Goal: Task Accomplishment & Management: Manage account settings

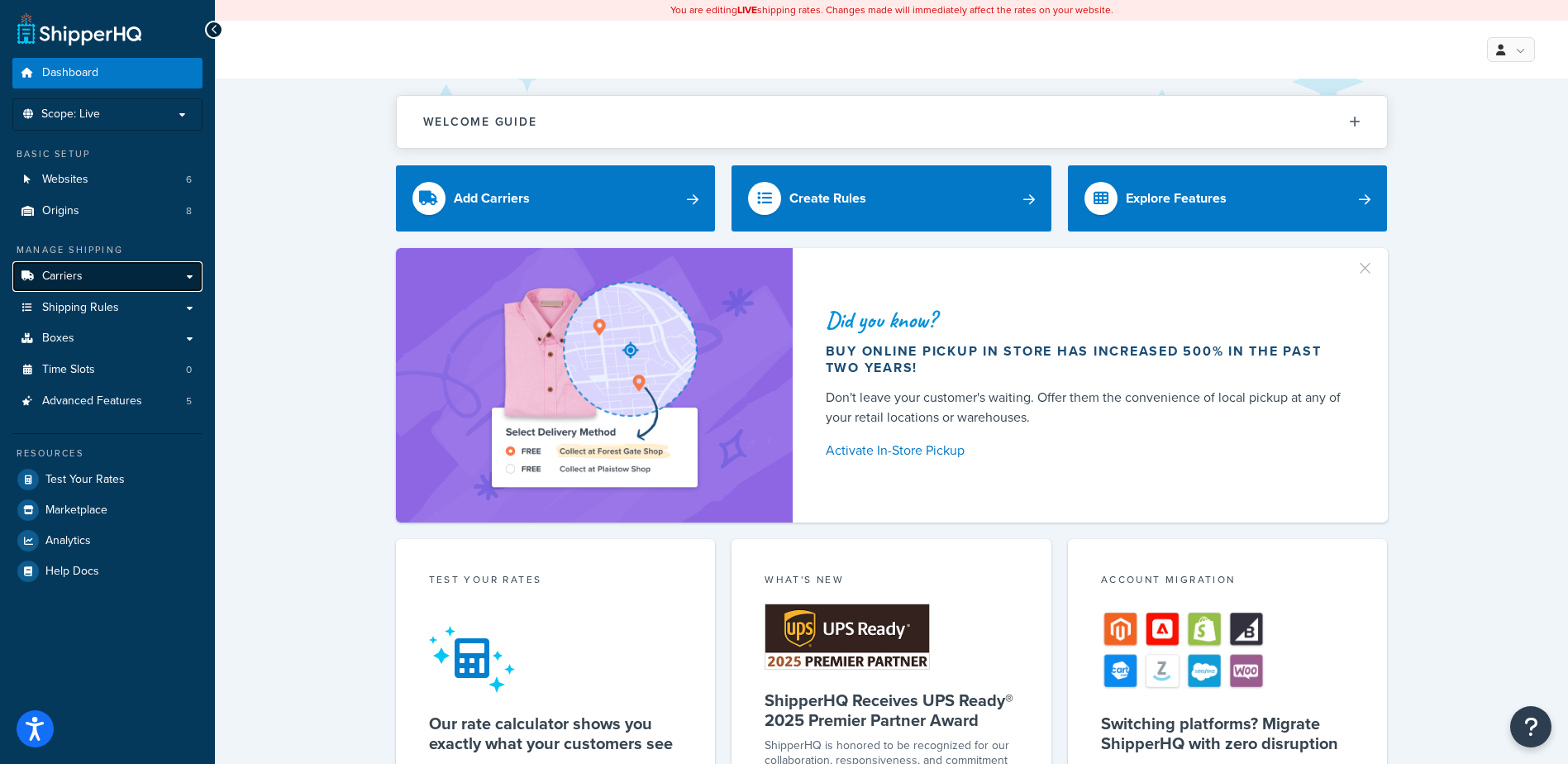
click at [96, 279] on link "Carriers" at bounding box center [108, 276] width 191 height 30
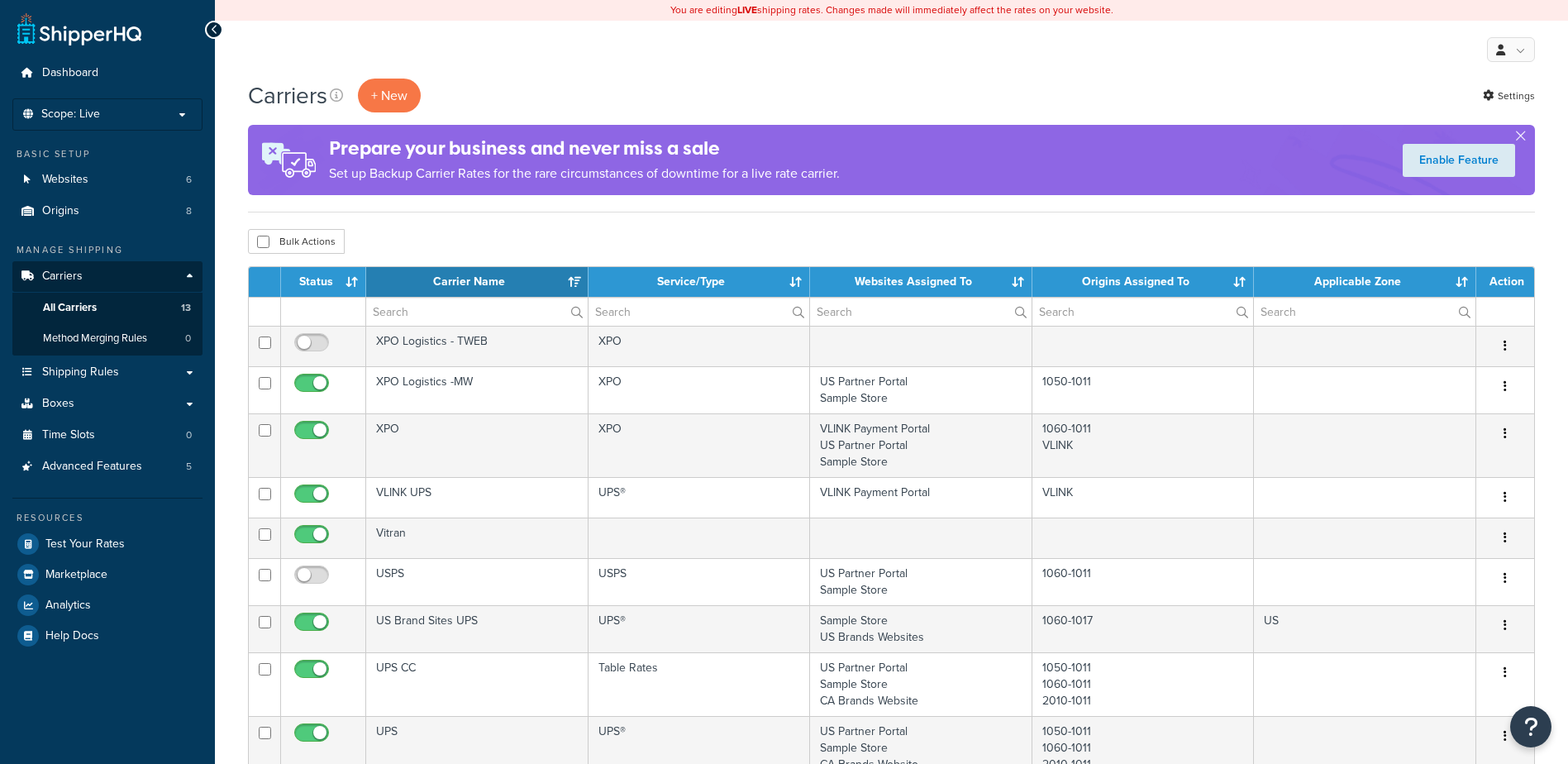
select select "15"
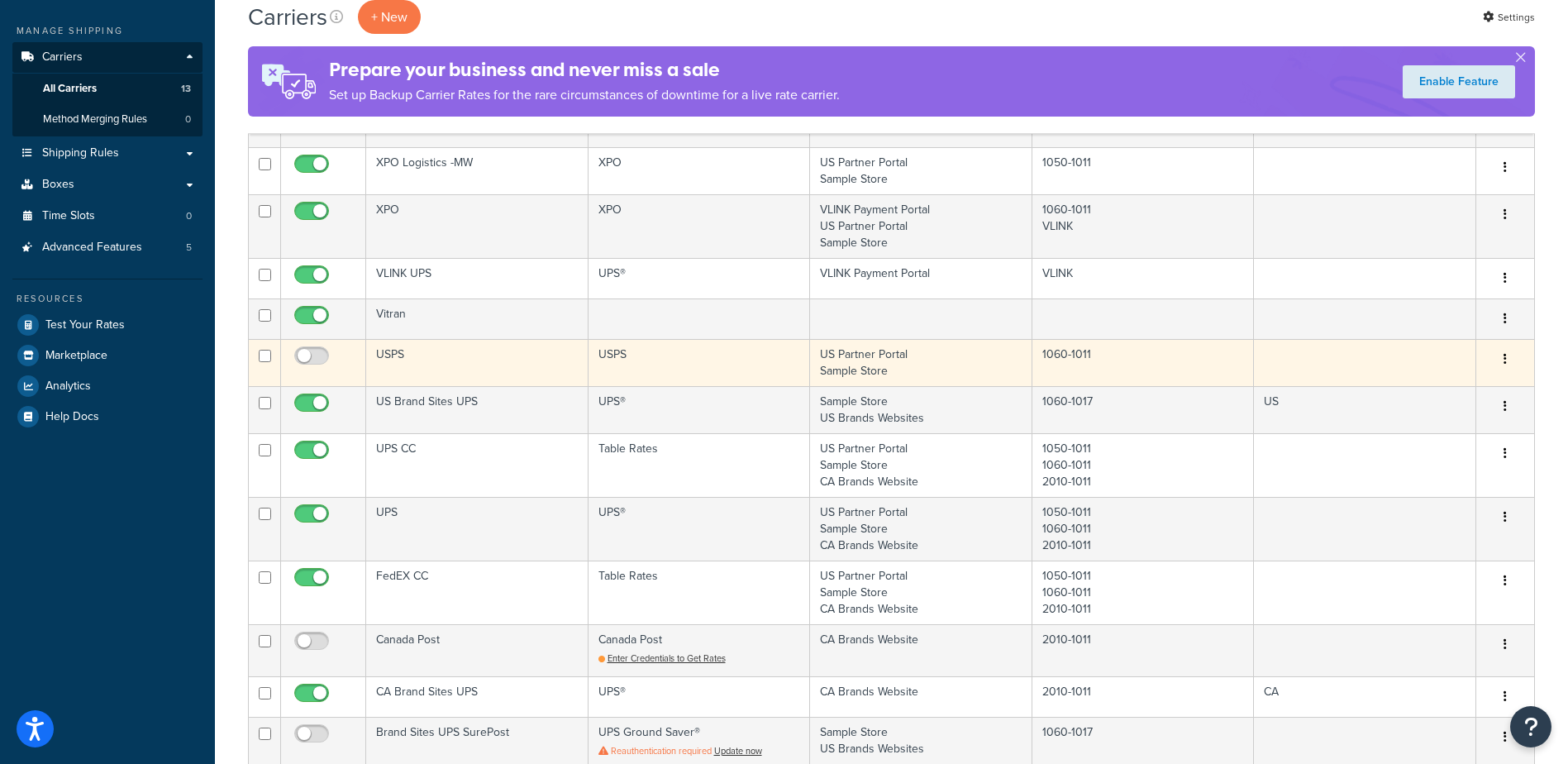
scroll to position [248, 0]
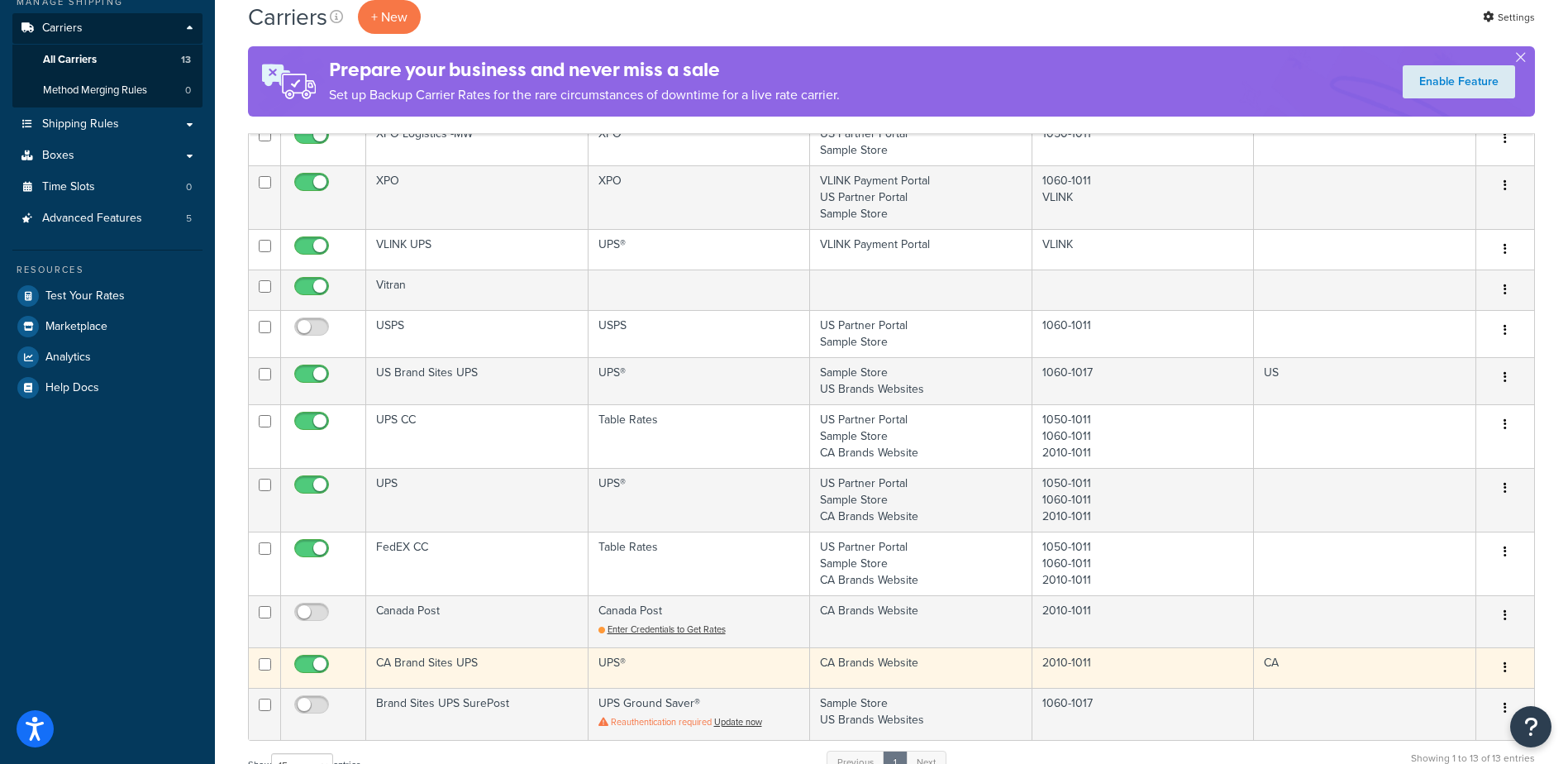
click at [1508, 664] on button "button" at bounding box center [1505, 667] width 23 height 26
click at [1437, 699] on link "Edit" at bounding box center [1438, 700] width 130 height 34
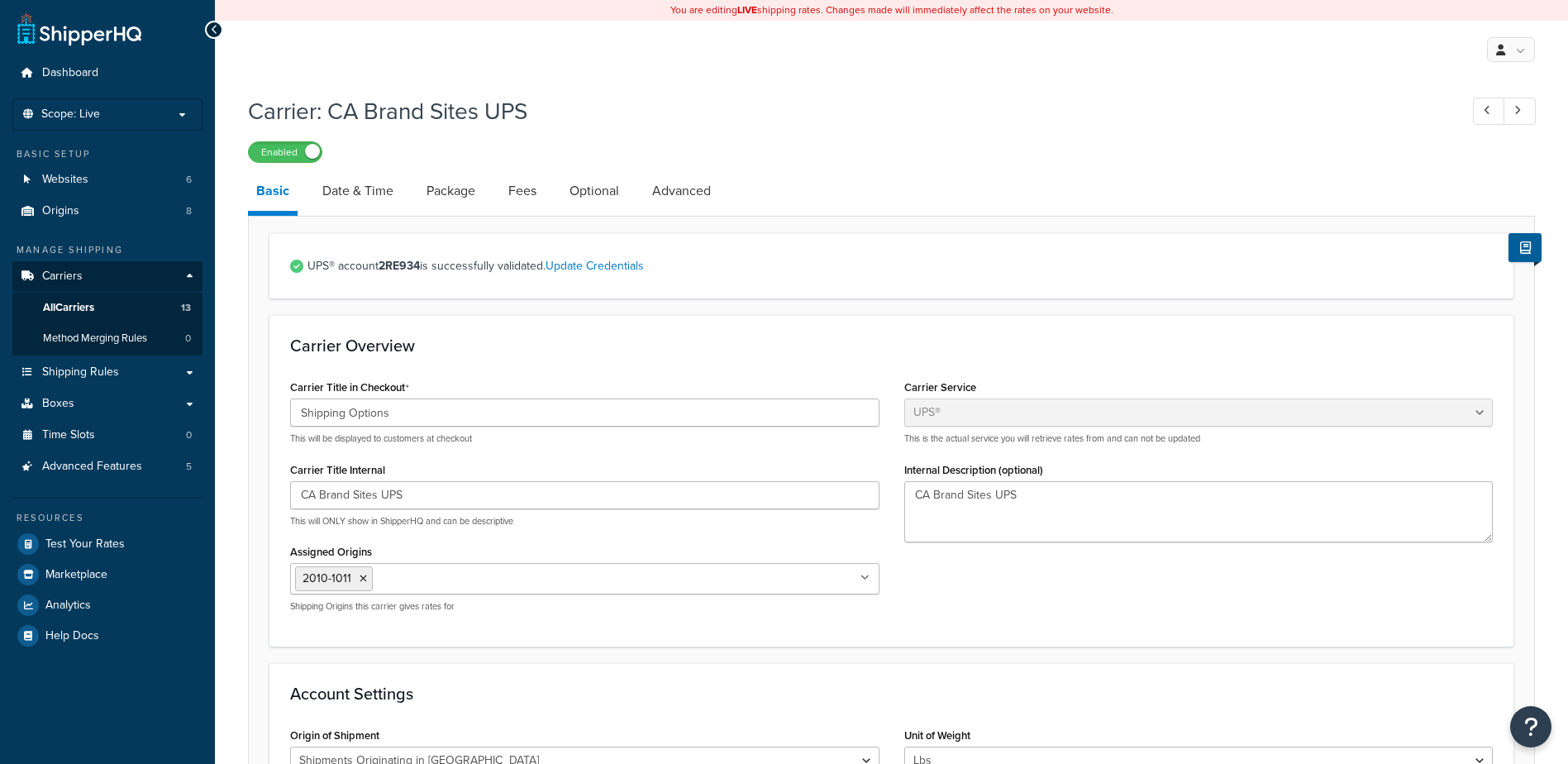
select select "ups"
select select "can"
select select "53"
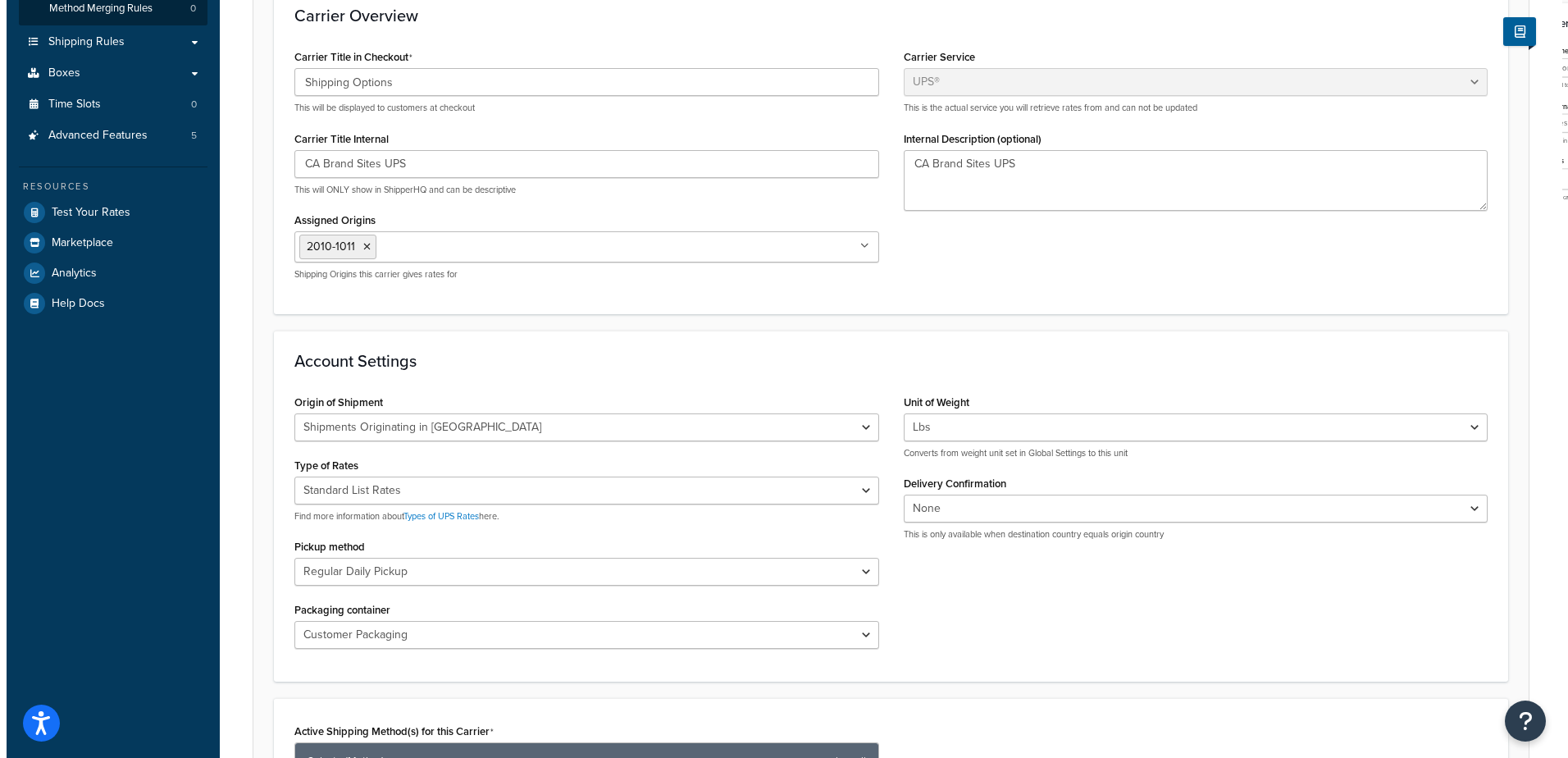
scroll to position [492, 0]
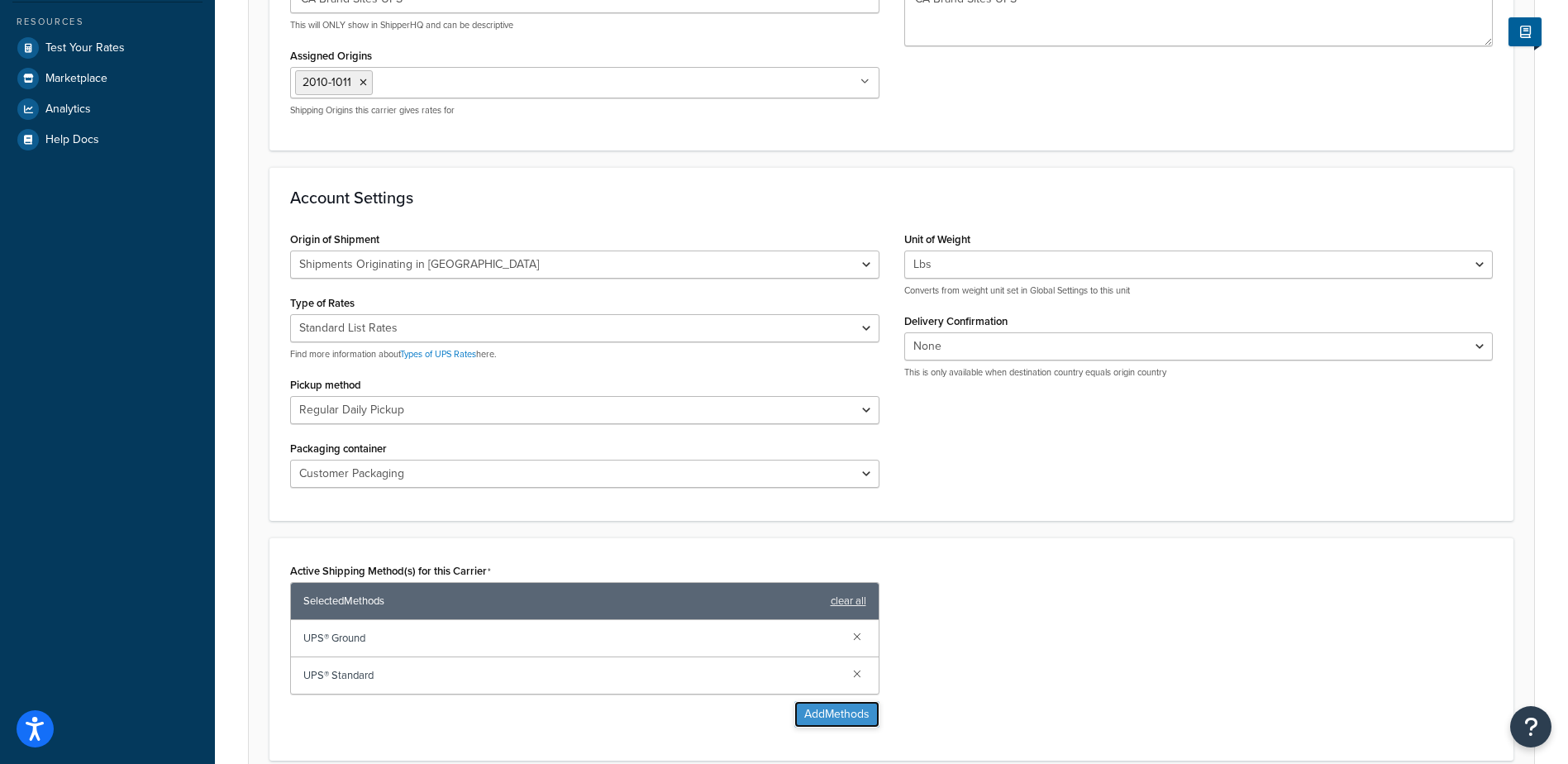
click at [829, 719] on button "Add Methods" at bounding box center [837, 713] width 86 height 26
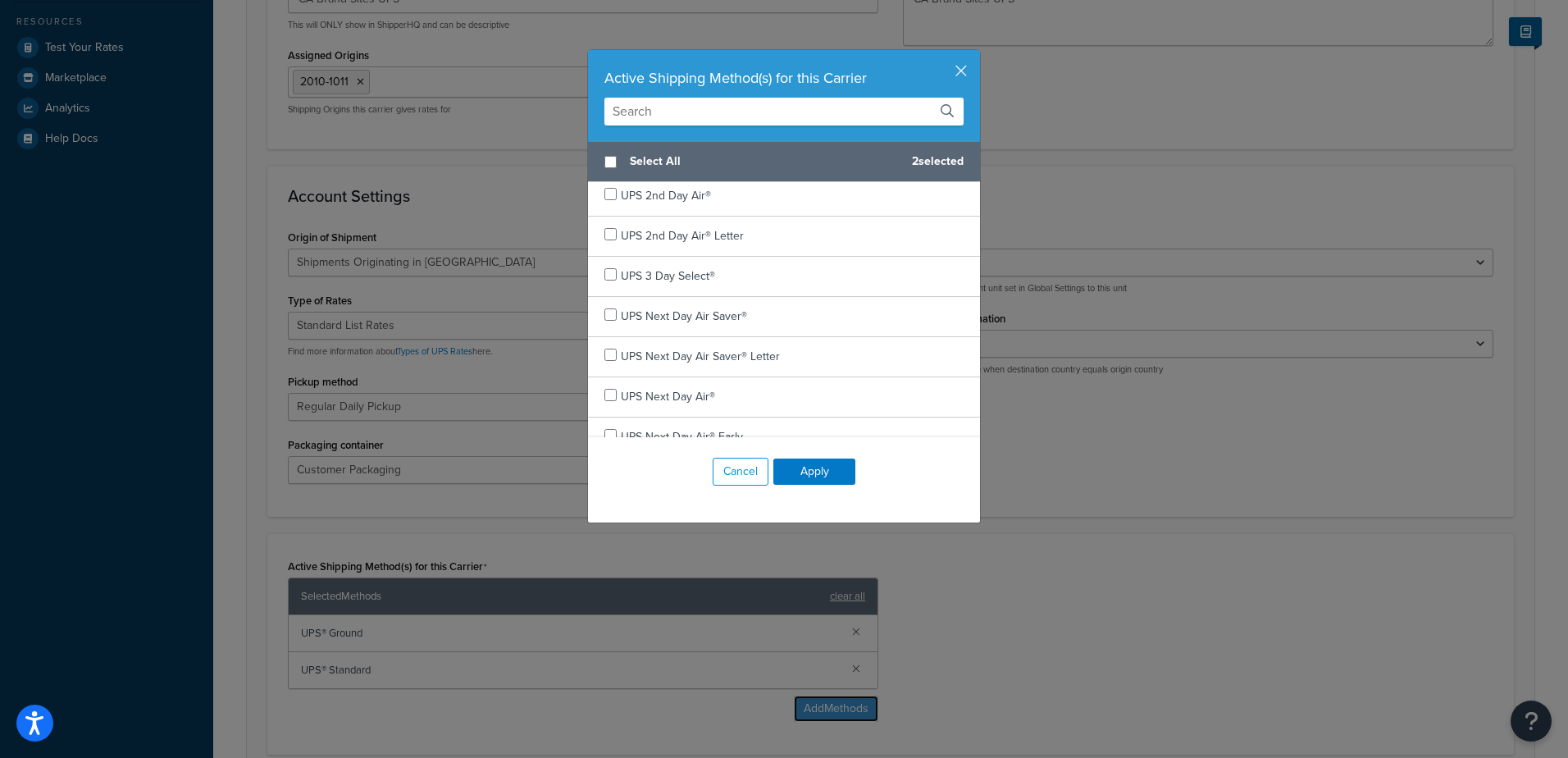
scroll to position [47, 0]
click at [739, 112] on input "text" at bounding box center [784, 111] width 359 height 28
type input "express"
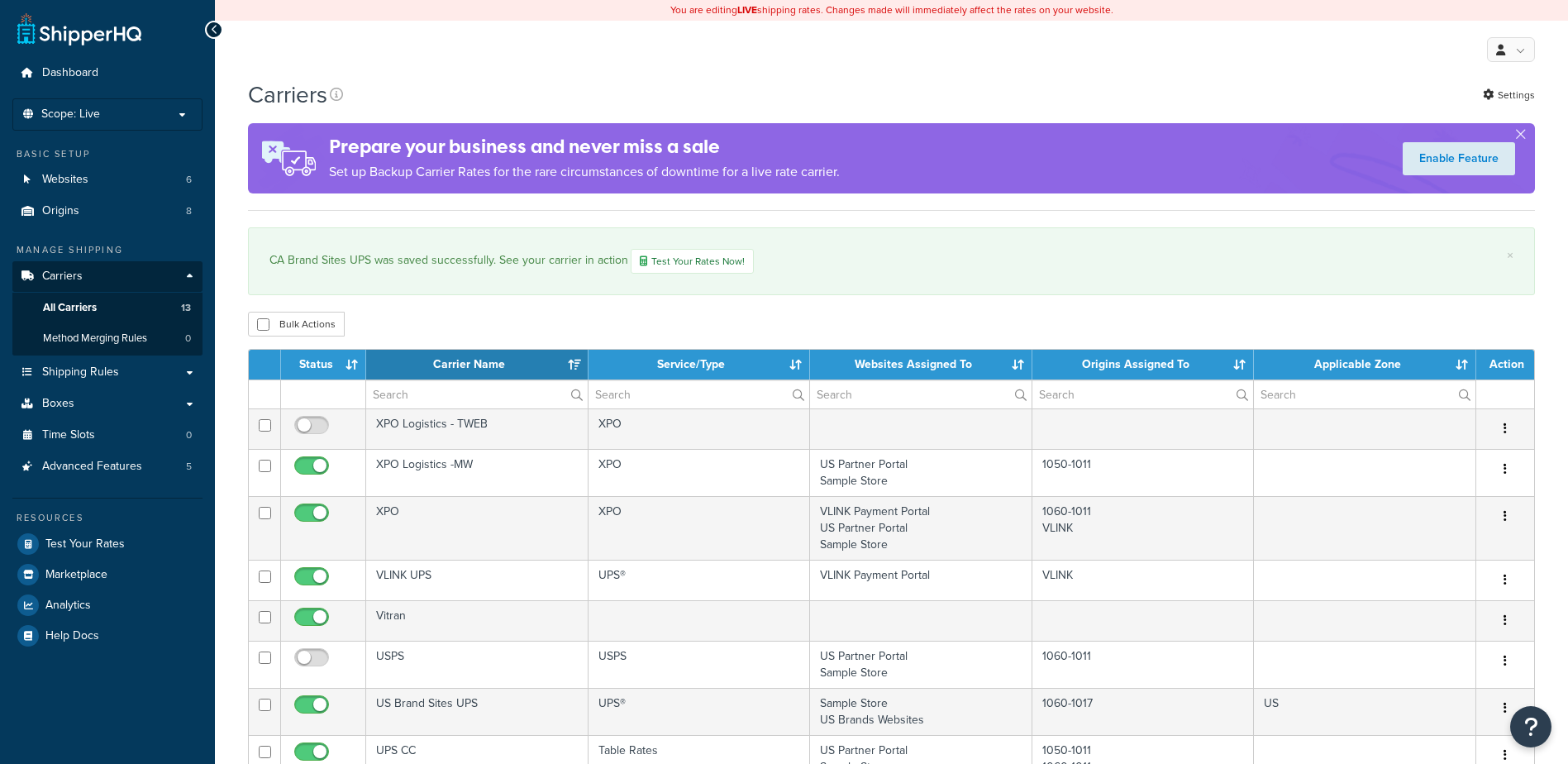
select select "15"
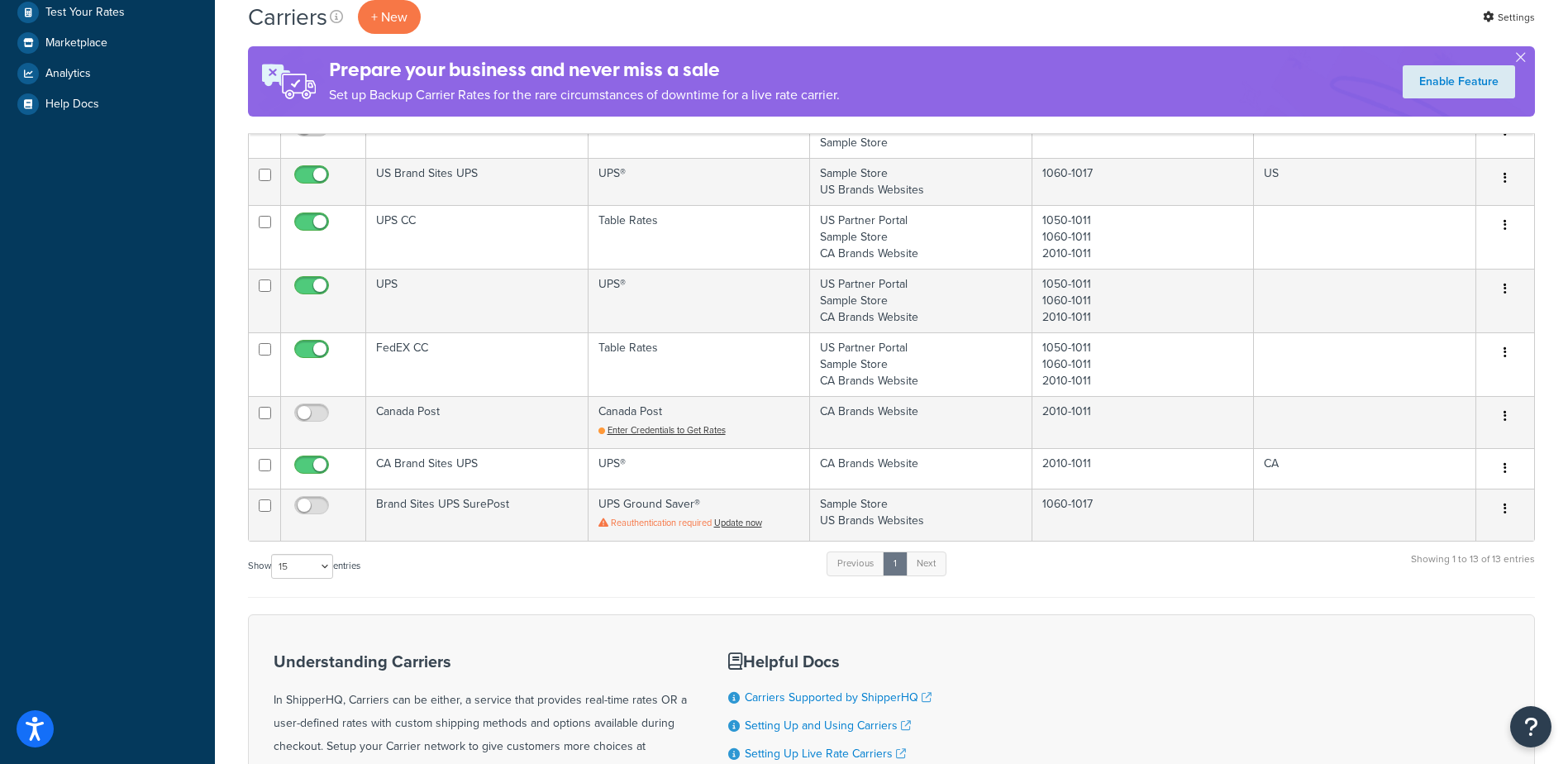
scroll to position [496, 0]
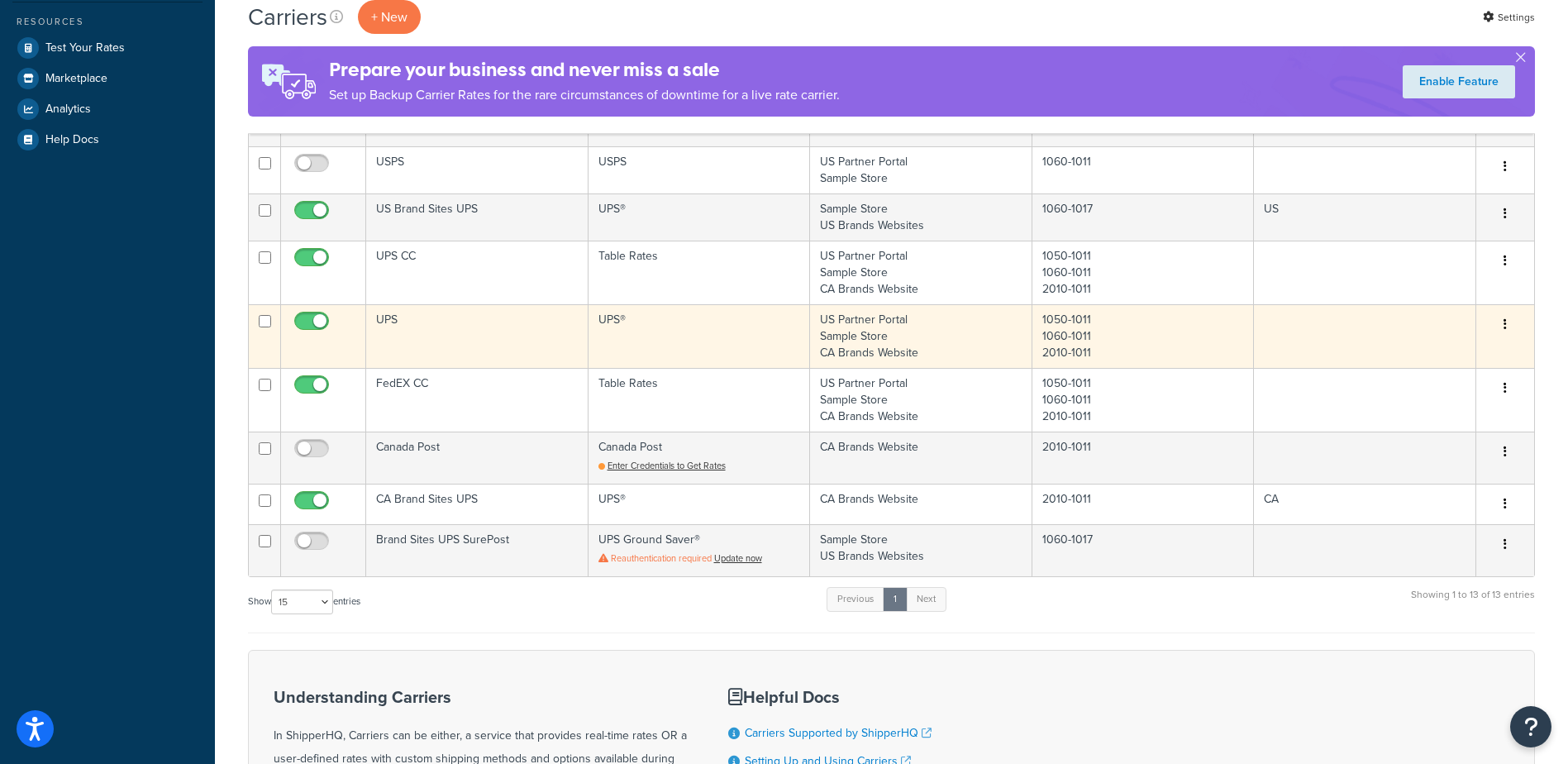
click at [1504, 325] on icon "button" at bounding box center [1504, 324] width 3 height 12
click at [1425, 356] on link "Edit" at bounding box center [1438, 357] width 130 height 34
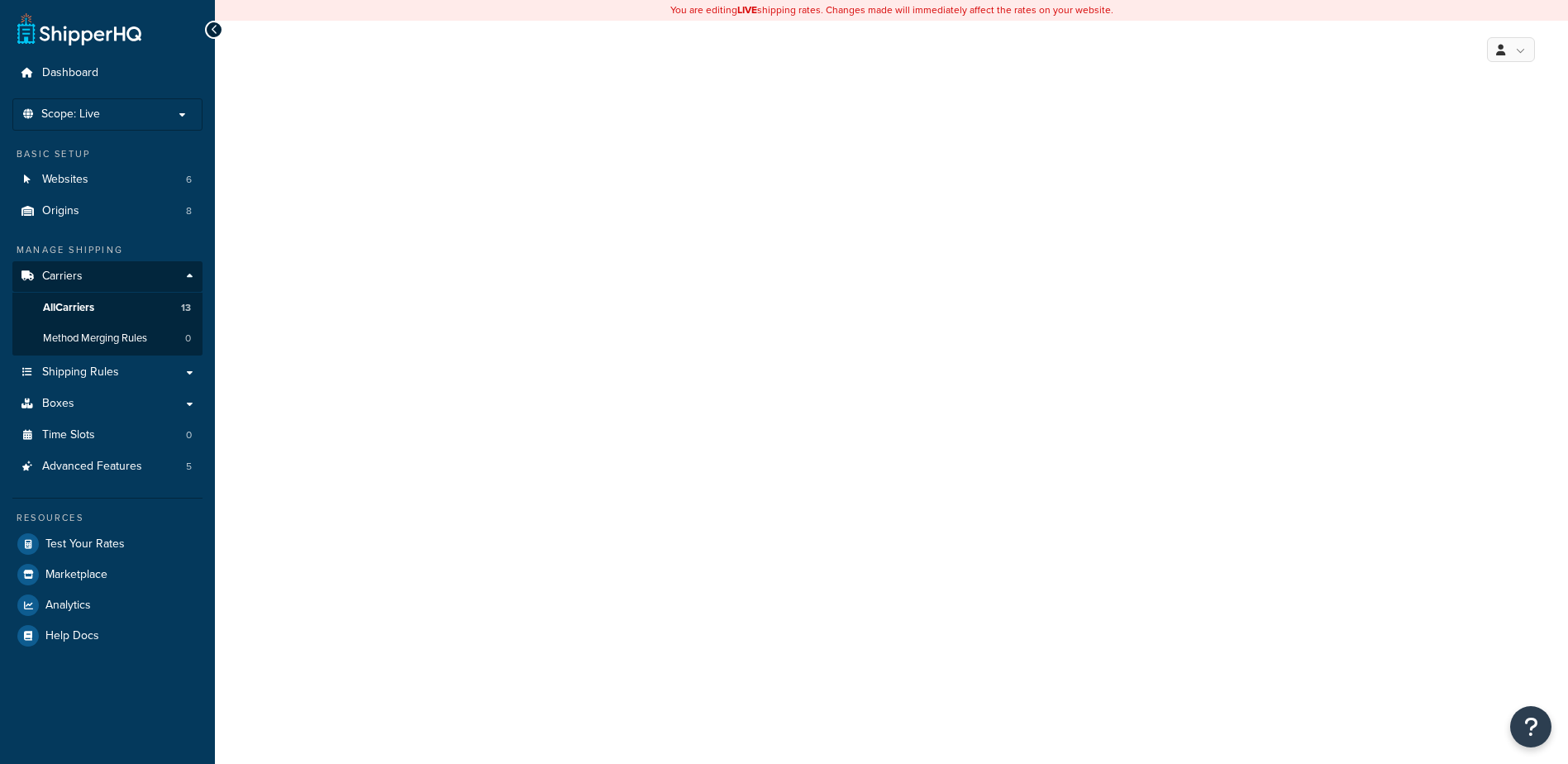
select select "ups"
select select "53"
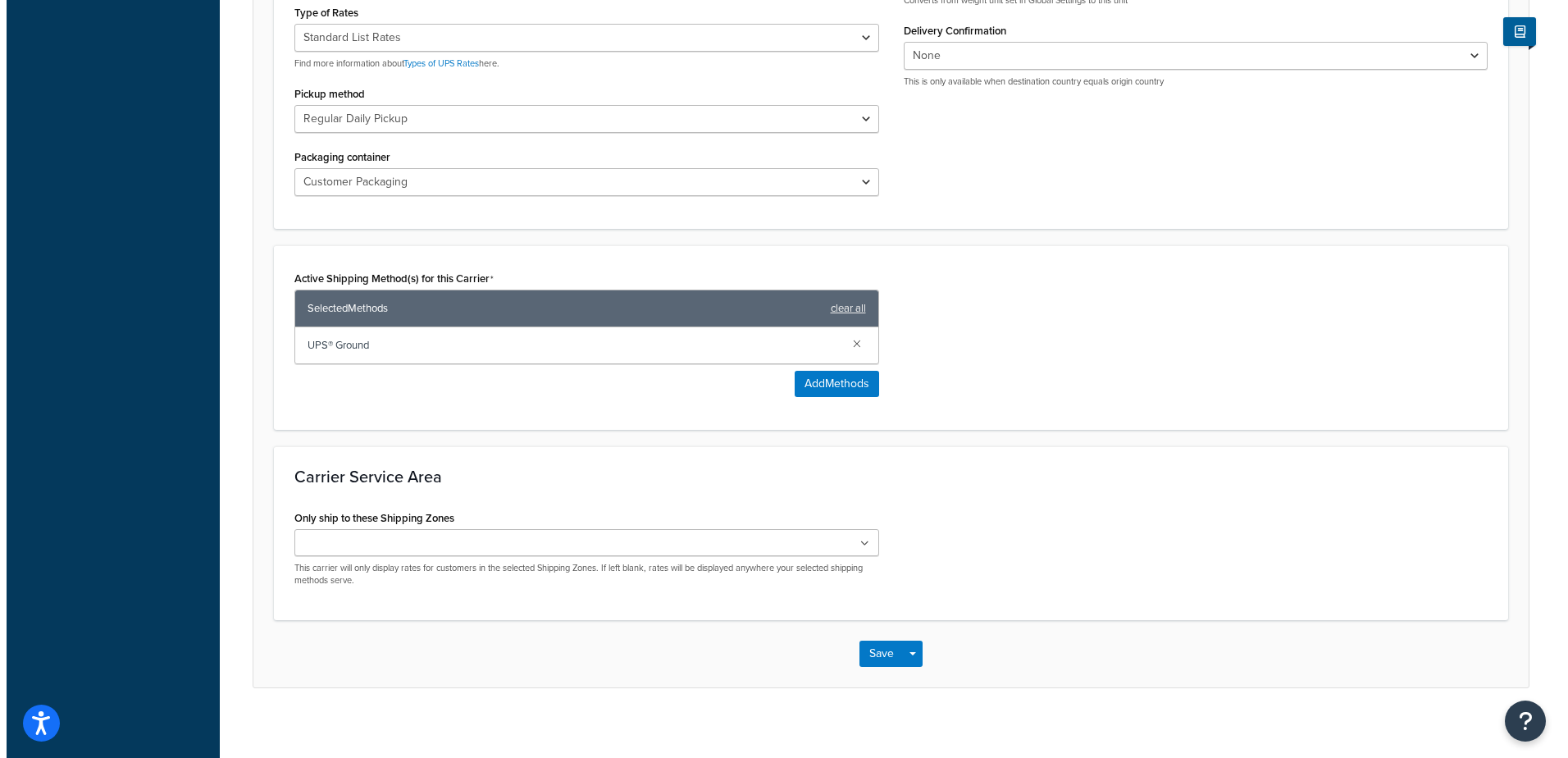
scroll to position [792, 0]
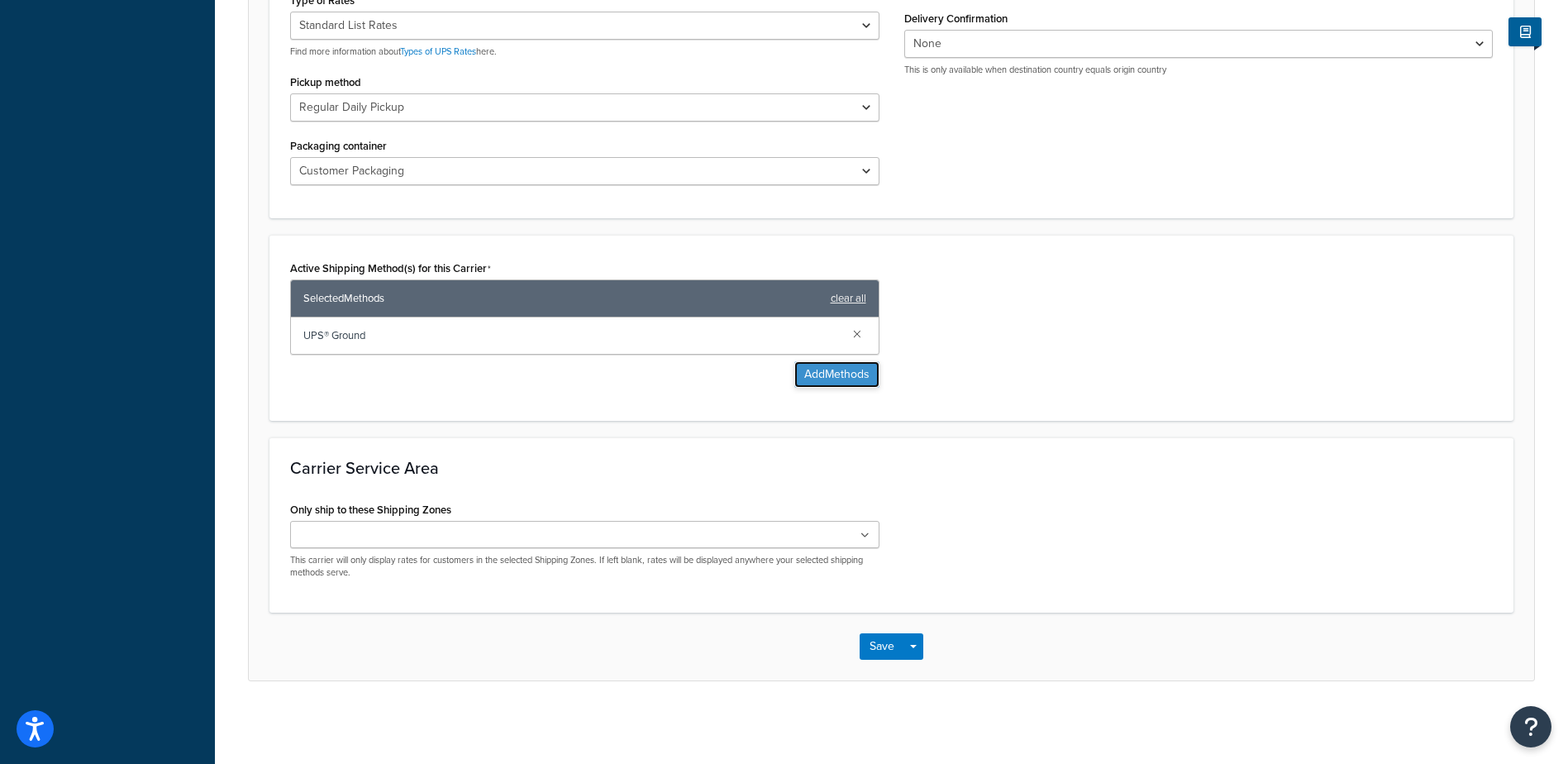
click at [839, 372] on button "Add Methods" at bounding box center [837, 374] width 86 height 26
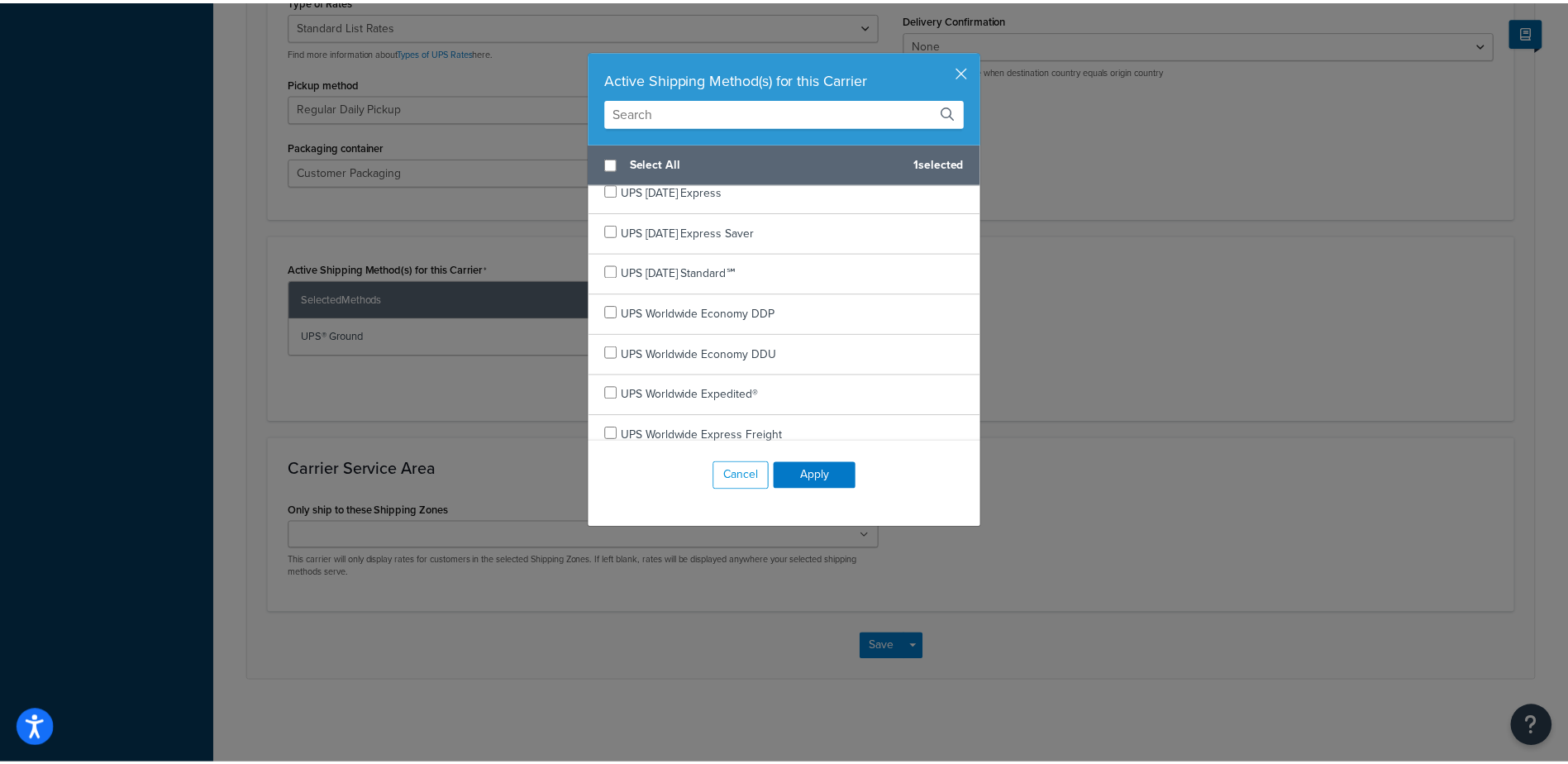
scroll to position [499, 0]
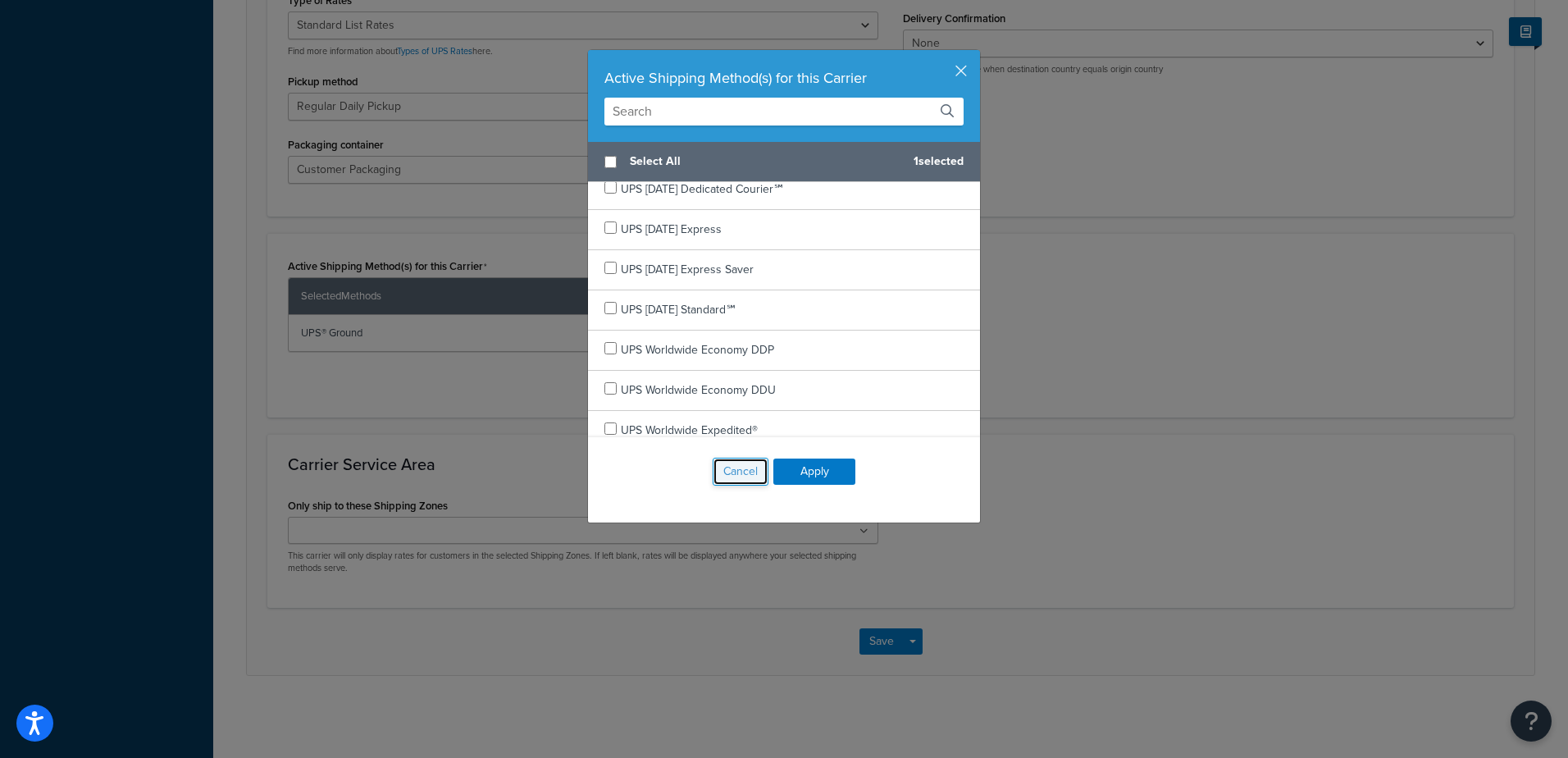
click at [744, 467] on button "Cancel" at bounding box center [741, 471] width 56 height 28
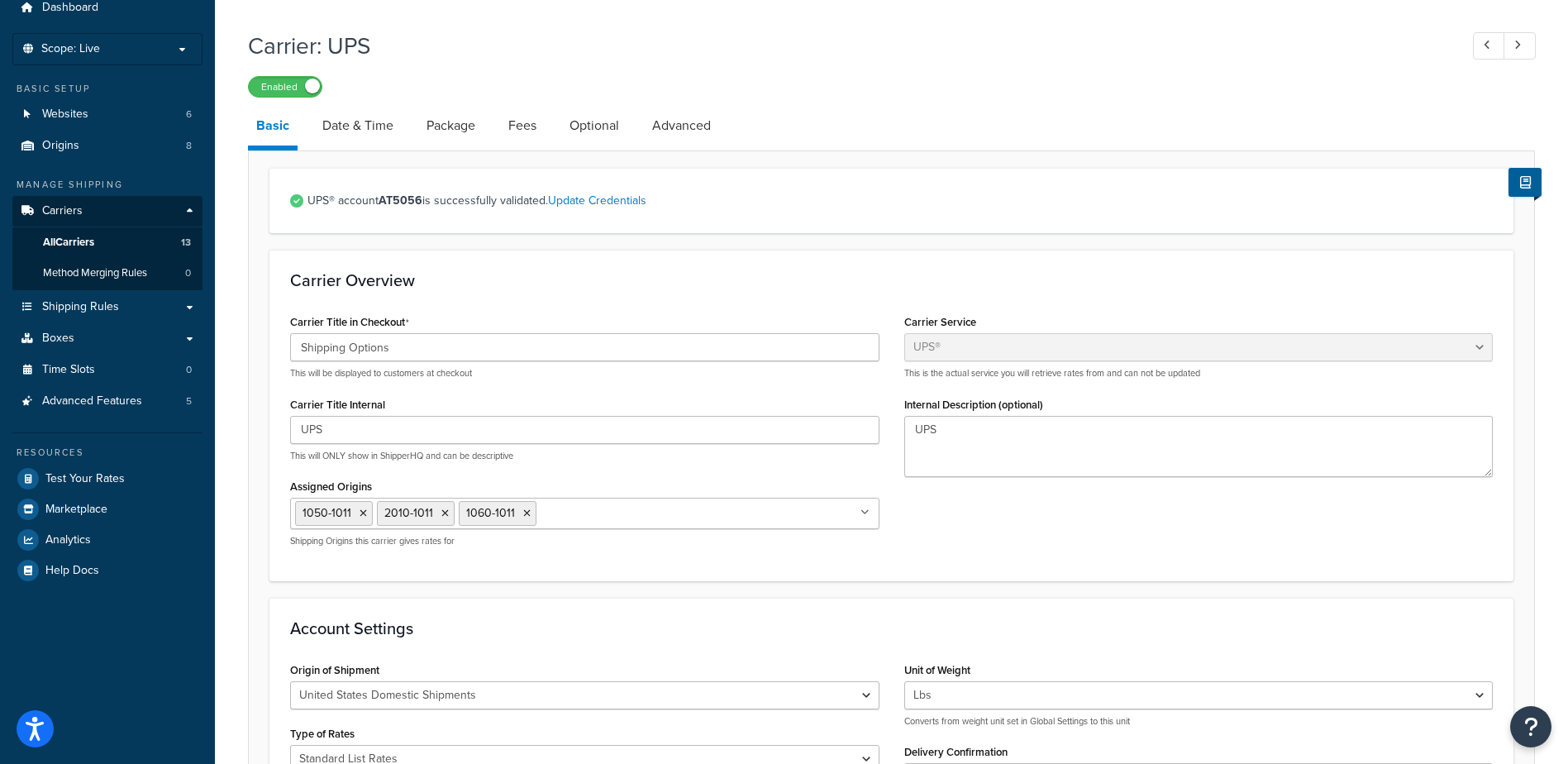
scroll to position [0, 0]
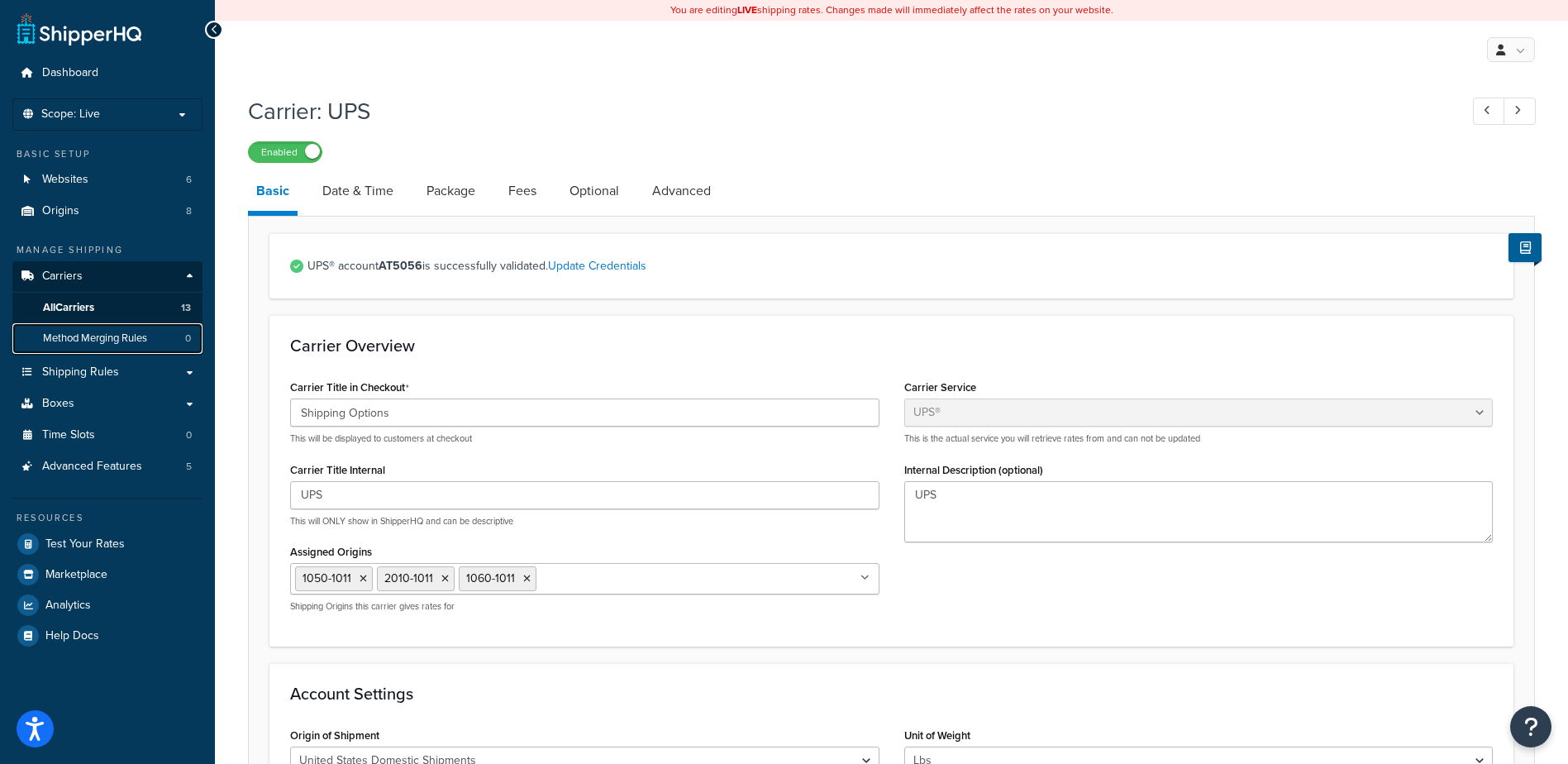
click at [75, 339] on span "Method Merging Rules" at bounding box center [94, 338] width 104 height 14
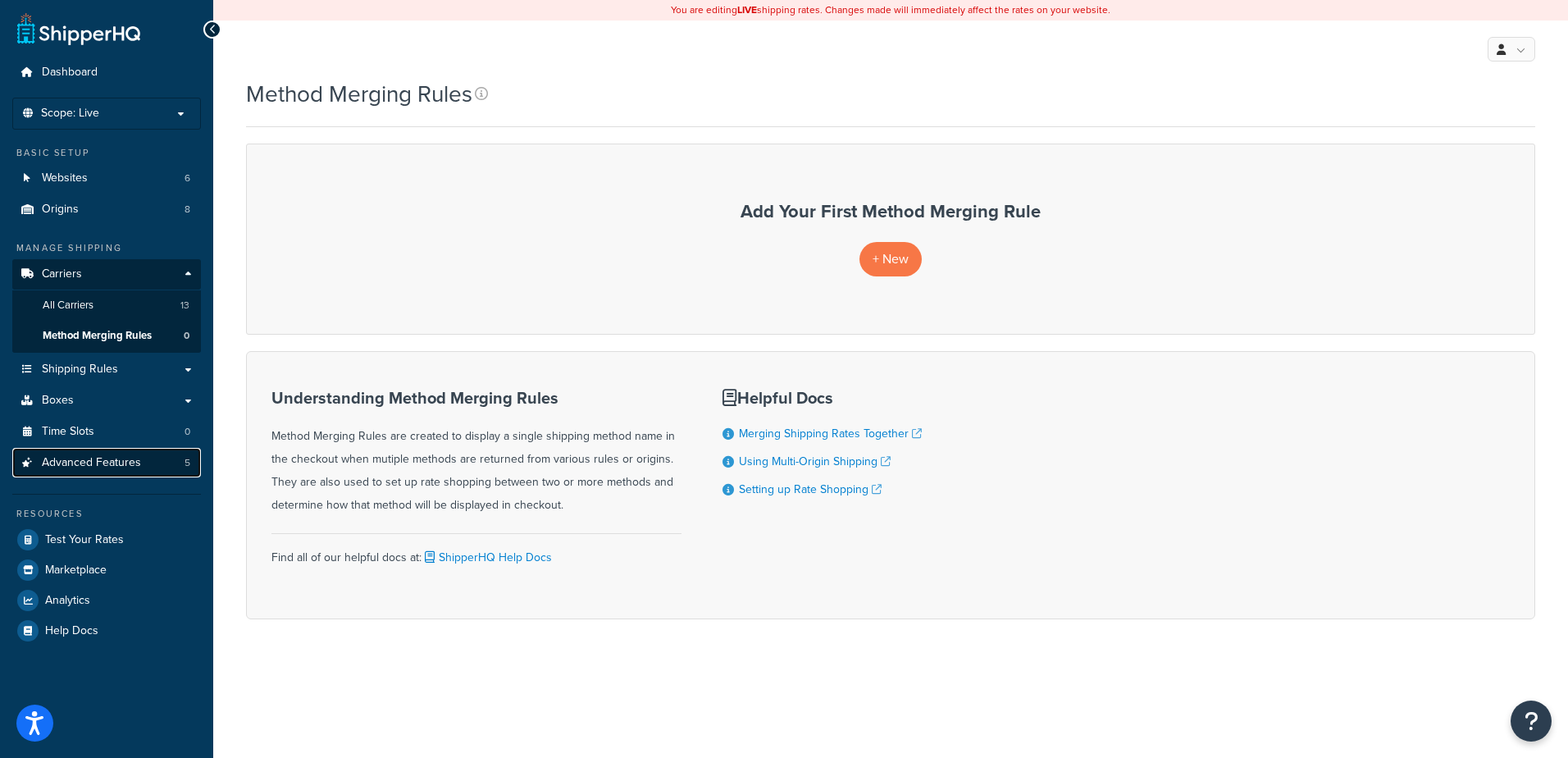
click at [95, 458] on span "Advanced Features" at bounding box center [91, 463] width 99 height 14
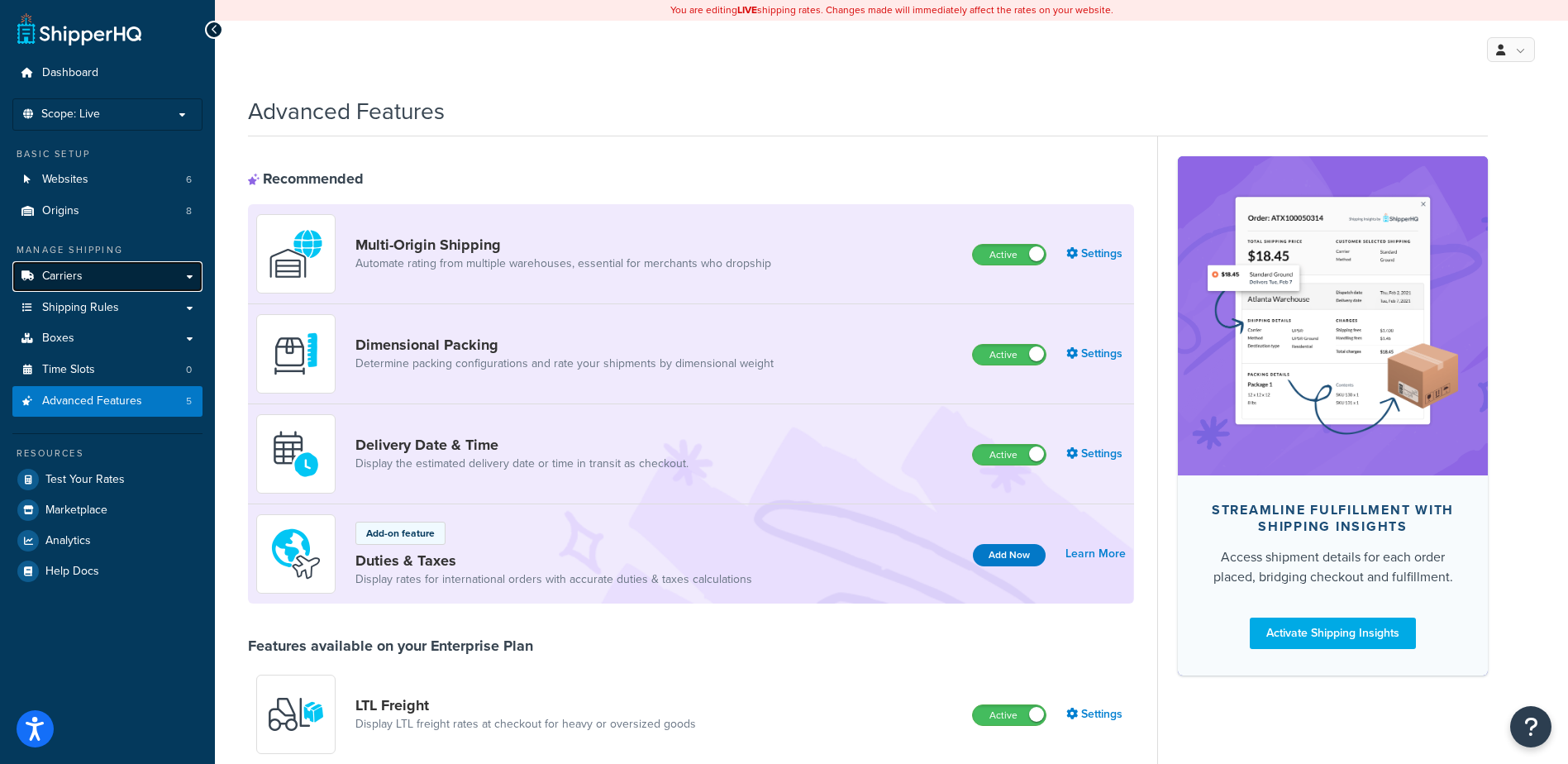
click at [55, 278] on span "Carriers" at bounding box center [62, 276] width 41 height 14
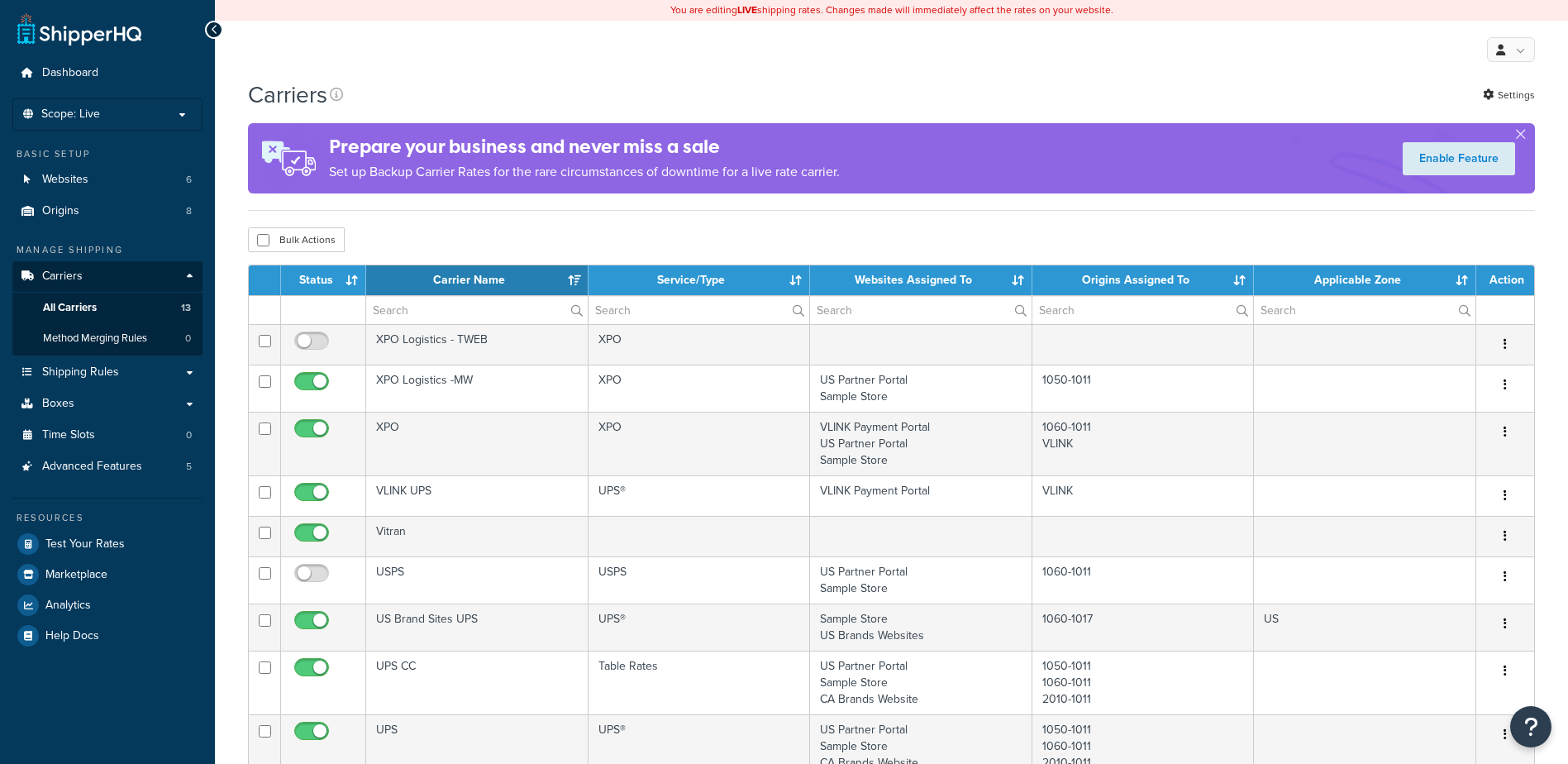
select select "15"
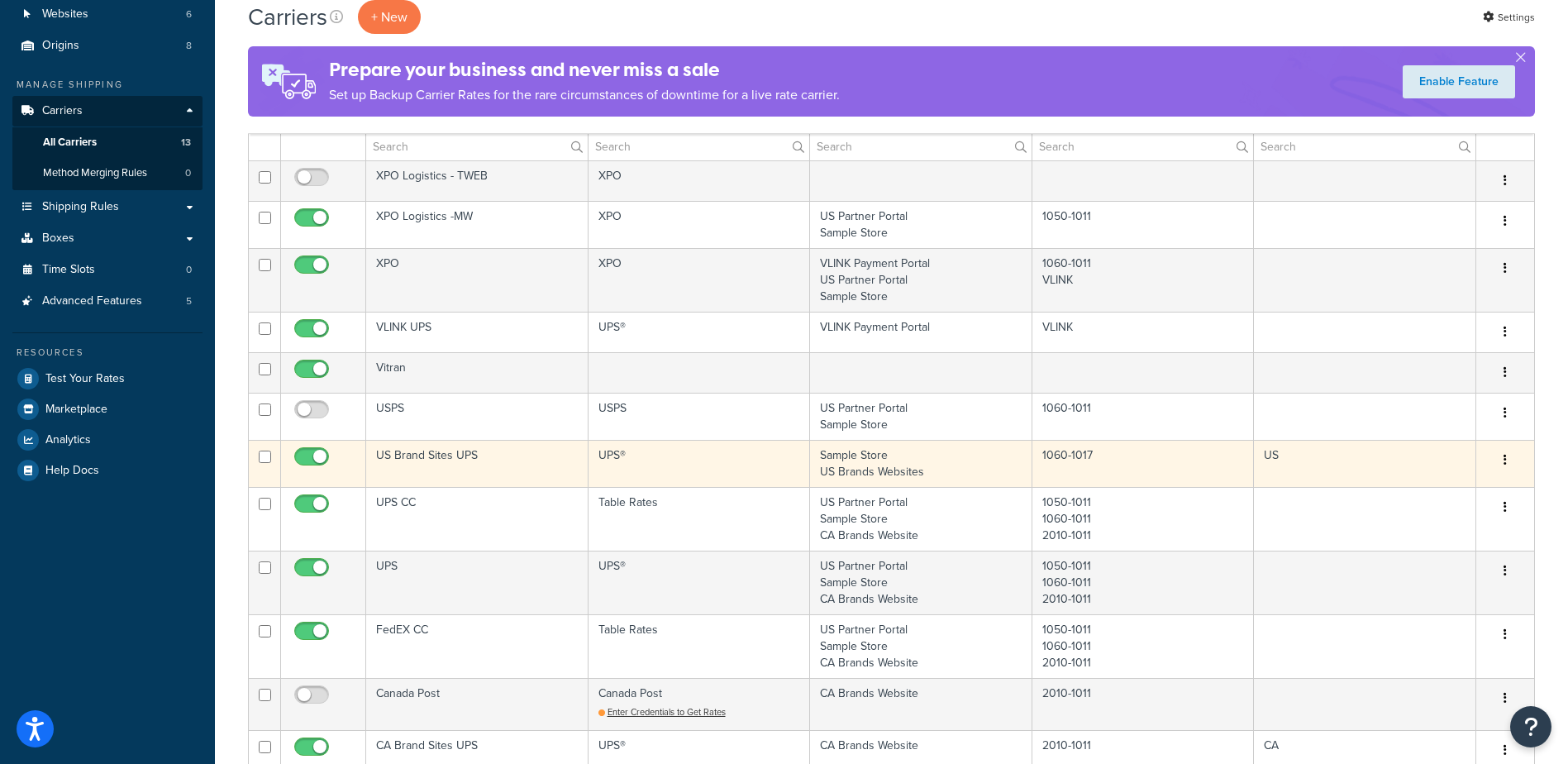
scroll to position [248, 0]
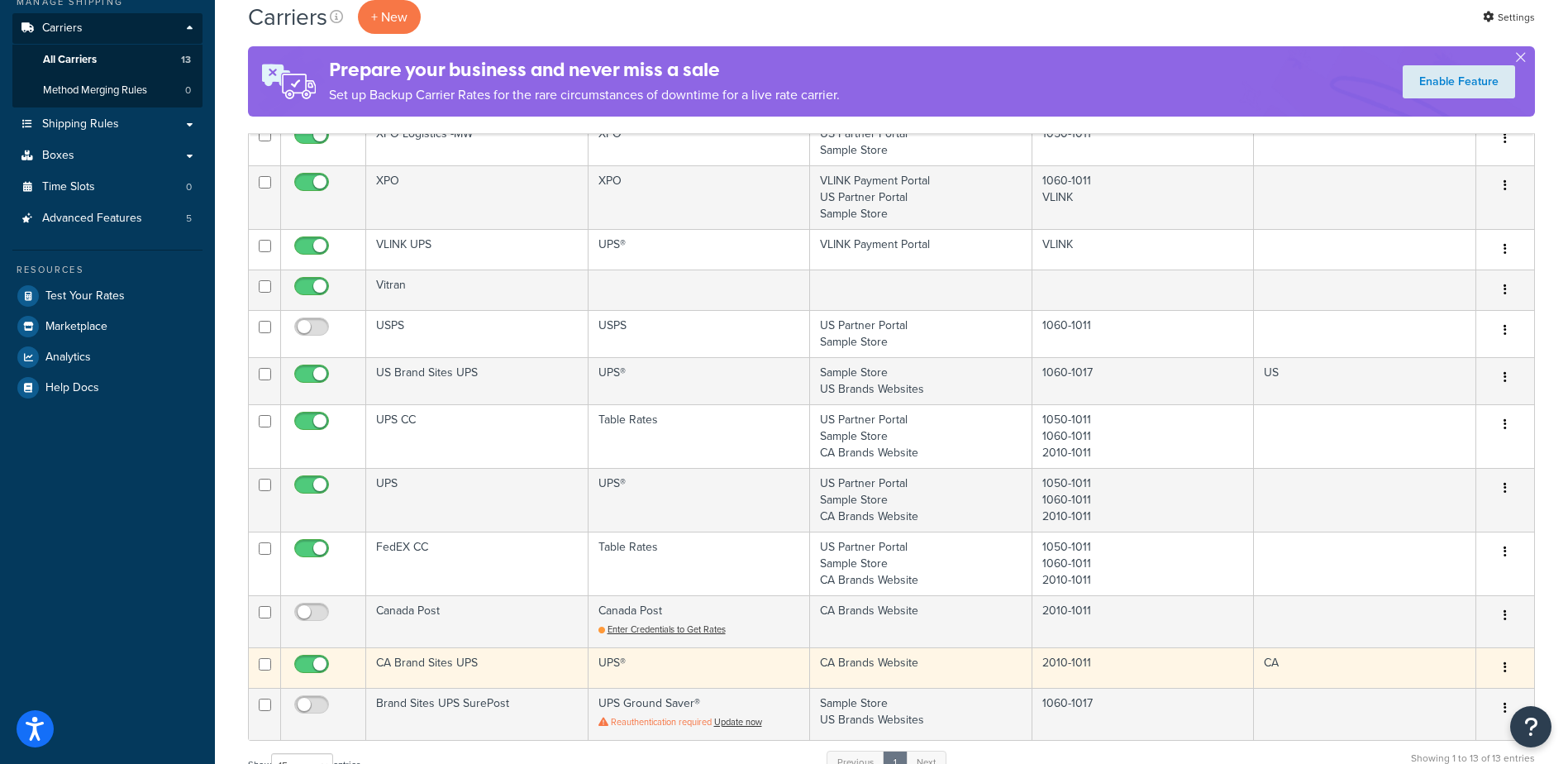
click at [1507, 664] on button "button" at bounding box center [1505, 667] width 23 height 26
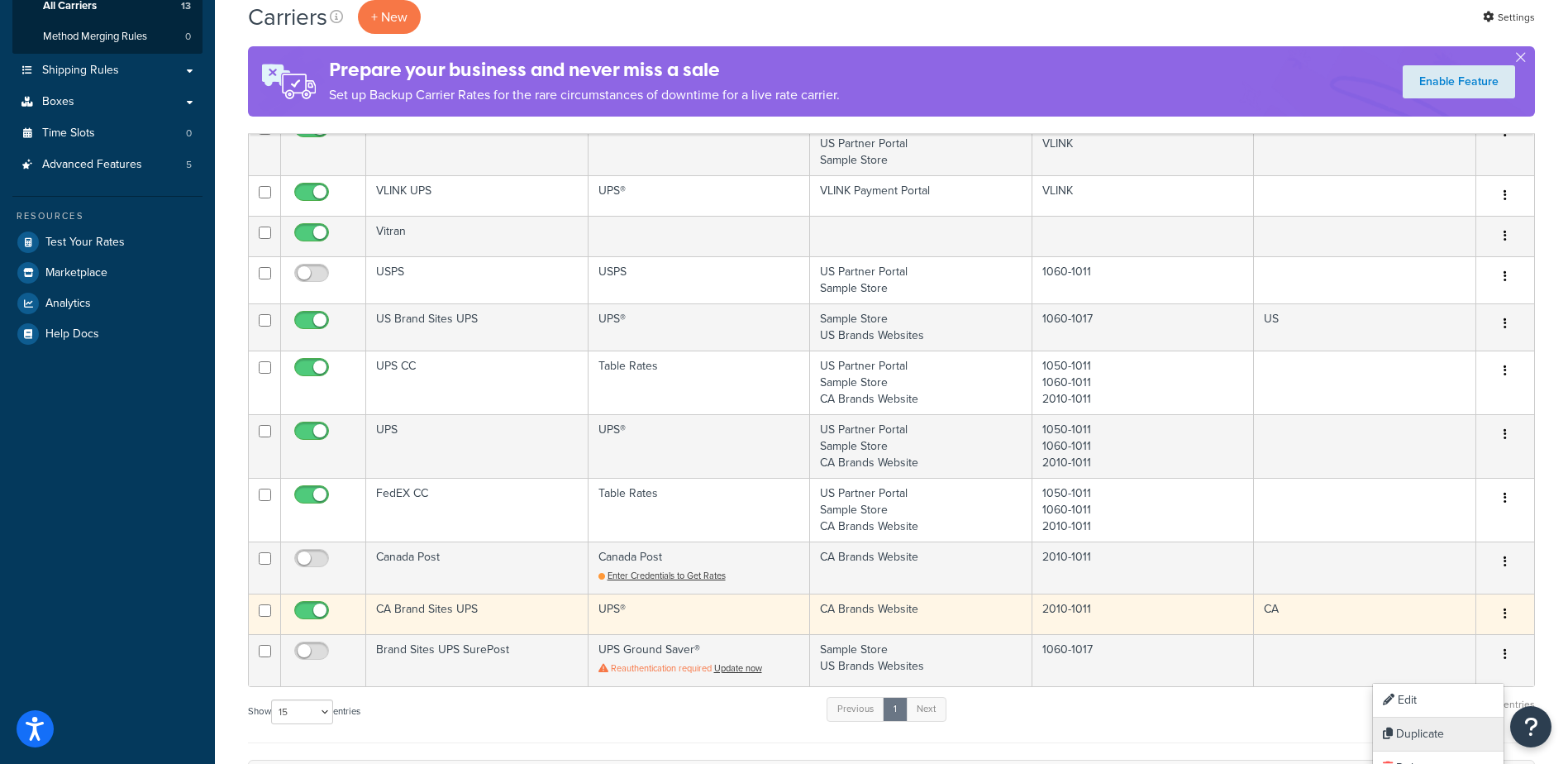
scroll to position [330, 0]
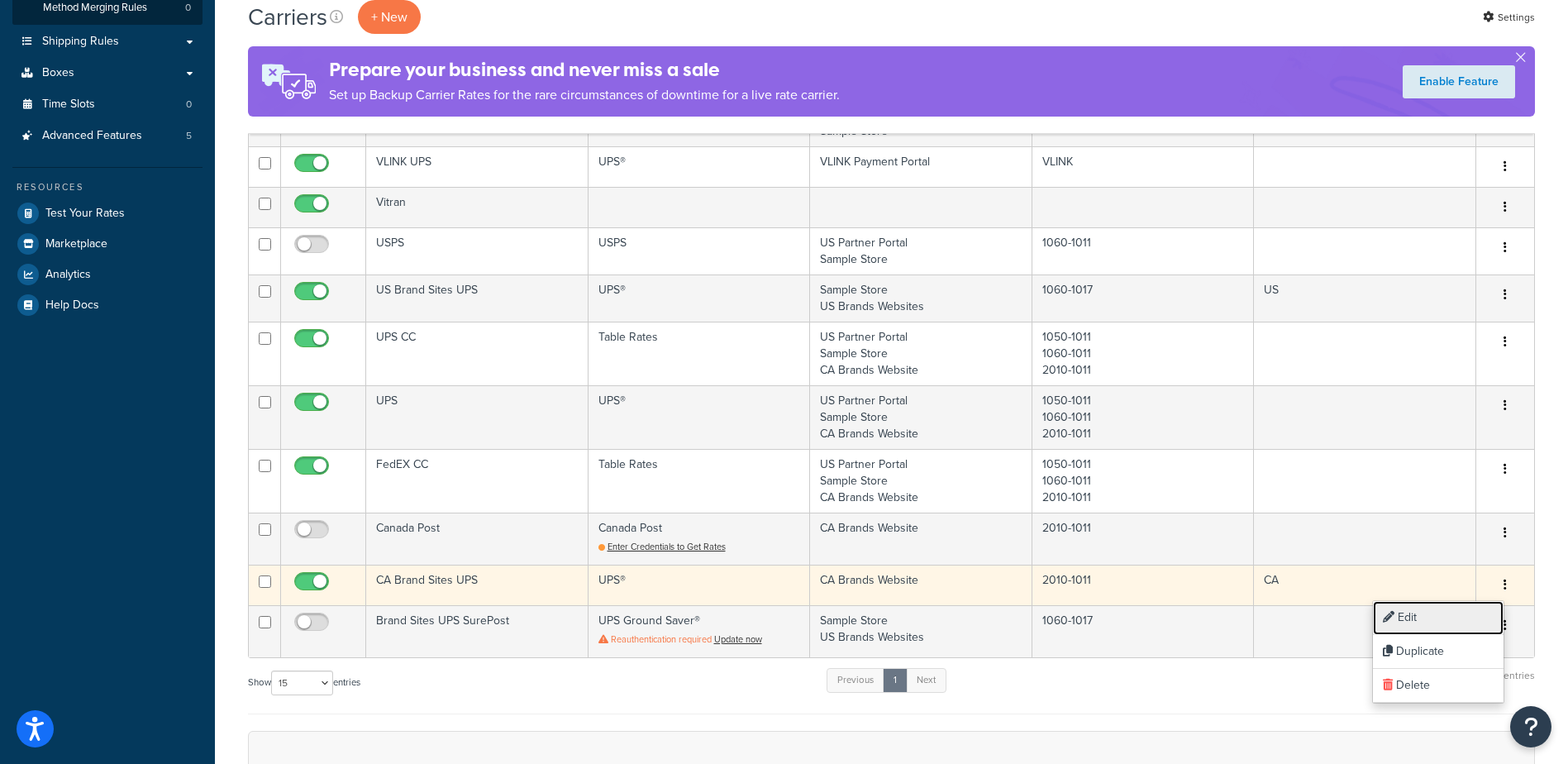
click at [1409, 620] on link "Edit" at bounding box center [1438, 617] width 130 height 34
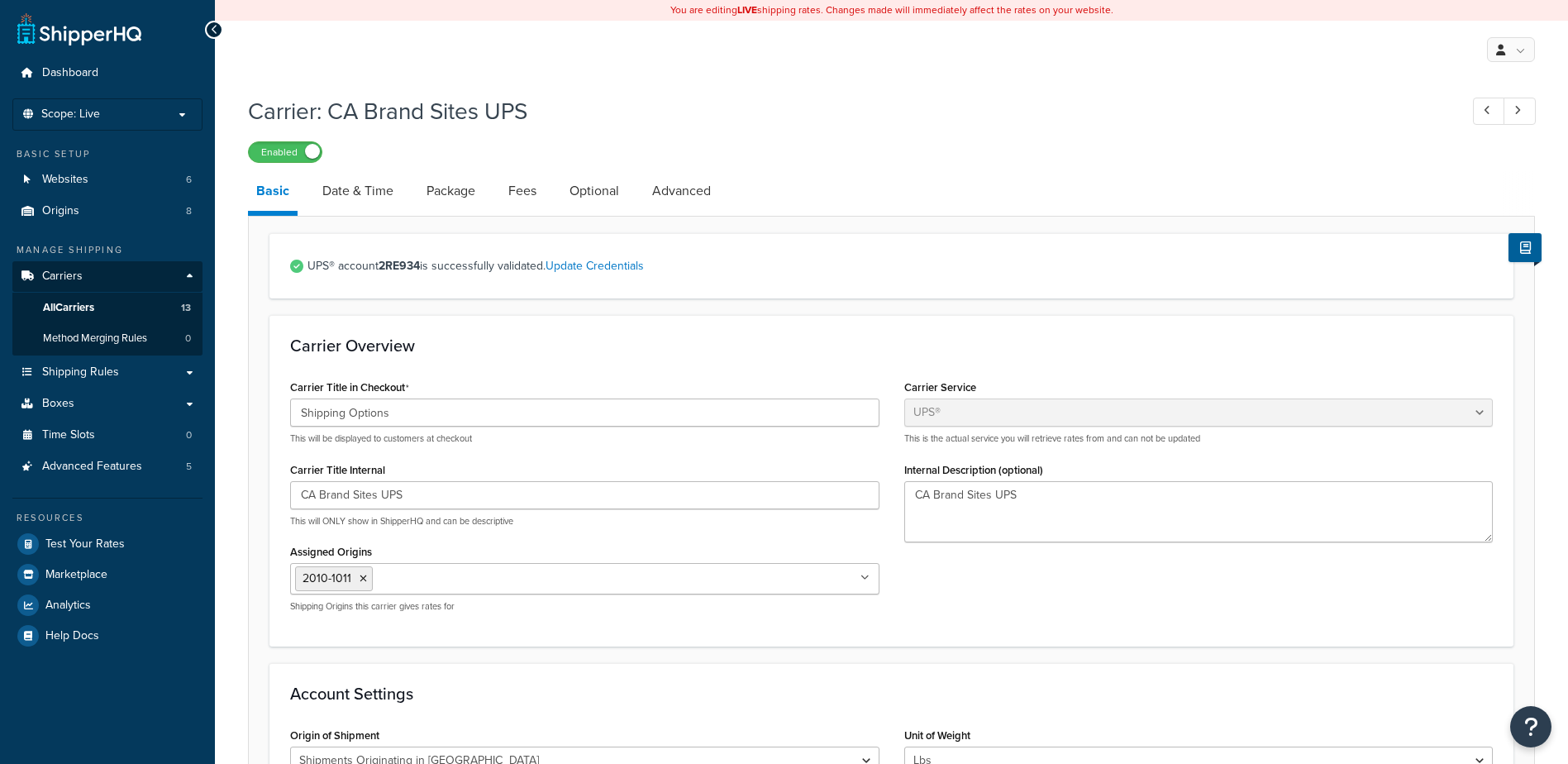
select select "ups"
select select "can"
select select "53"
click at [69, 279] on span "Carriers" at bounding box center [62, 276] width 41 height 14
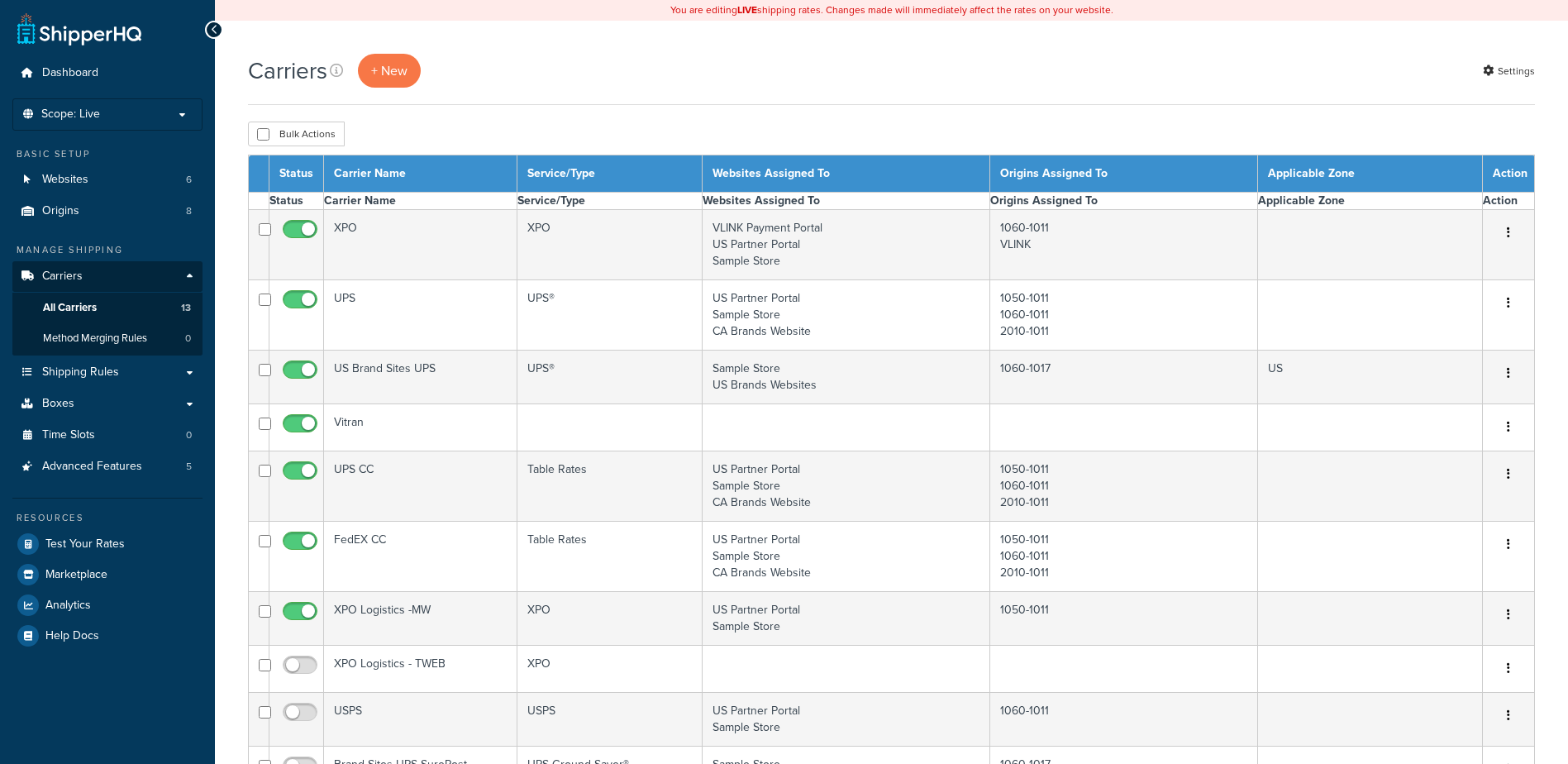
select select "15"
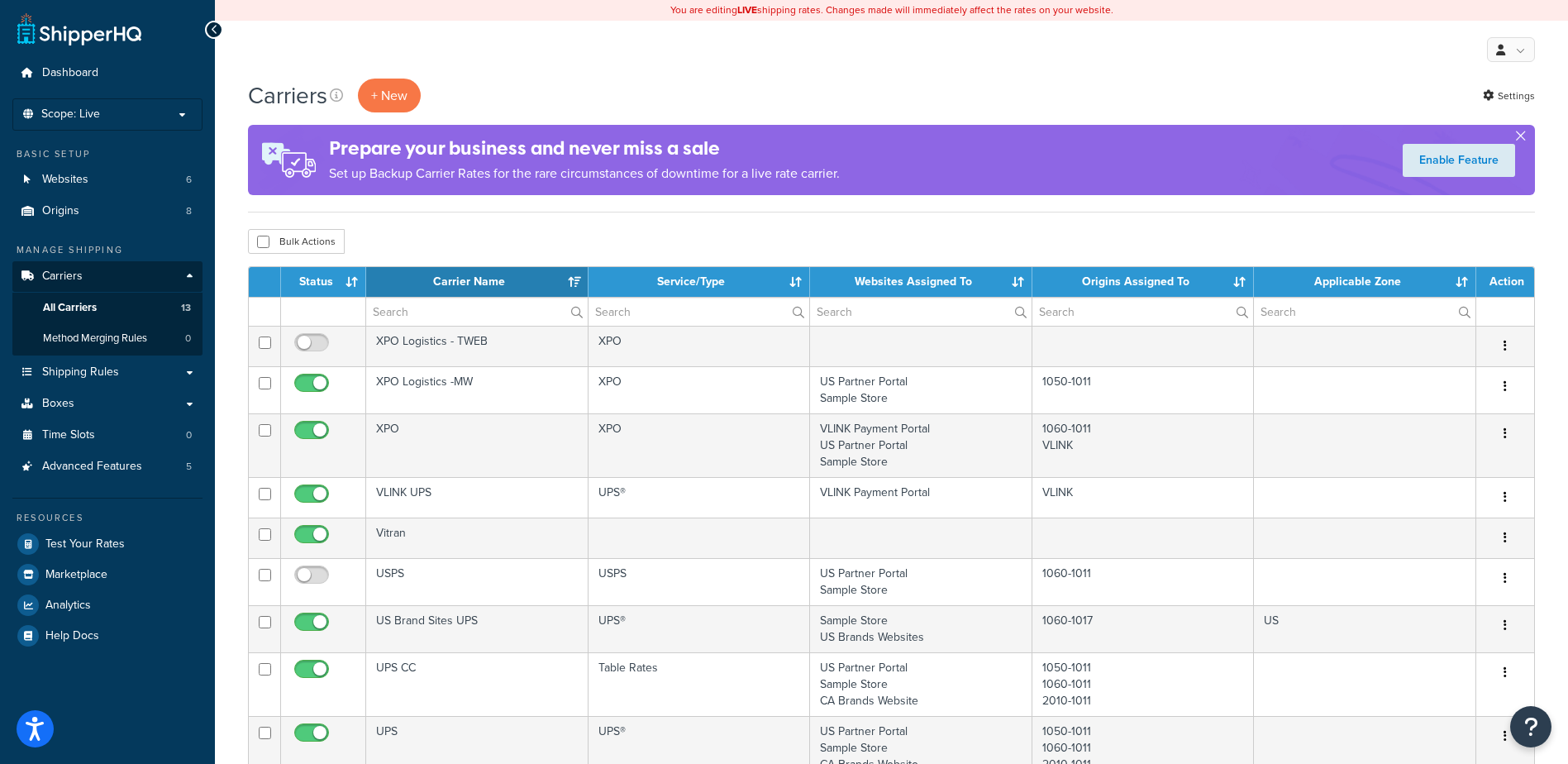
click at [1522, 137] on button "button" at bounding box center [1520, 139] width 4 height 4
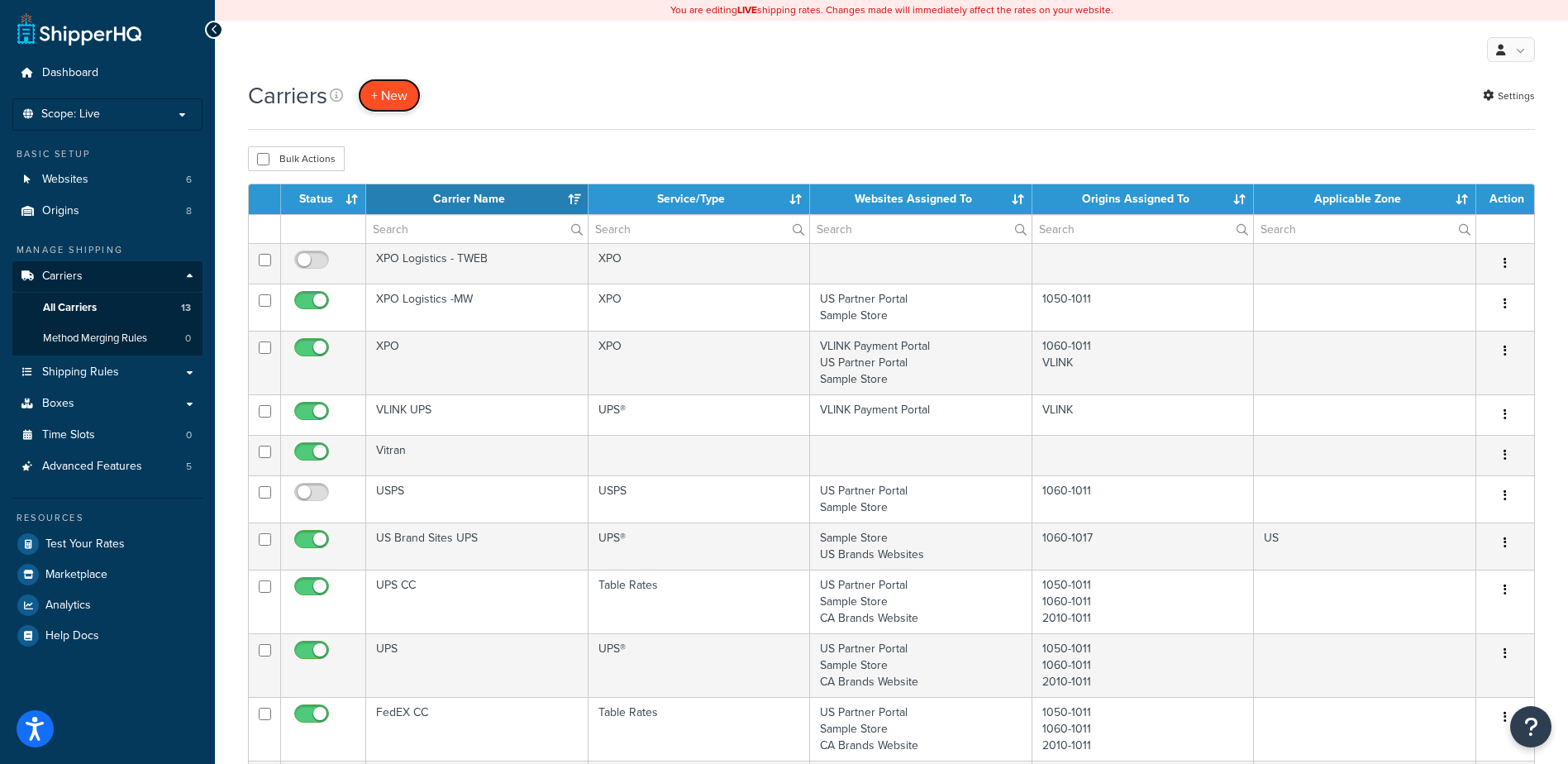
click at [393, 101] on button "+ New" at bounding box center [389, 95] width 63 height 34
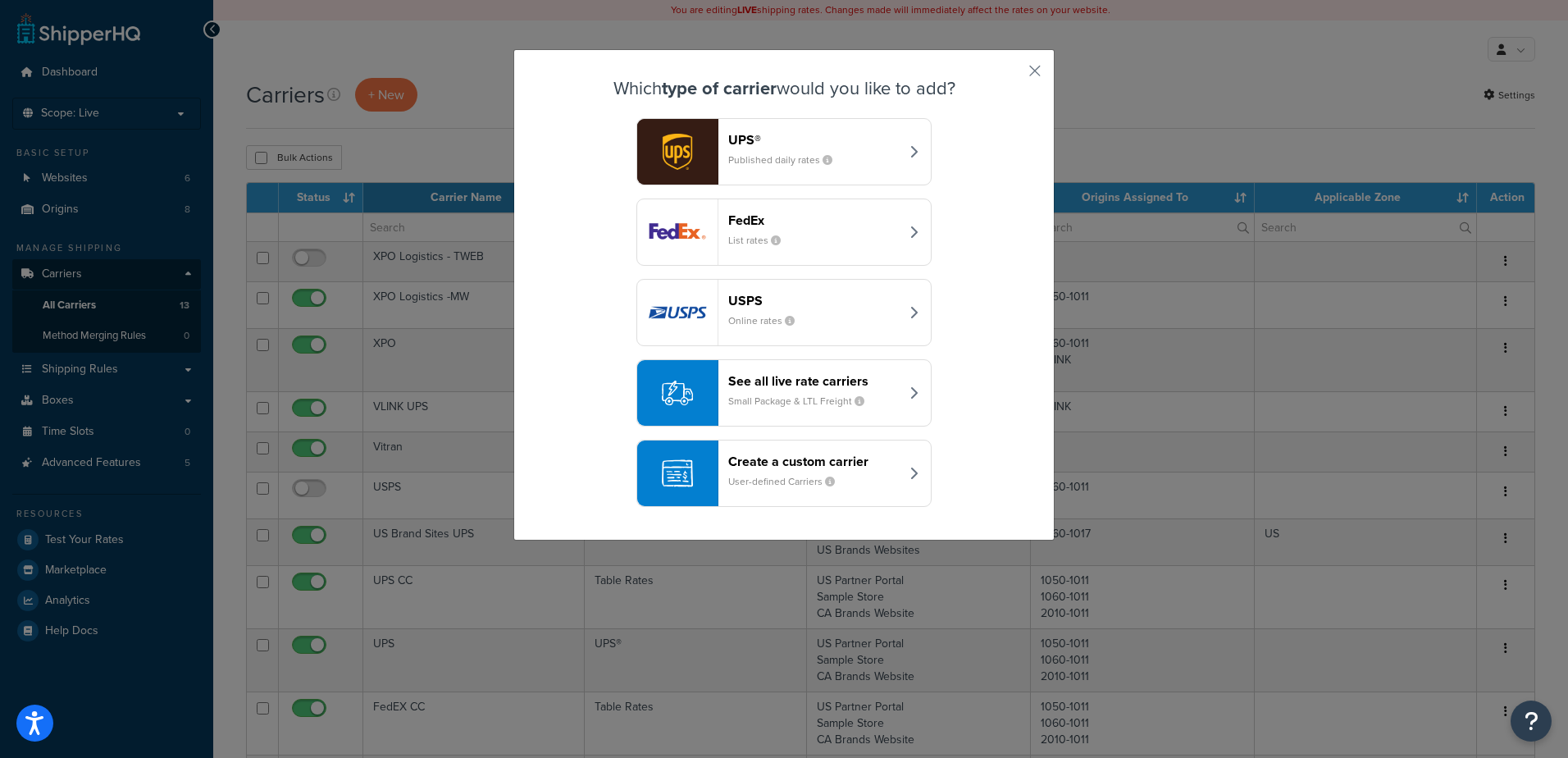
click at [903, 159] on button "UPS® Published daily rates" at bounding box center [784, 151] width 295 height 68
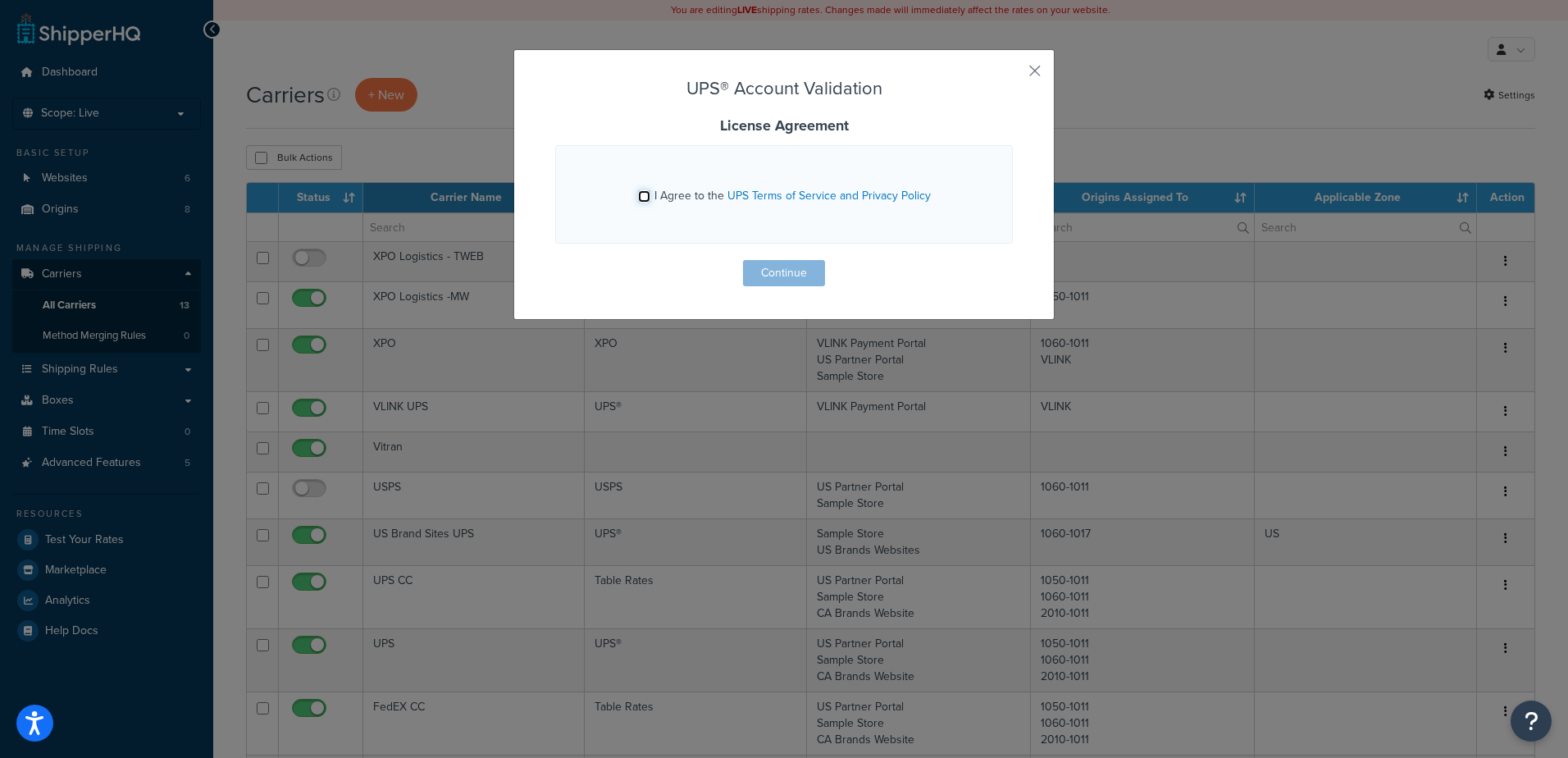
click at [638, 201] on input "I Agree to the UPS Terms of Service and Privacy Policy" at bounding box center [644, 196] width 13 height 13
checkbox input "true"
click at [774, 266] on button "Continue" at bounding box center [784, 272] width 82 height 26
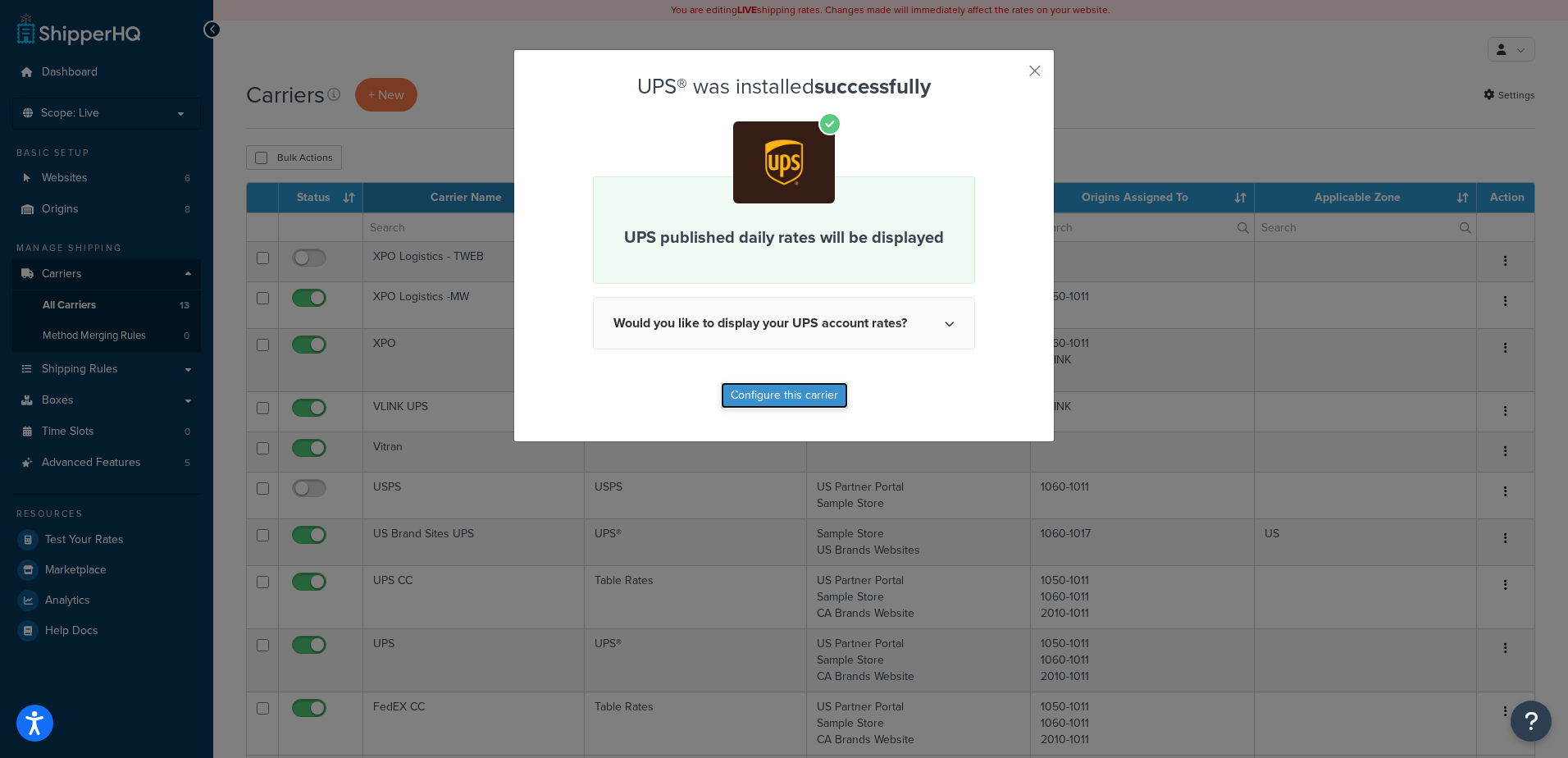
click at [824, 393] on button "Configure this carrier" at bounding box center [784, 394] width 127 height 26
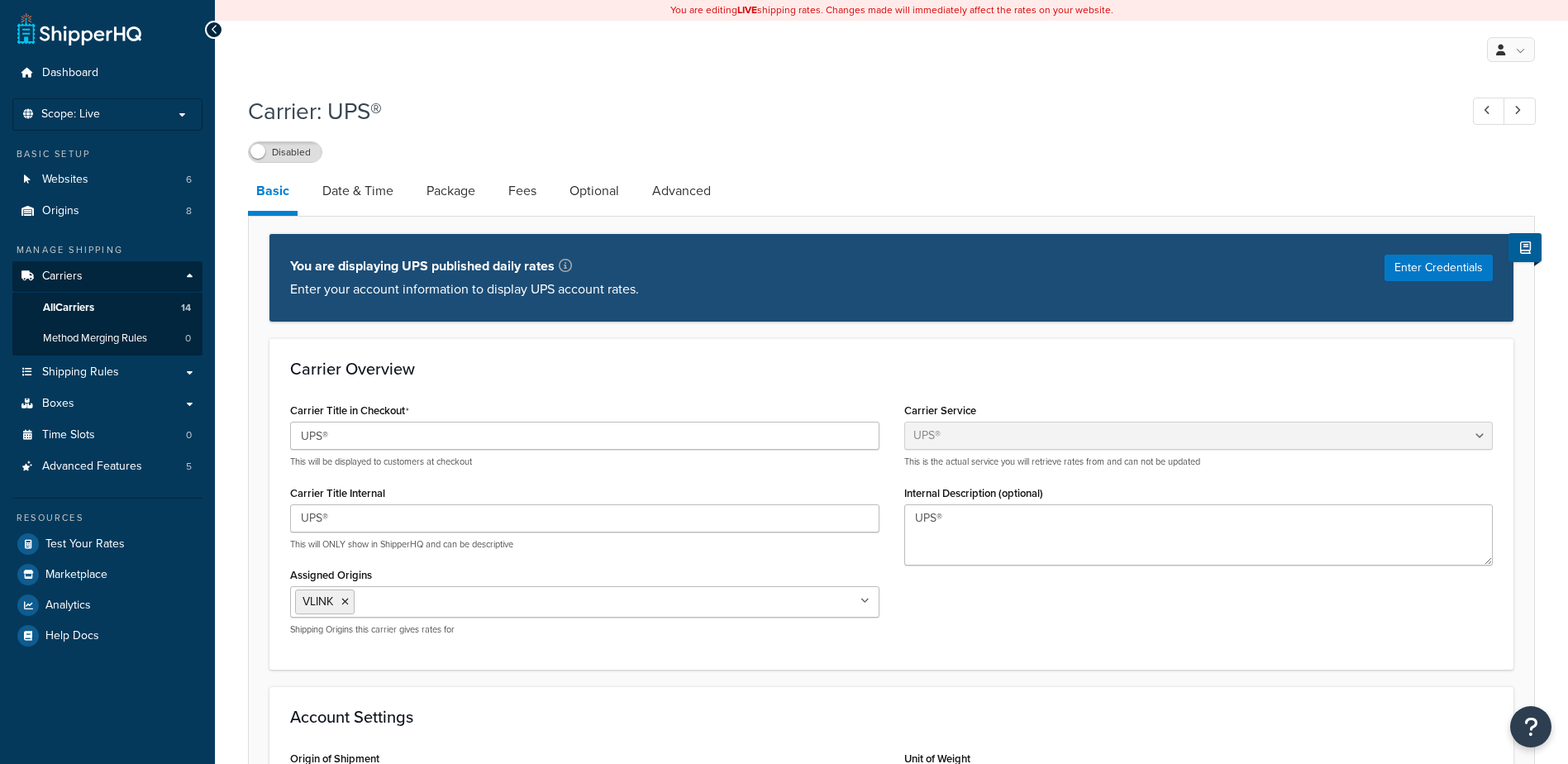
select select "ups"
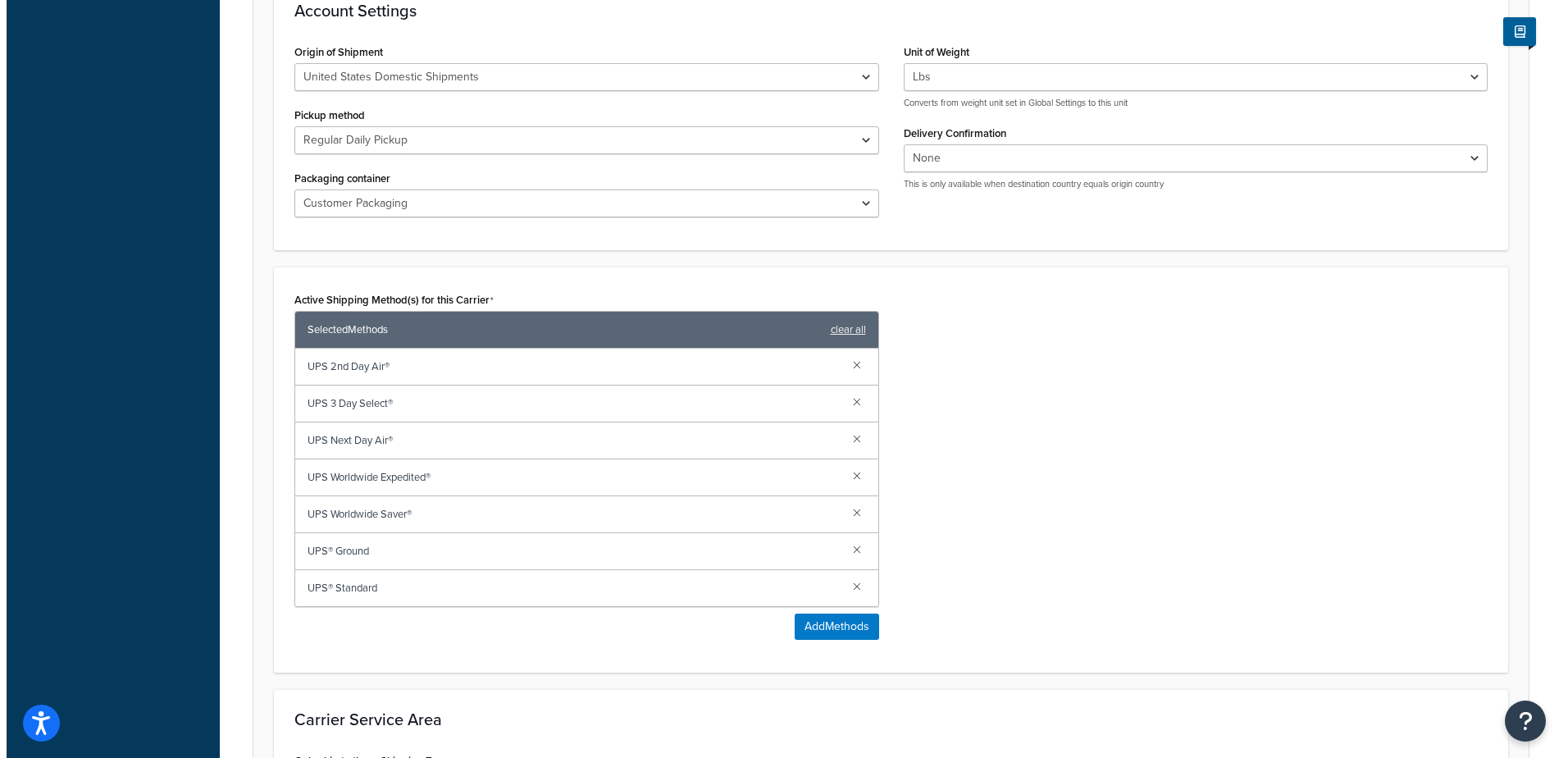
scroll to position [738, 0]
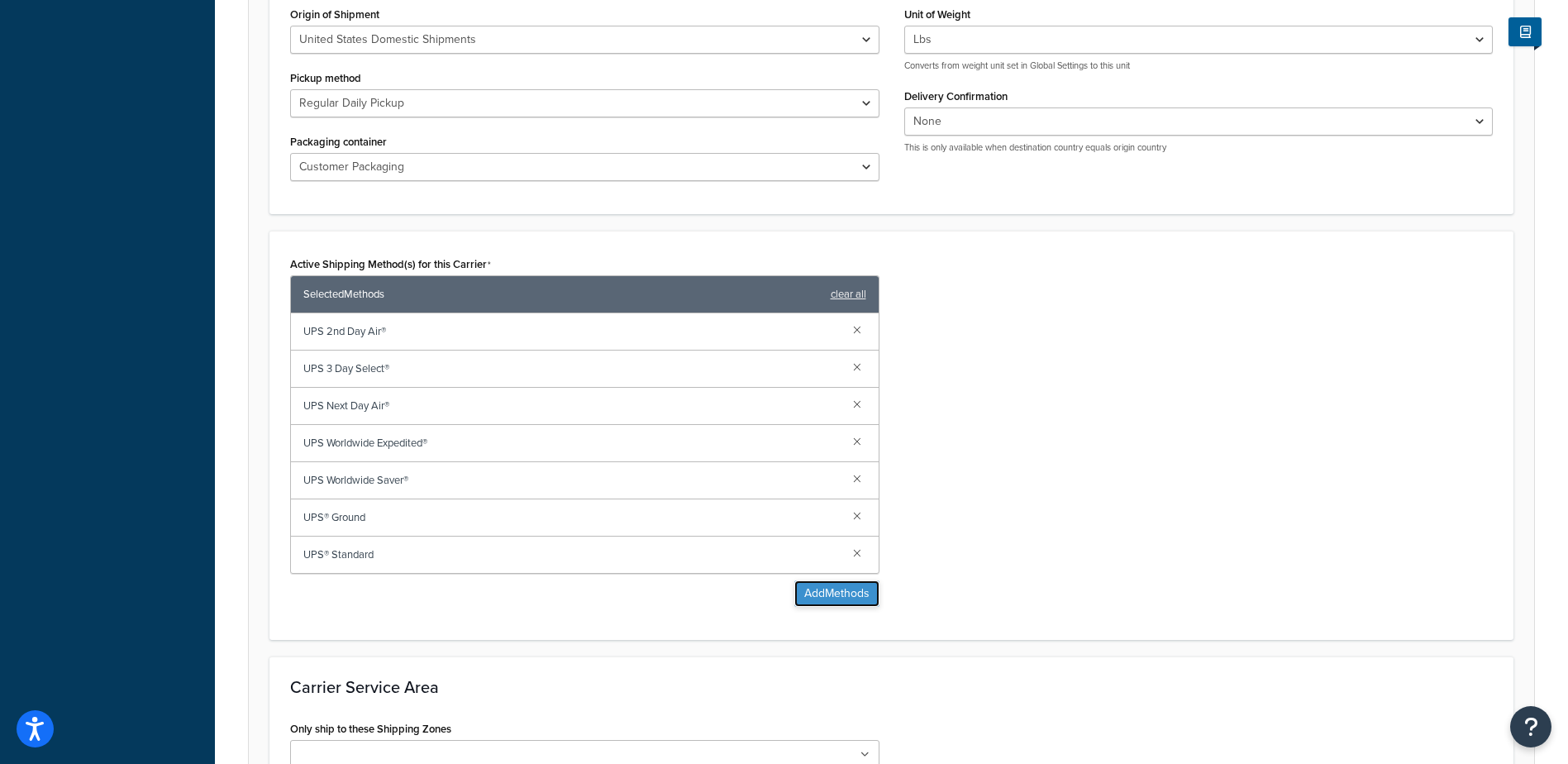
click at [830, 597] on button "Add Methods" at bounding box center [837, 593] width 86 height 26
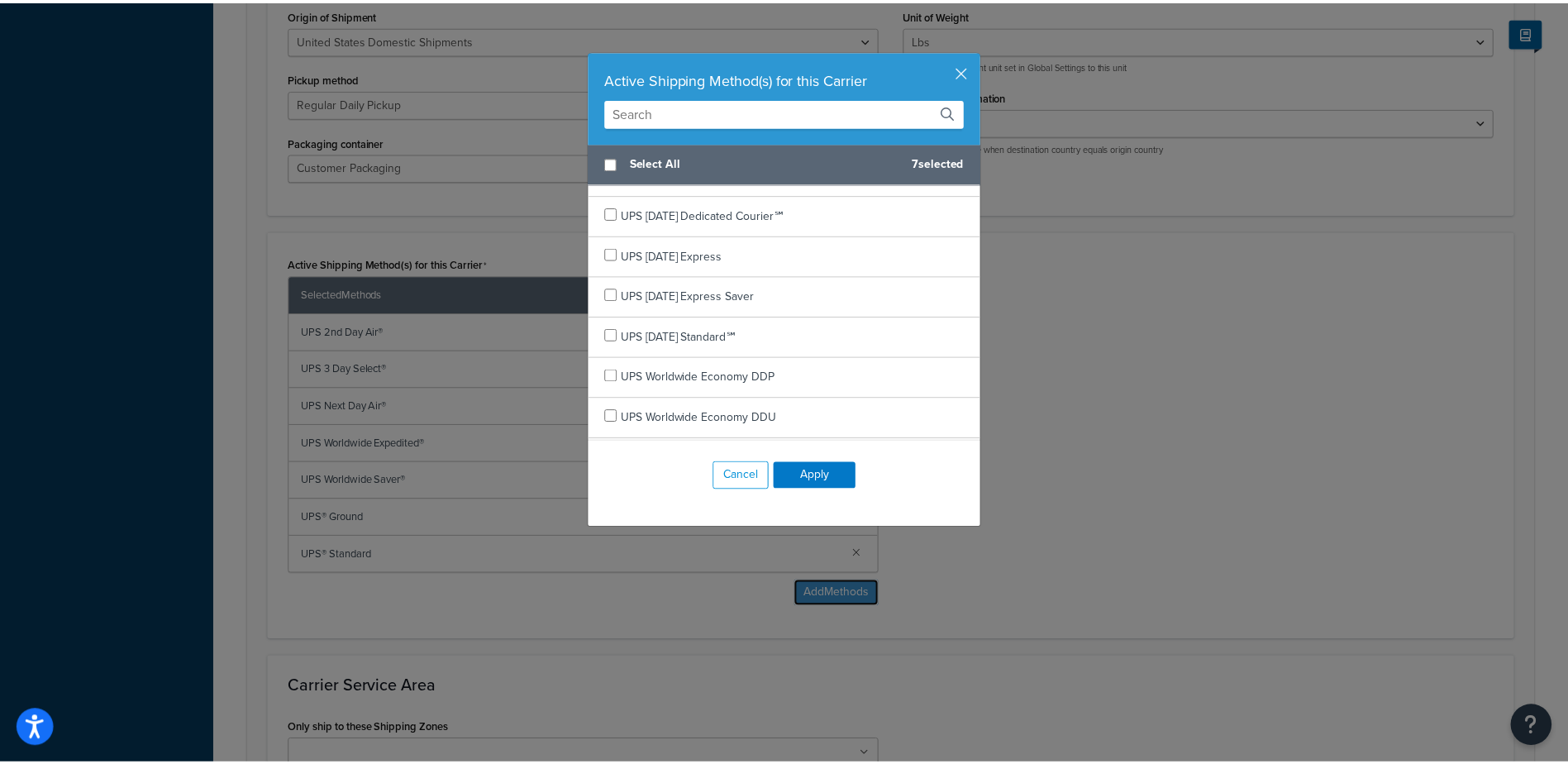
scroll to position [461, 0]
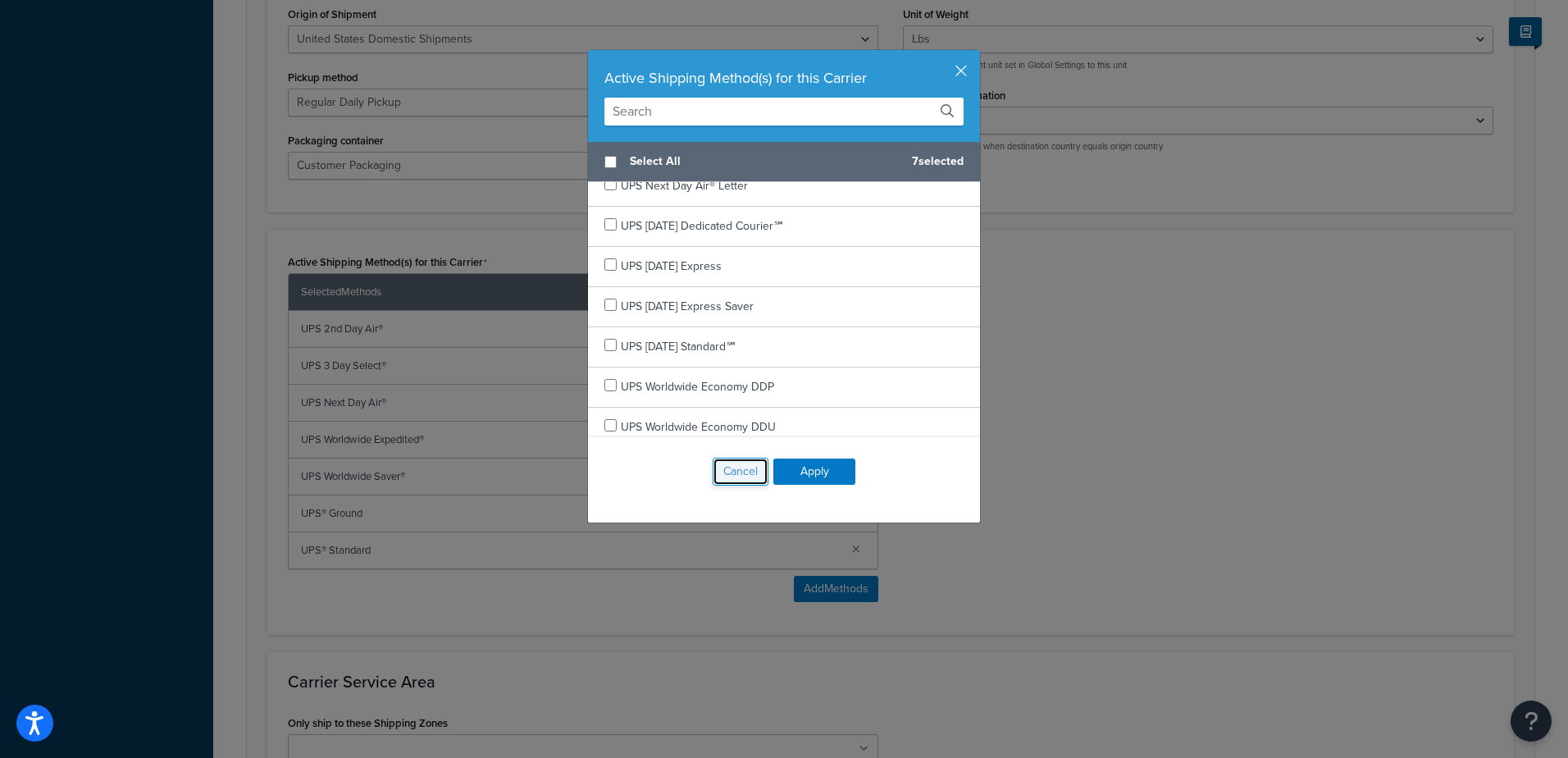
click at [726, 466] on button "Cancel" at bounding box center [741, 471] width 56 height 28
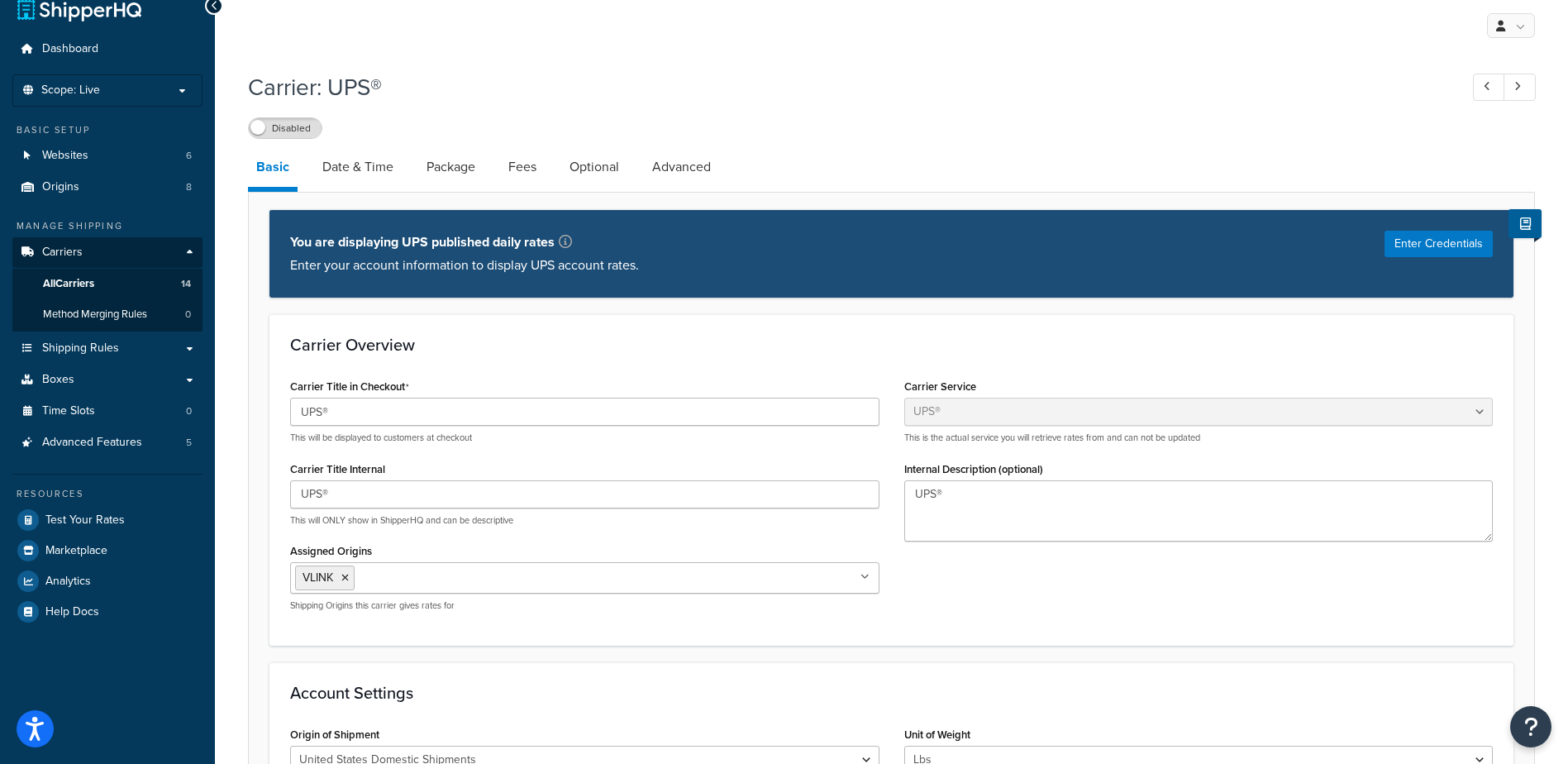
scroll to position [0, 0]
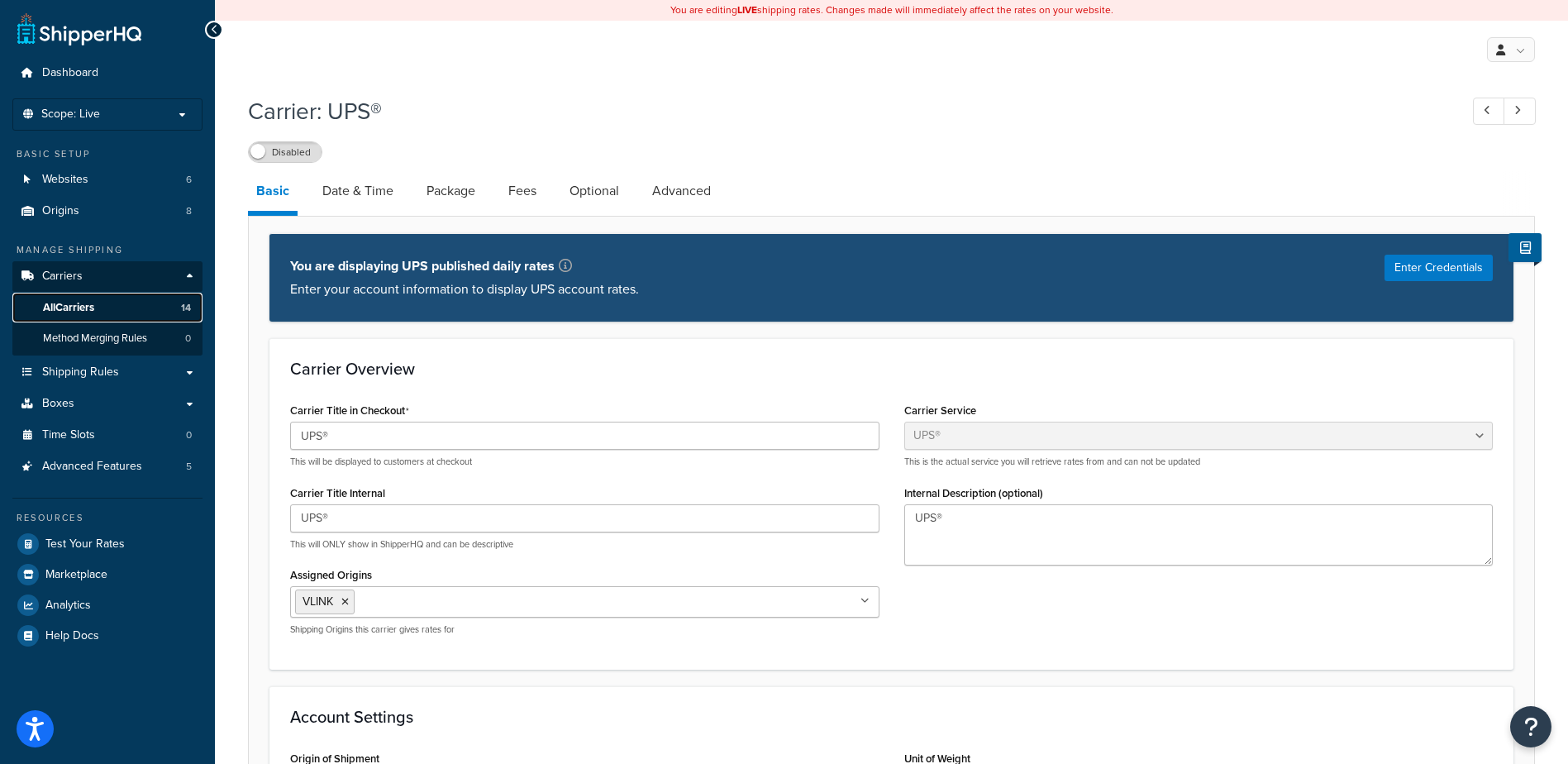
click at [83, 303] on span "All Carriers" at bounding box center [68, 307] width 52 height 14
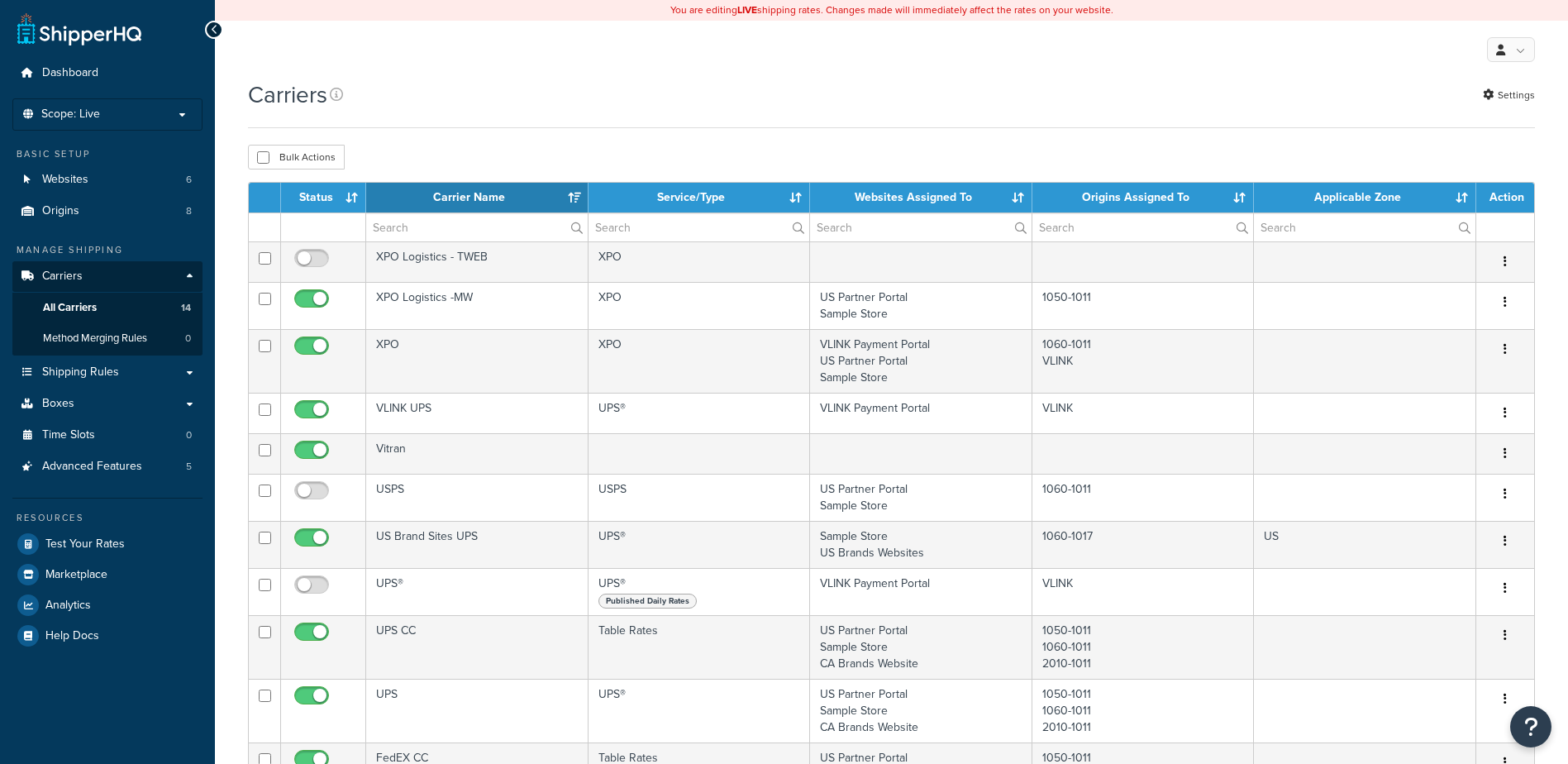
select select "15"
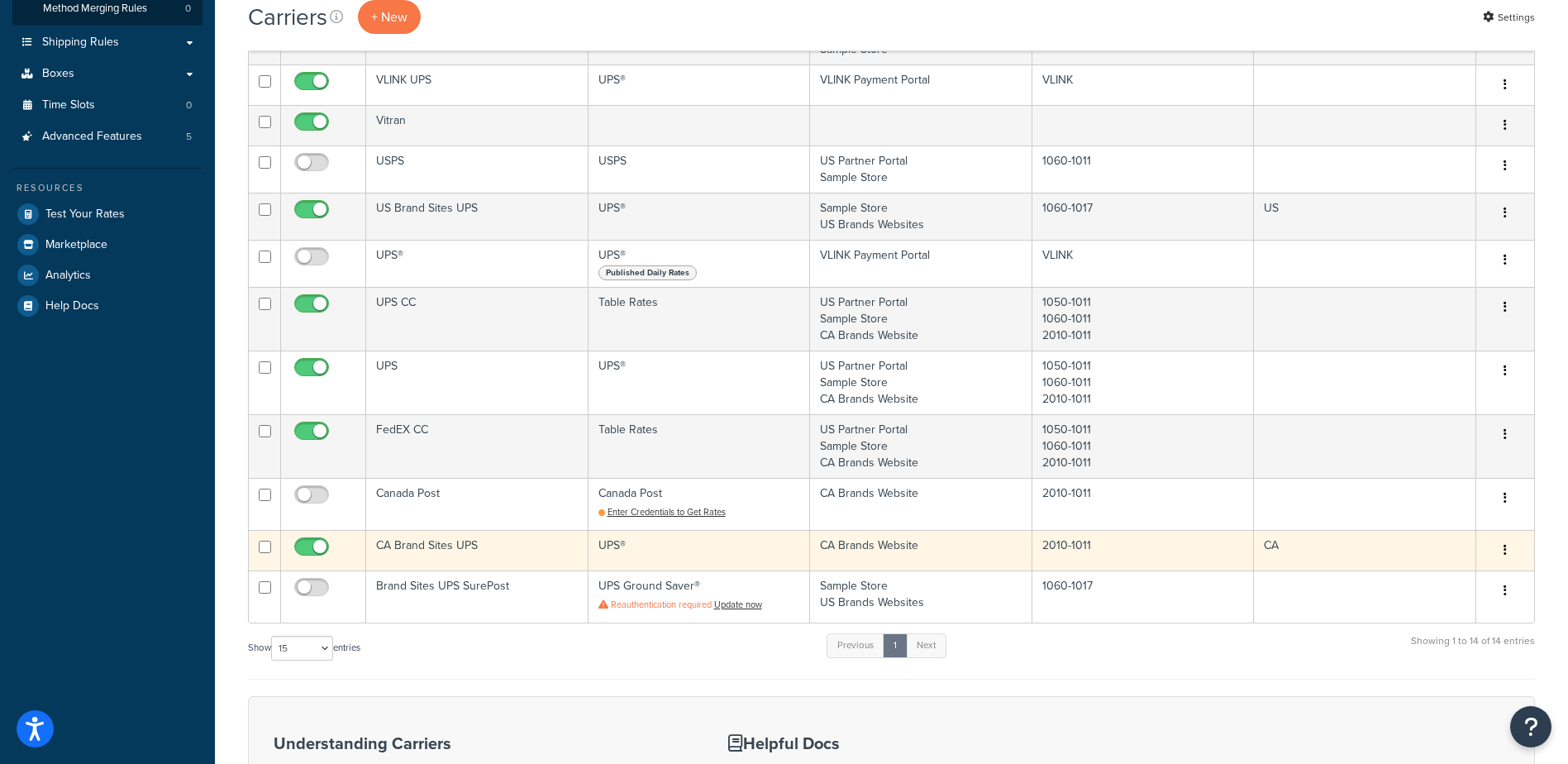
scroll to position [330, 0]
click at [1505, 548] on icon "button" at bounding box center [1504, 549] width 3 height 12
click at [1434, 577] on link "Edit" at bounding box center [1438, 581] width 130 height 34
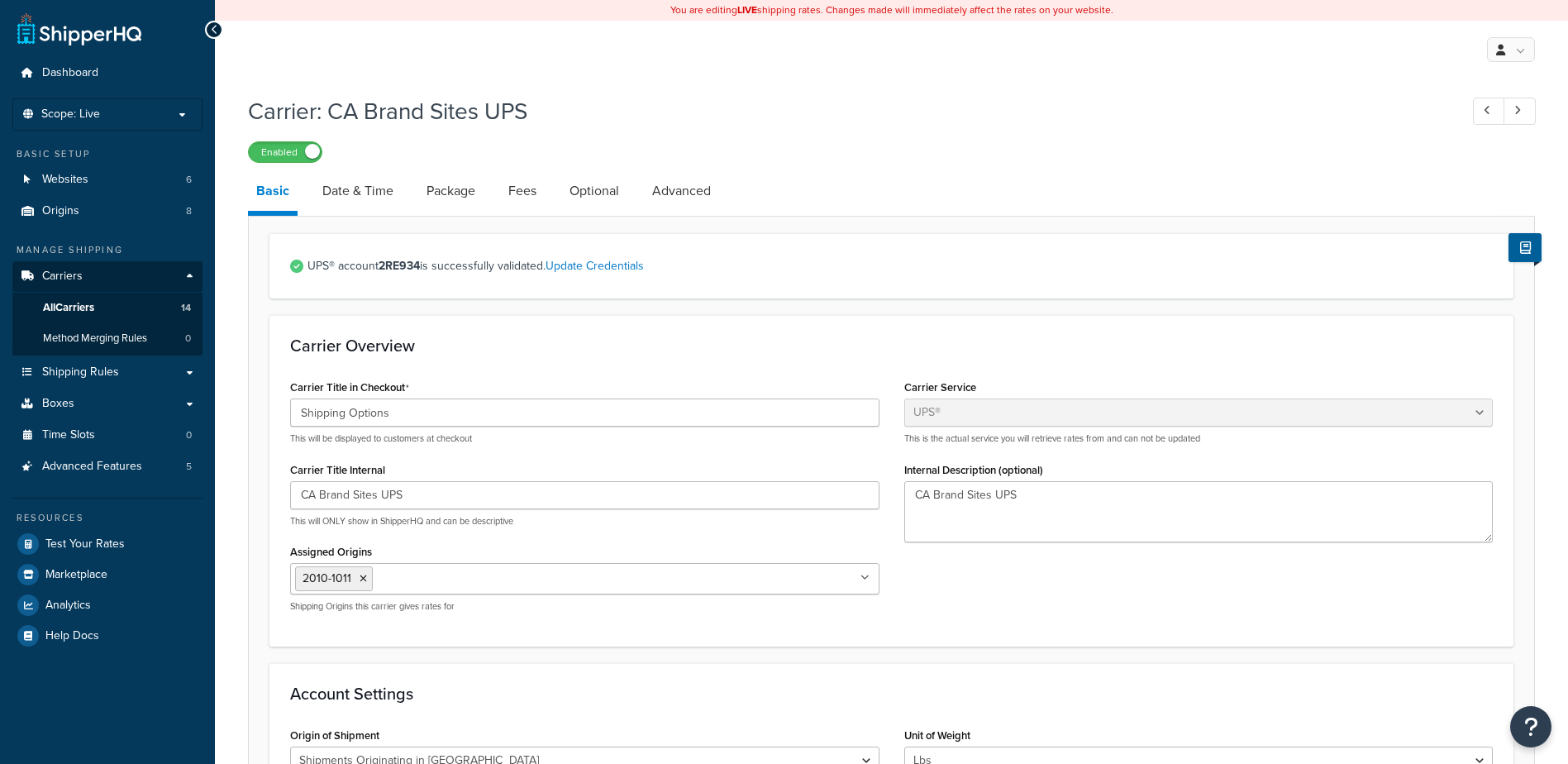
select select "ups"
select select "can"
select select "53"
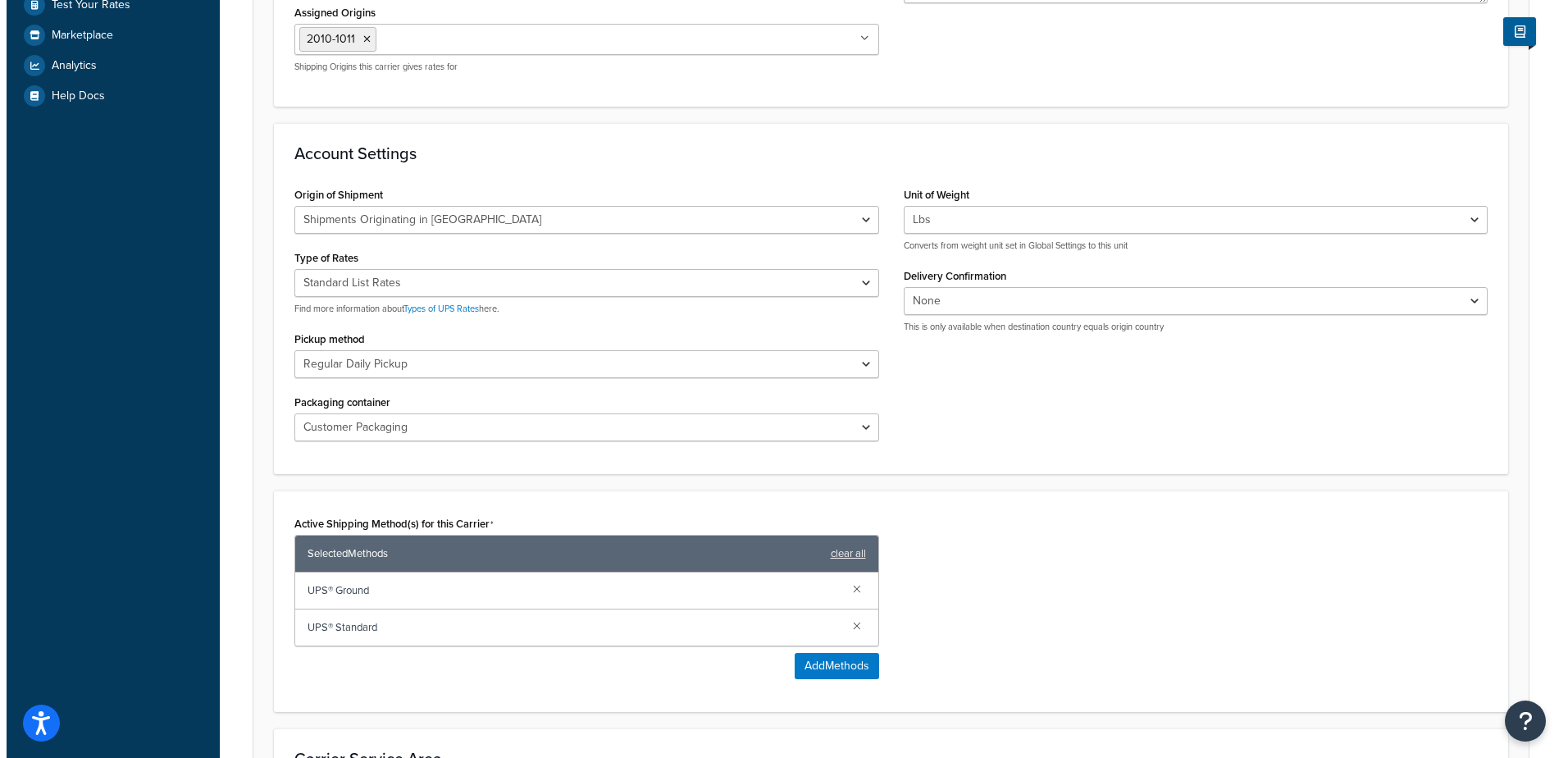
scroll to position [574, 0]
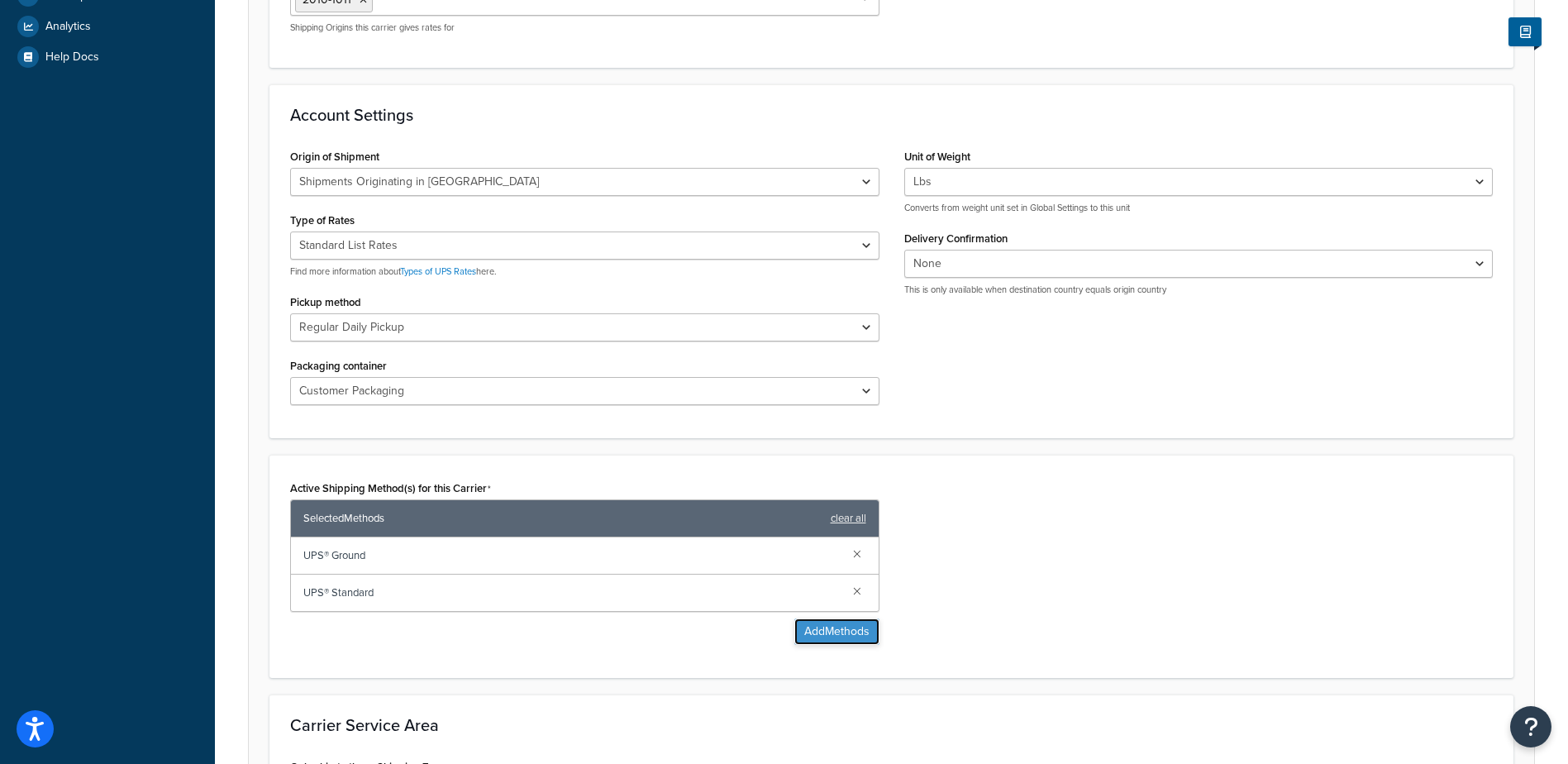
click at [836, 624] on button "Add Methods" at bounding box center [837, 631] width 86 height 26
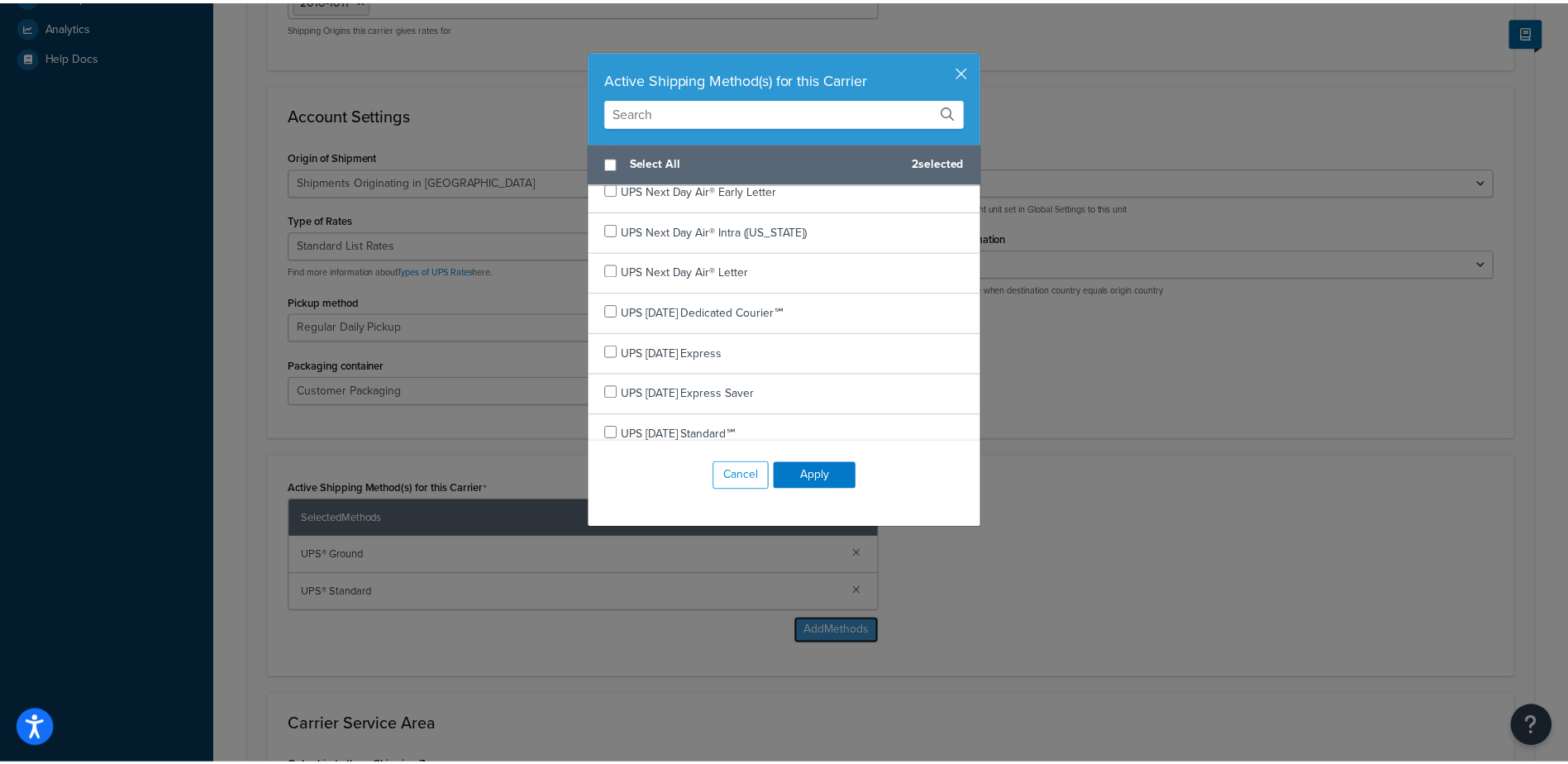
scroll to position [413, 0]
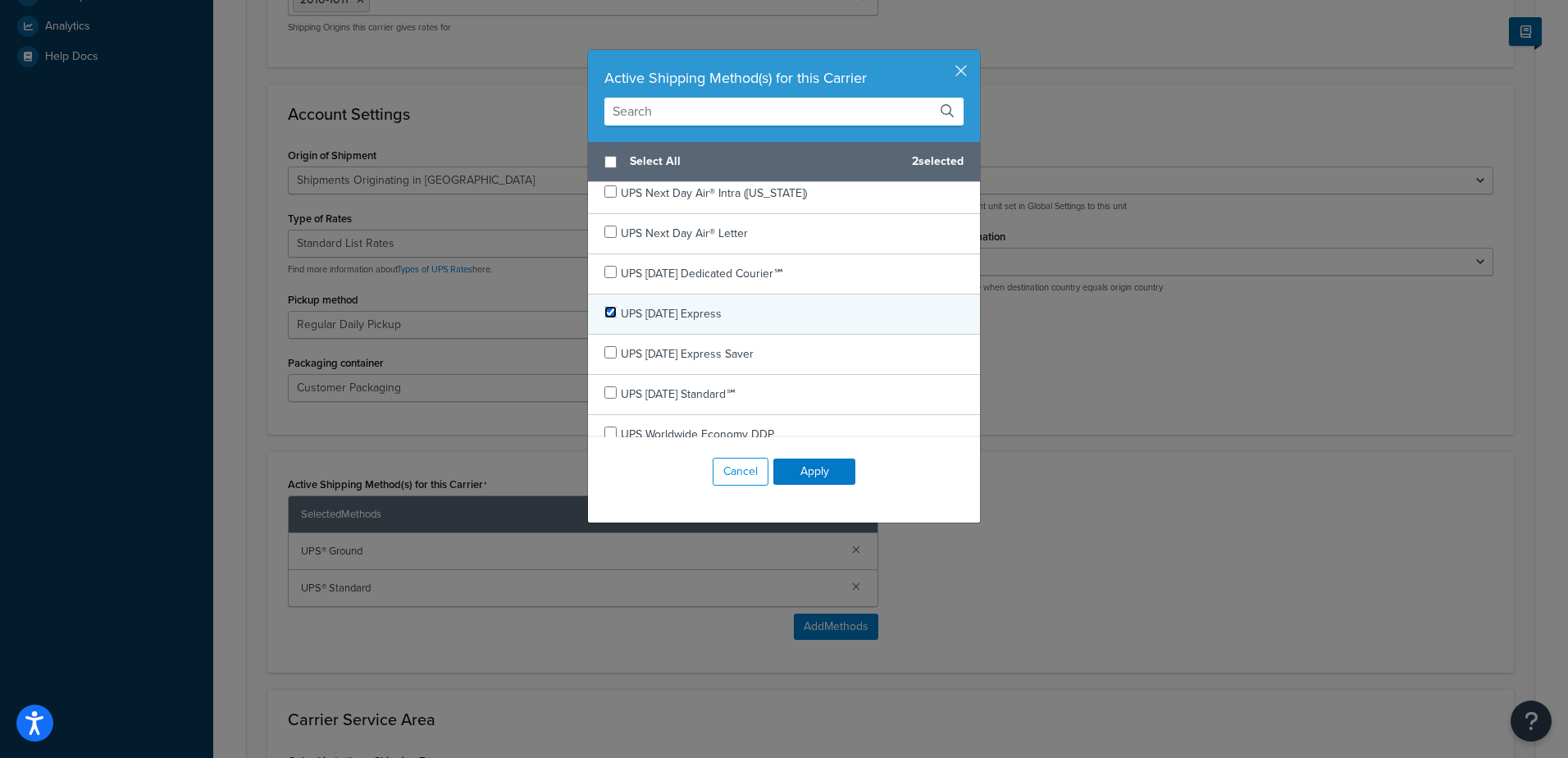
click at [606, 315] on input "checkbox" at bounding box center [611, 311] width 13 height 13
checkbox input "true"
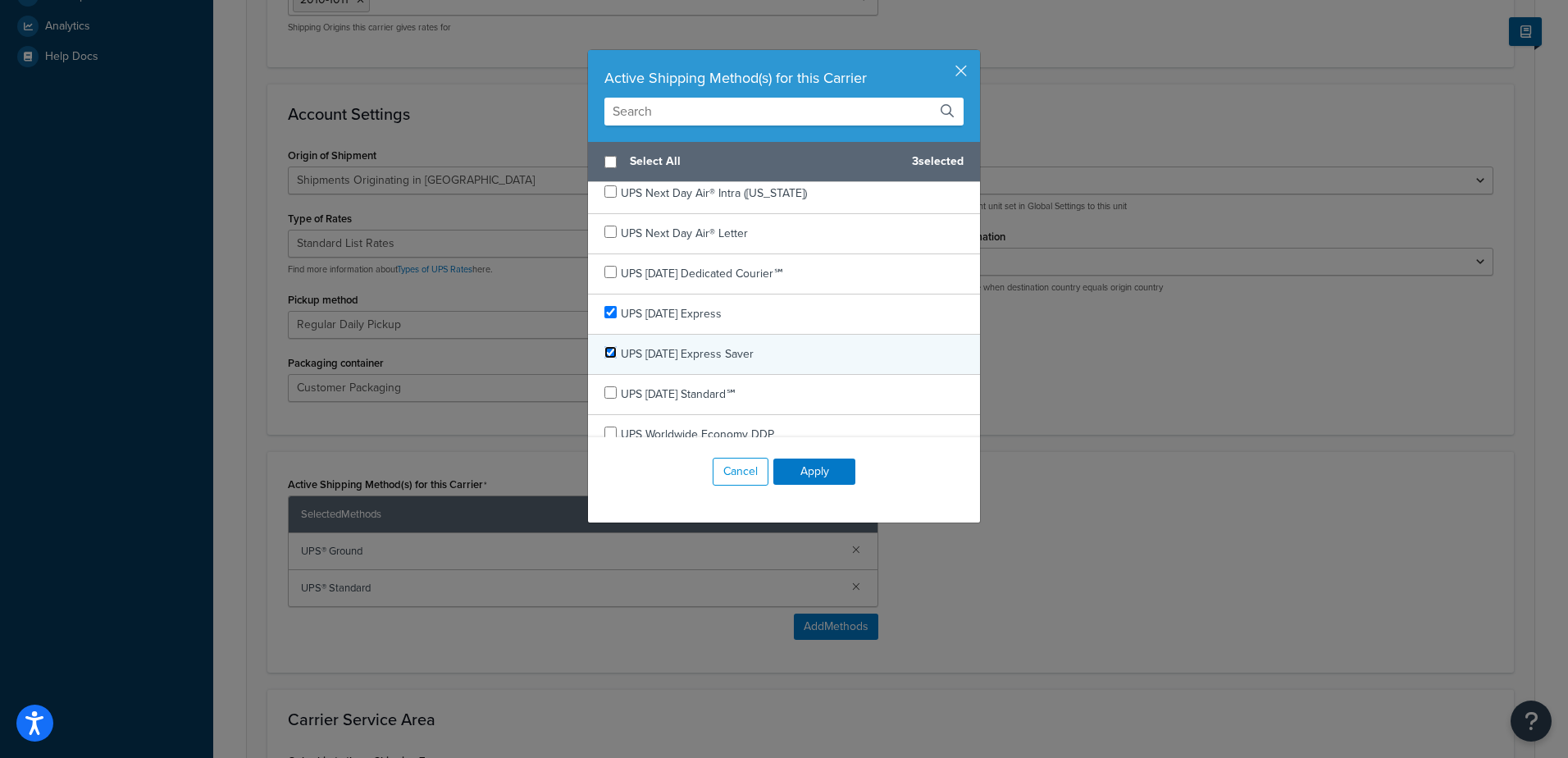
click at [608, 353] on input "checkbox" at bounding box center [611, 352] width 13 height 13
checkbox input "true"
click at [824, 473] on button "Apply" at bounding box center [814, 471] width 82 height 26
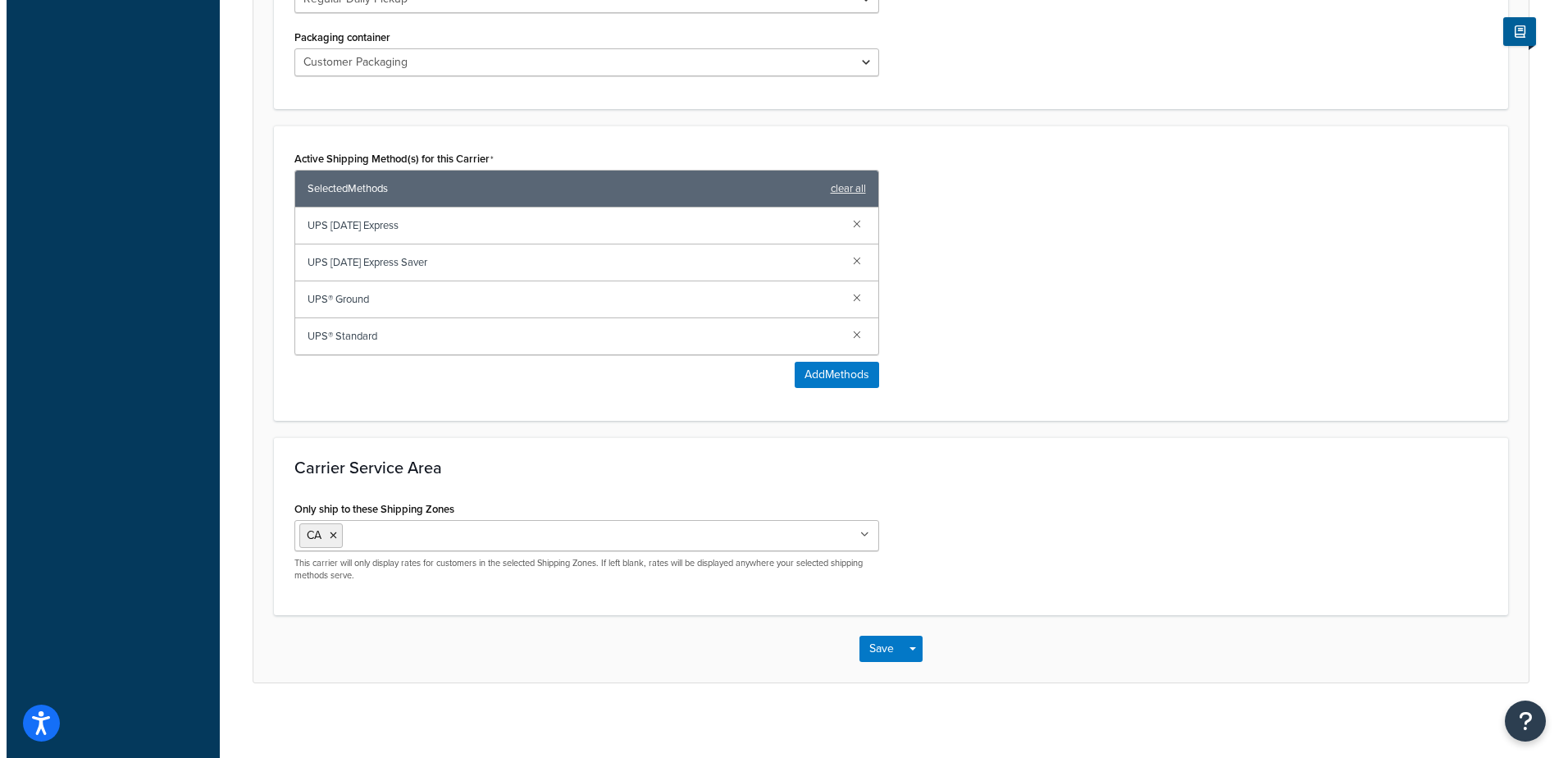
scroll to position [902, 0]
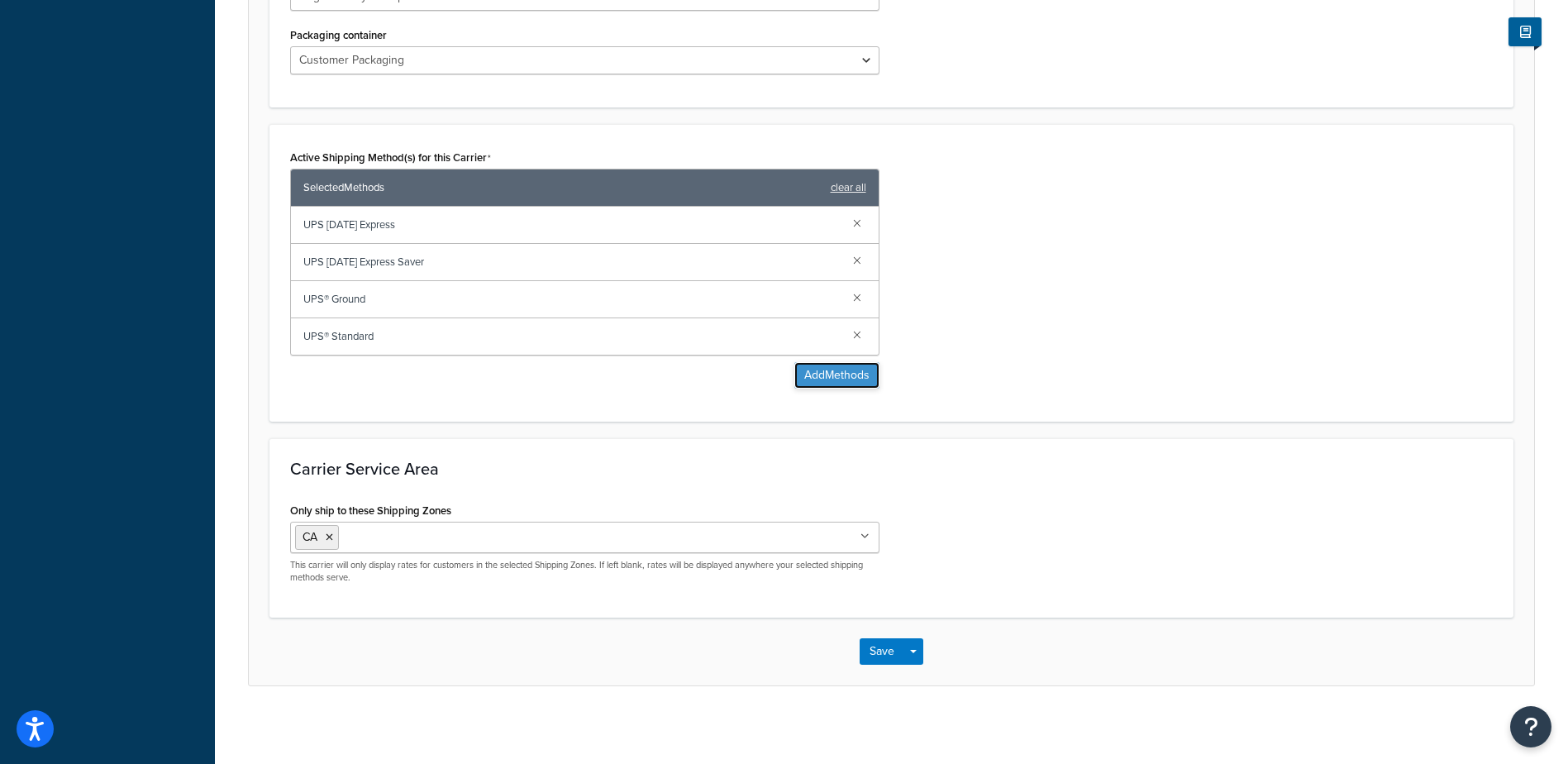
click at [847, 378] on button "Add Methods" at bounding box center [837, 374] width 86 height 26
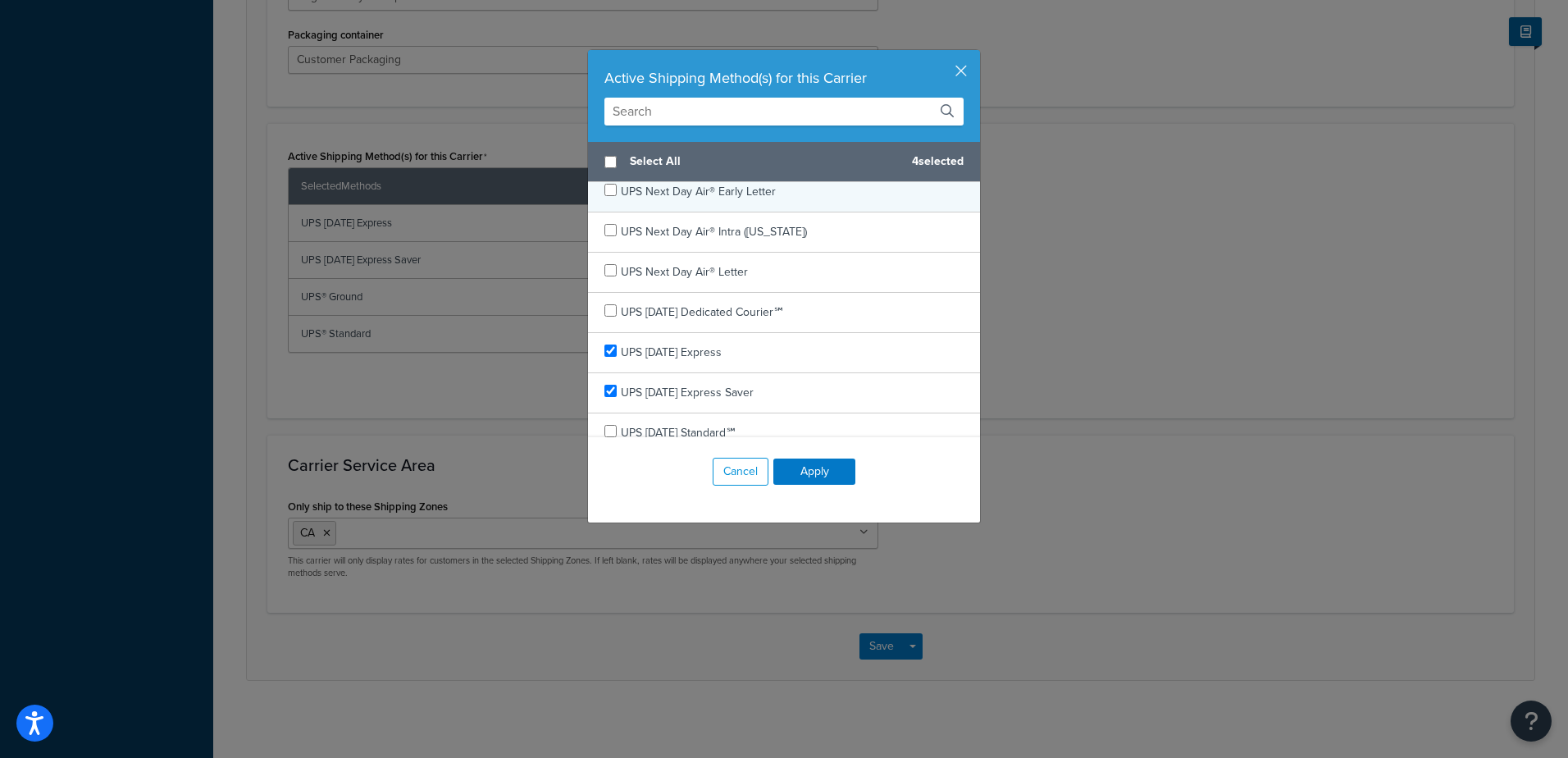
scroll to position [410, 0]
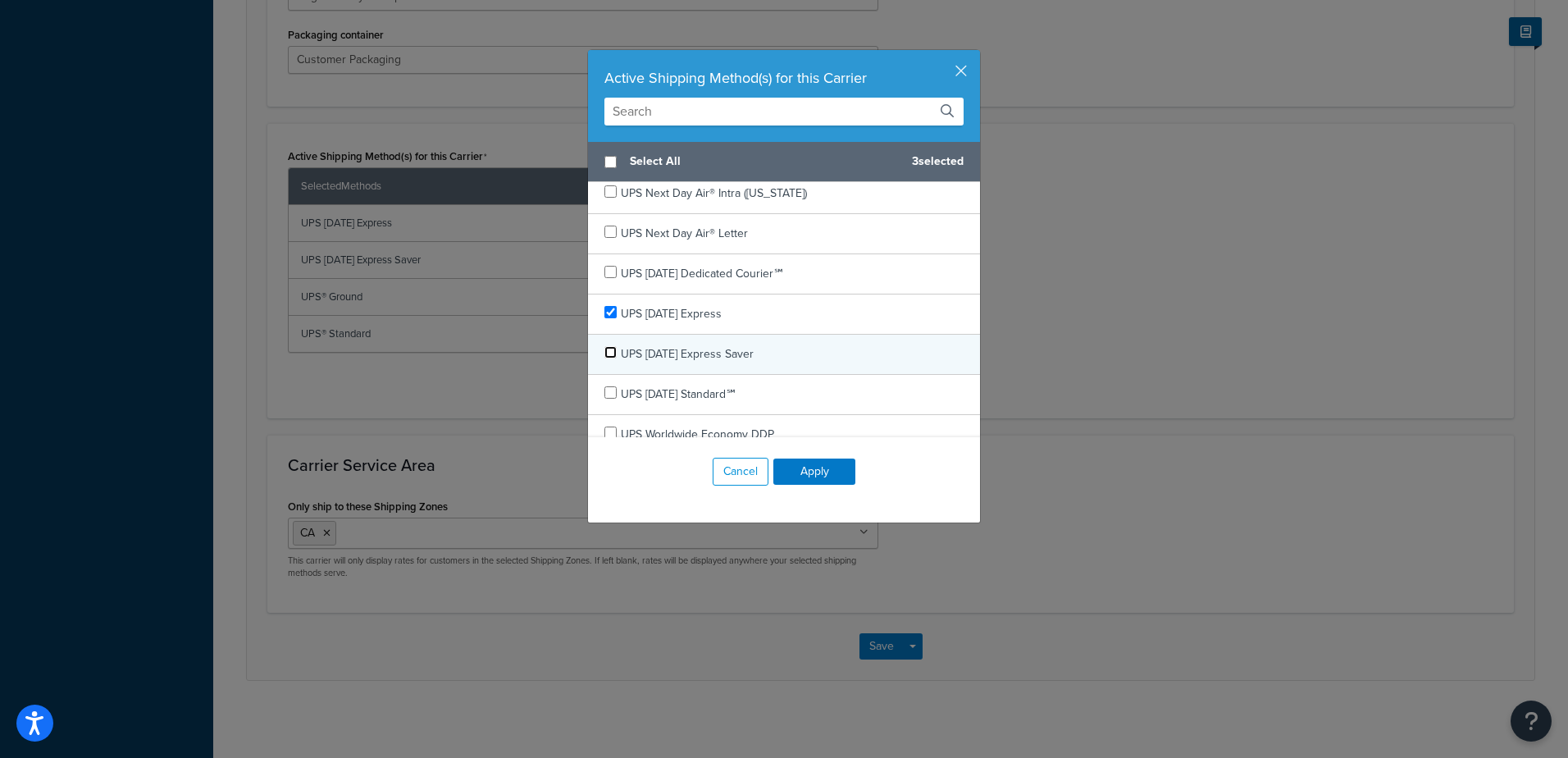
click at [607, 354] on input "checkbox" at bounding box center [611, 352] width 13 height 13
checkbox input "false"
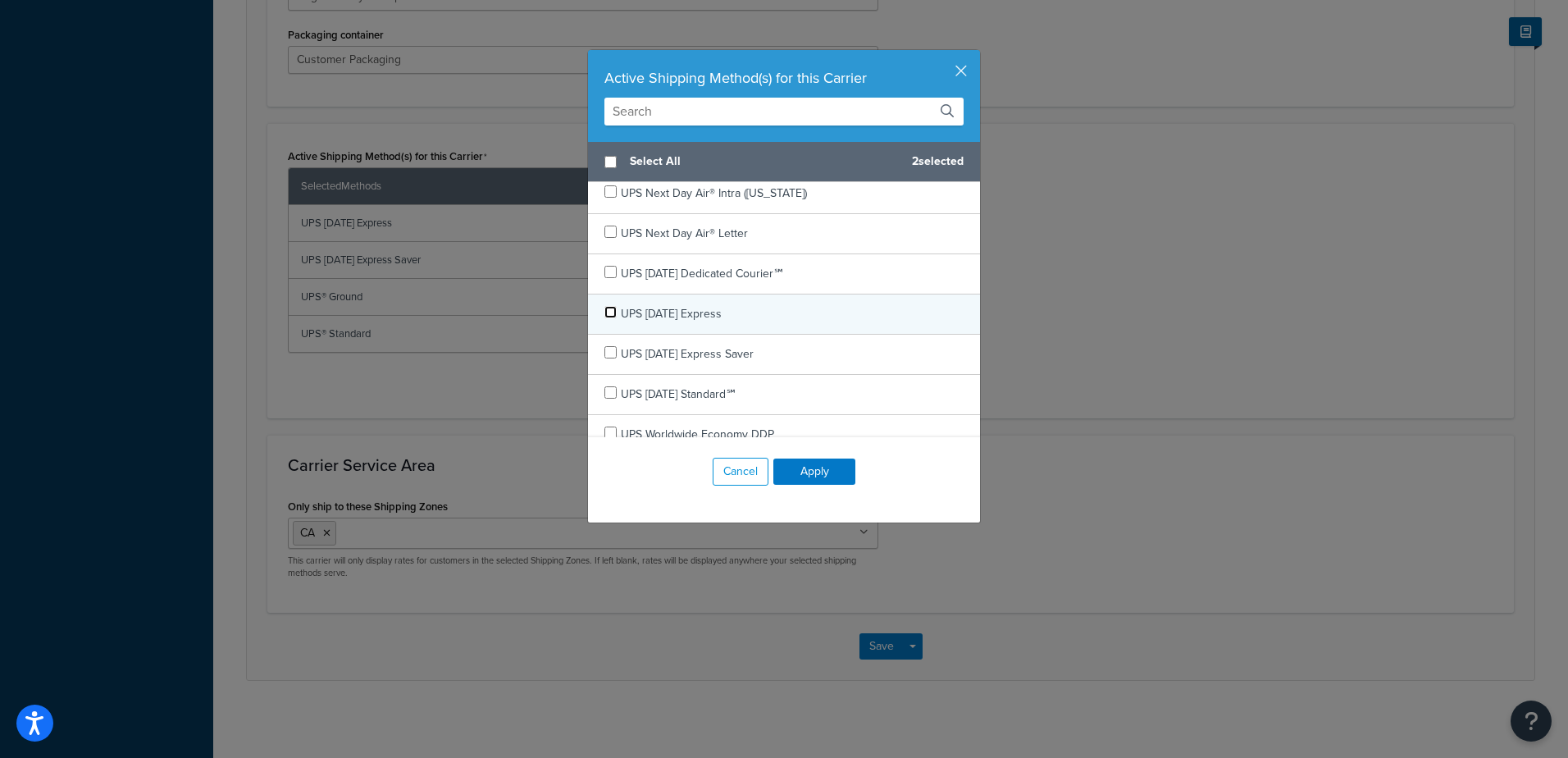
click at [605, 314] on input "checkbox" at bounding box center [611, 311] width 13 height 13
checkbox input "false"
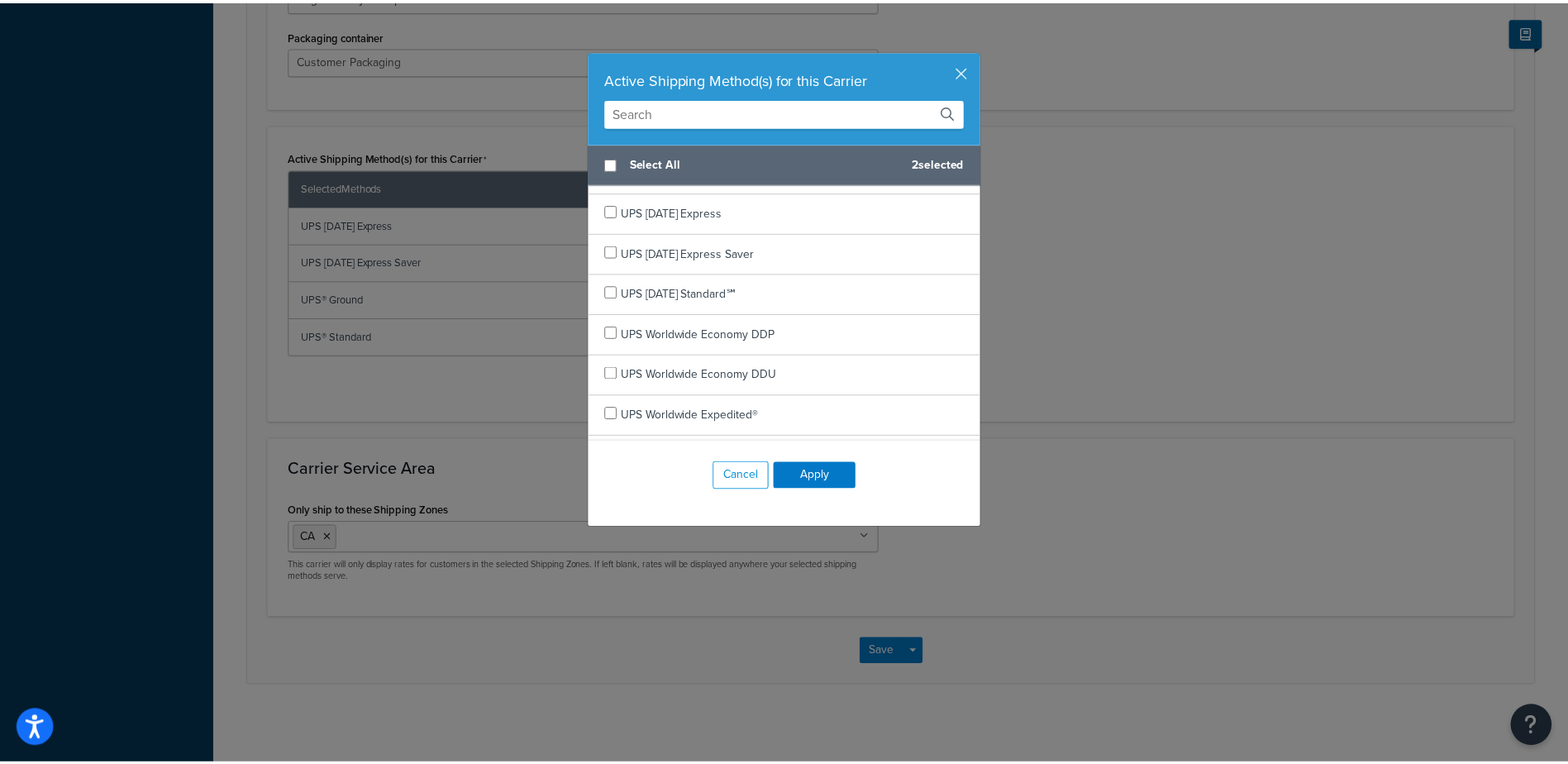
scroll to position [461, 0]
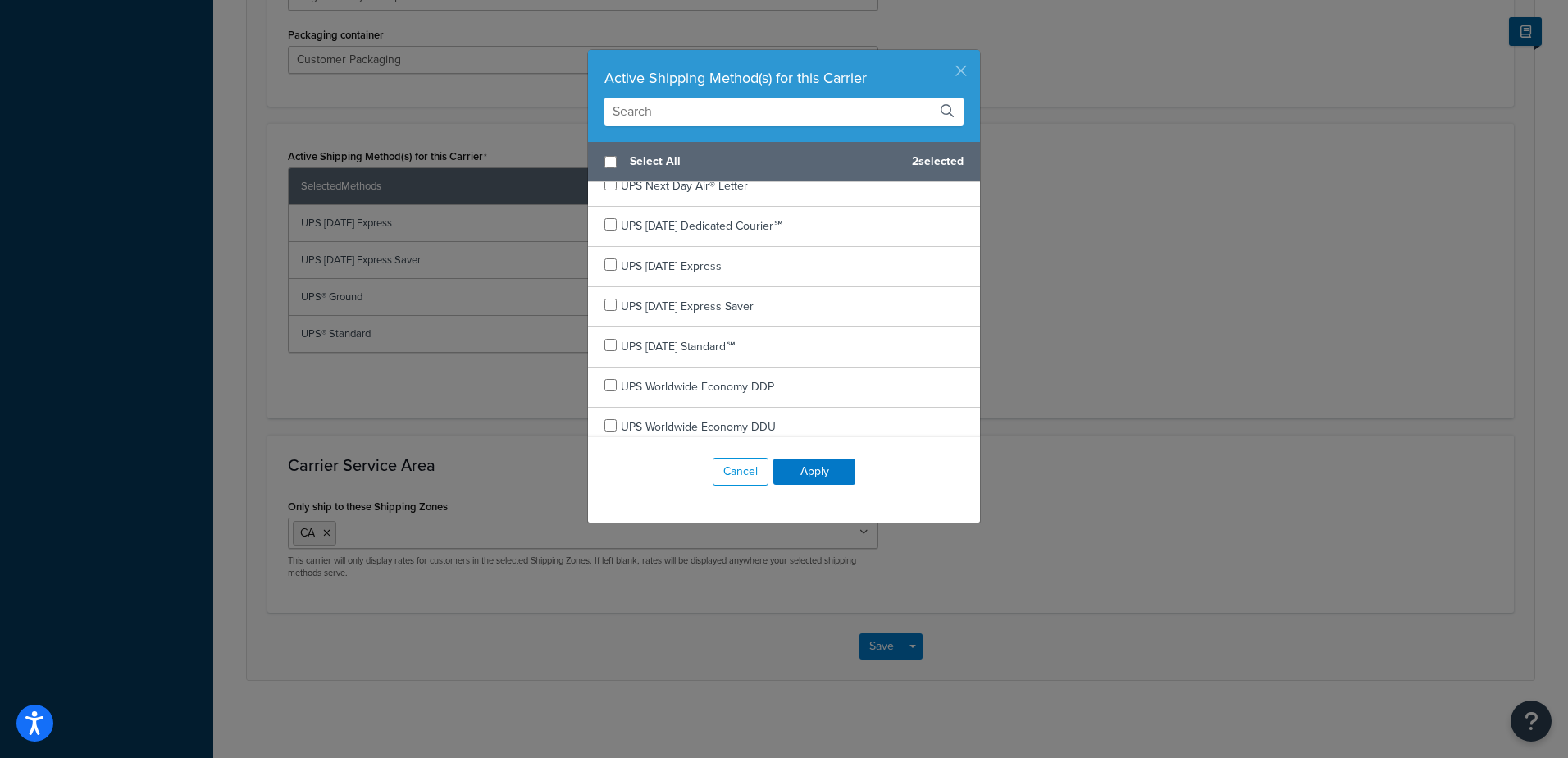
click at [977, 54] on button "button" at bounding box center [978, 52] width 4 height 4
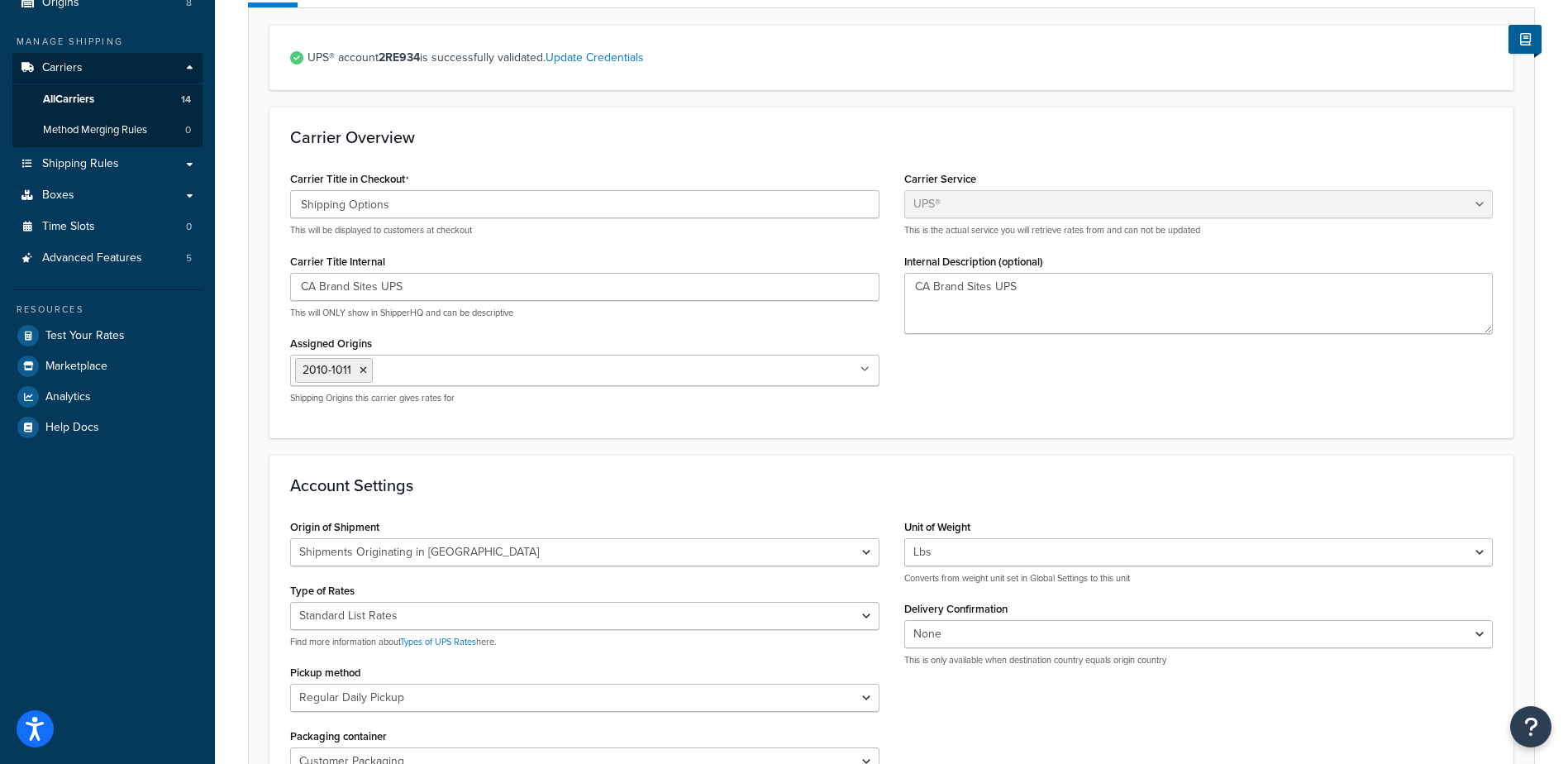
scroll to position [0, 0]
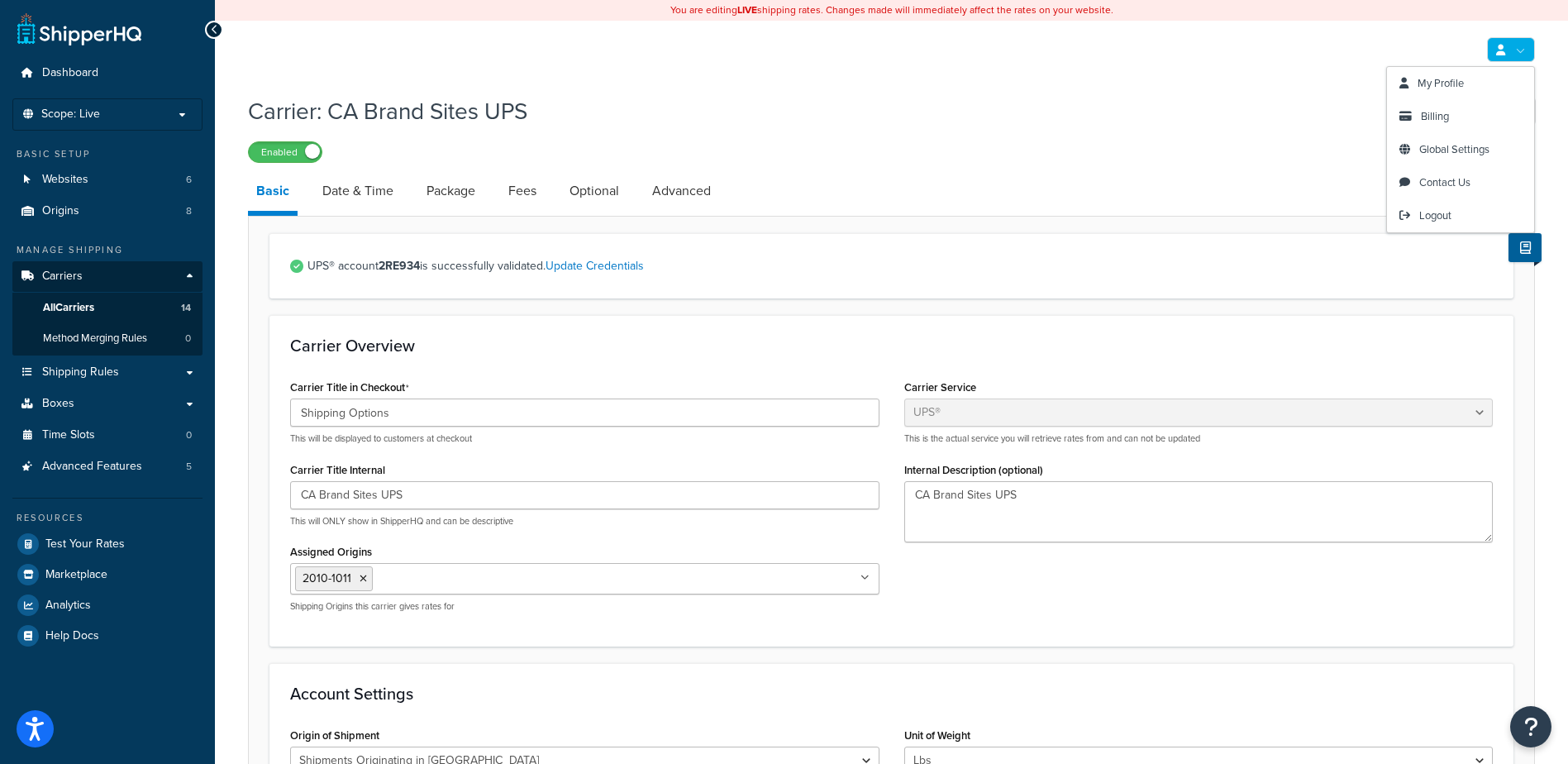
click at [1528, 47] on link at bounding box center [1510, 50] width 48 height 25
click at [1449, 208] on span "Logout" at bounding box center [1435, 215] width 32 height 16
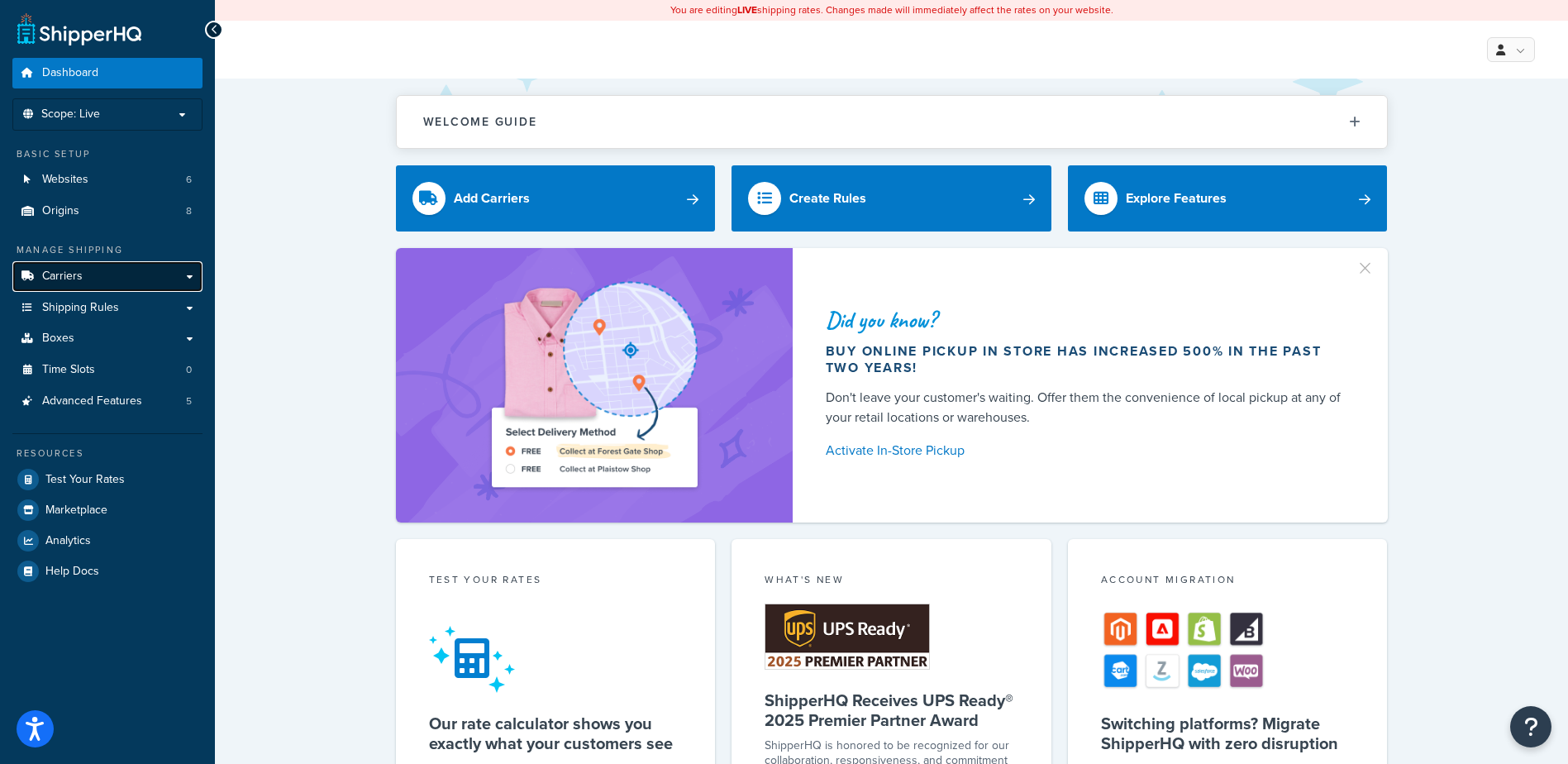
click at [69, 274] on span "Carriers" at bounding box center [62, 276] width 41 height 14
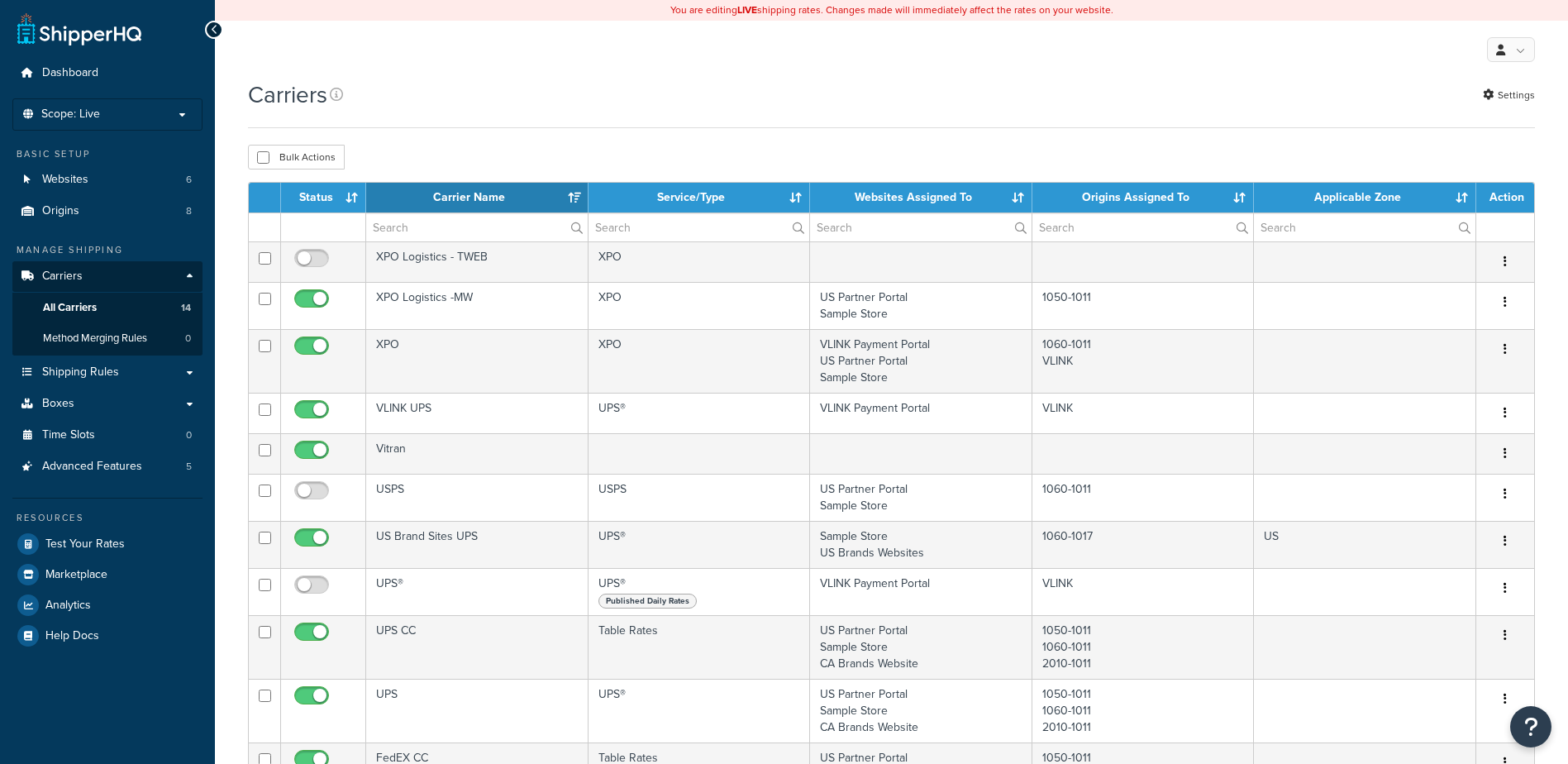
select select "15"
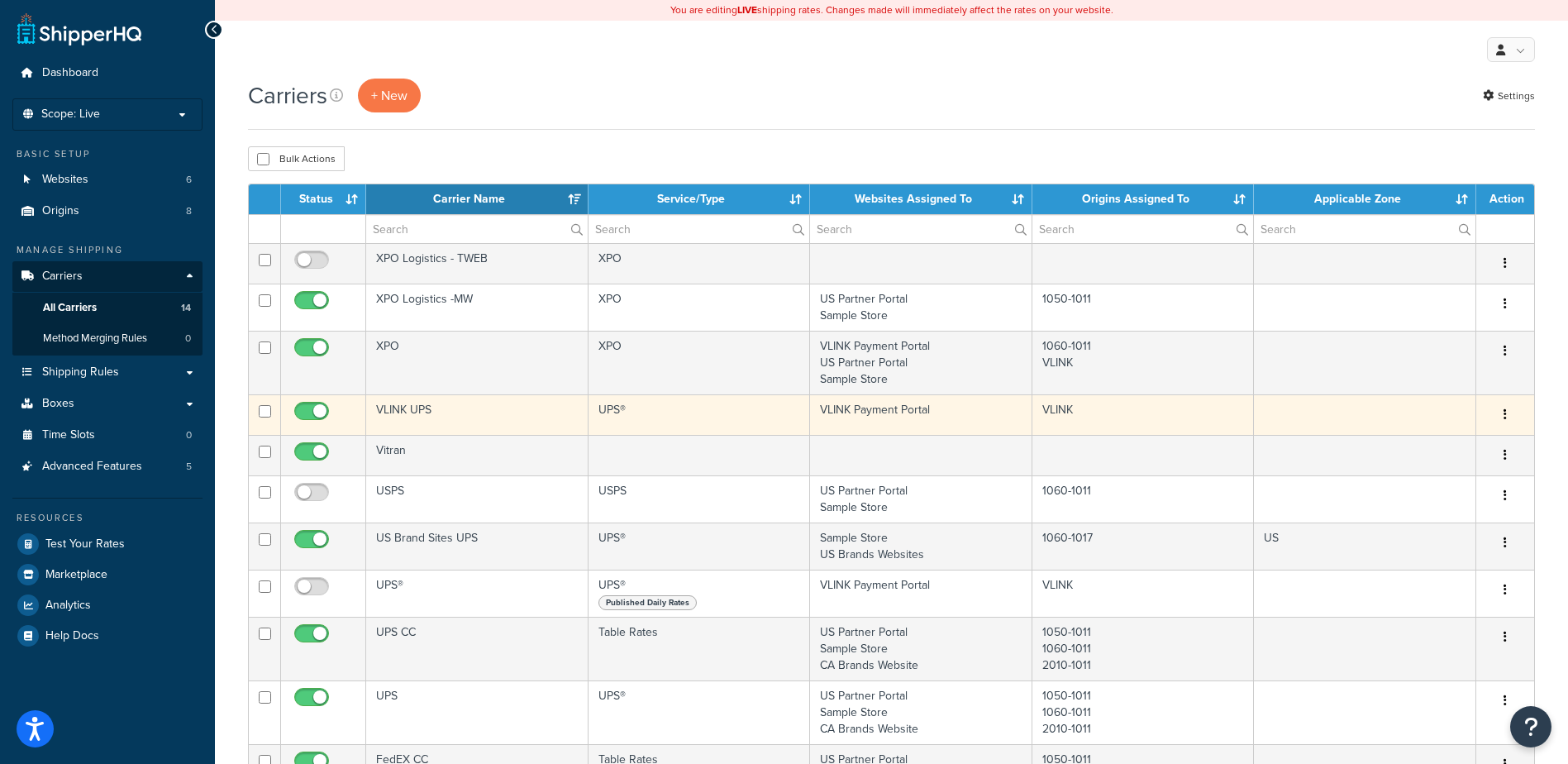
click at [1501, 411] on button "button" at bounding box center [1505, 414] width 23 height 26
click at [1429, 447] on link "Edit" at bounding box center [1438, 447] width 130 height 34
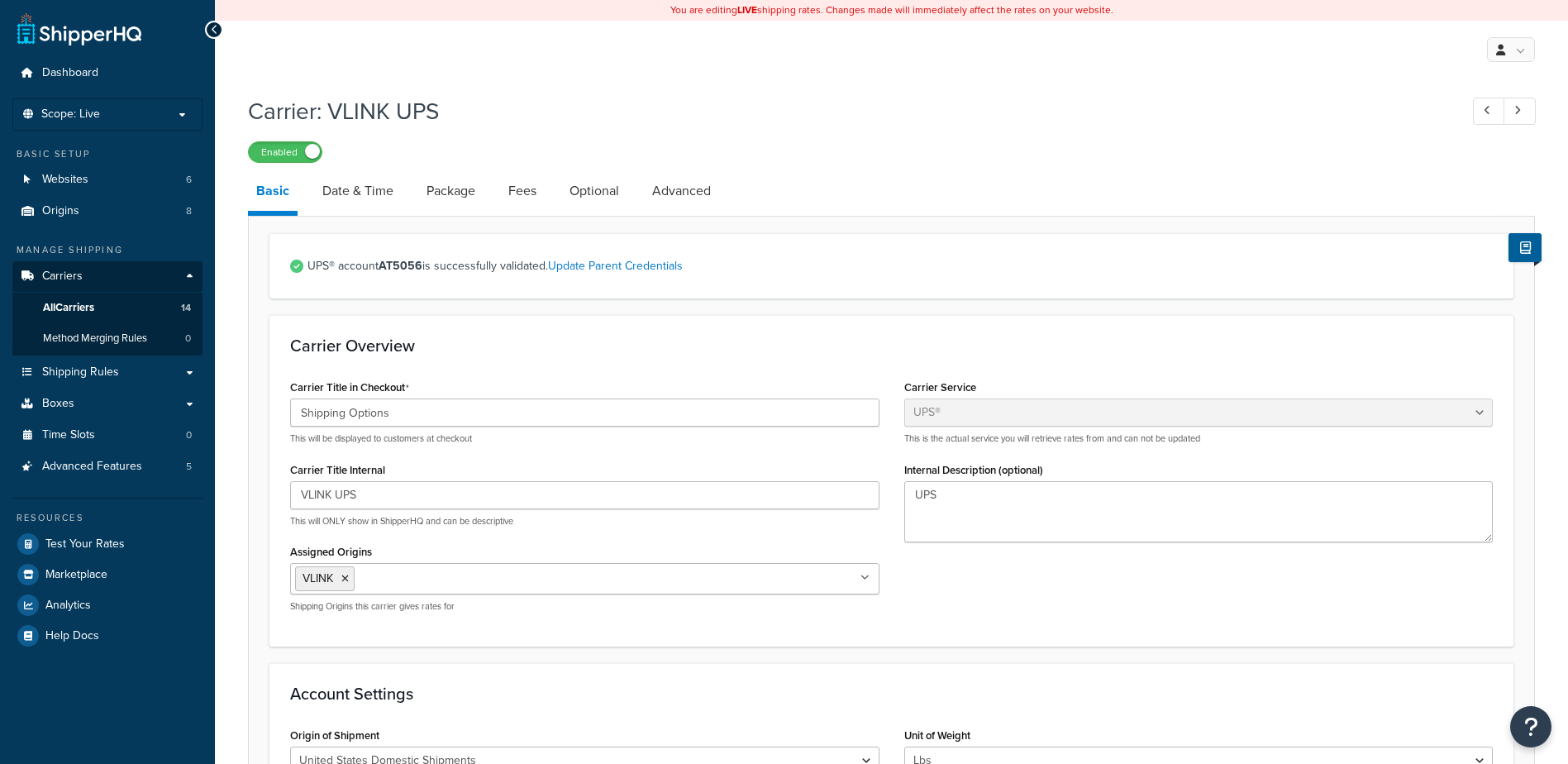
select select "ups"
select select "53"
click at [52, 212] on span "Origins" at bounding box center [60, 211] width 37 height 14
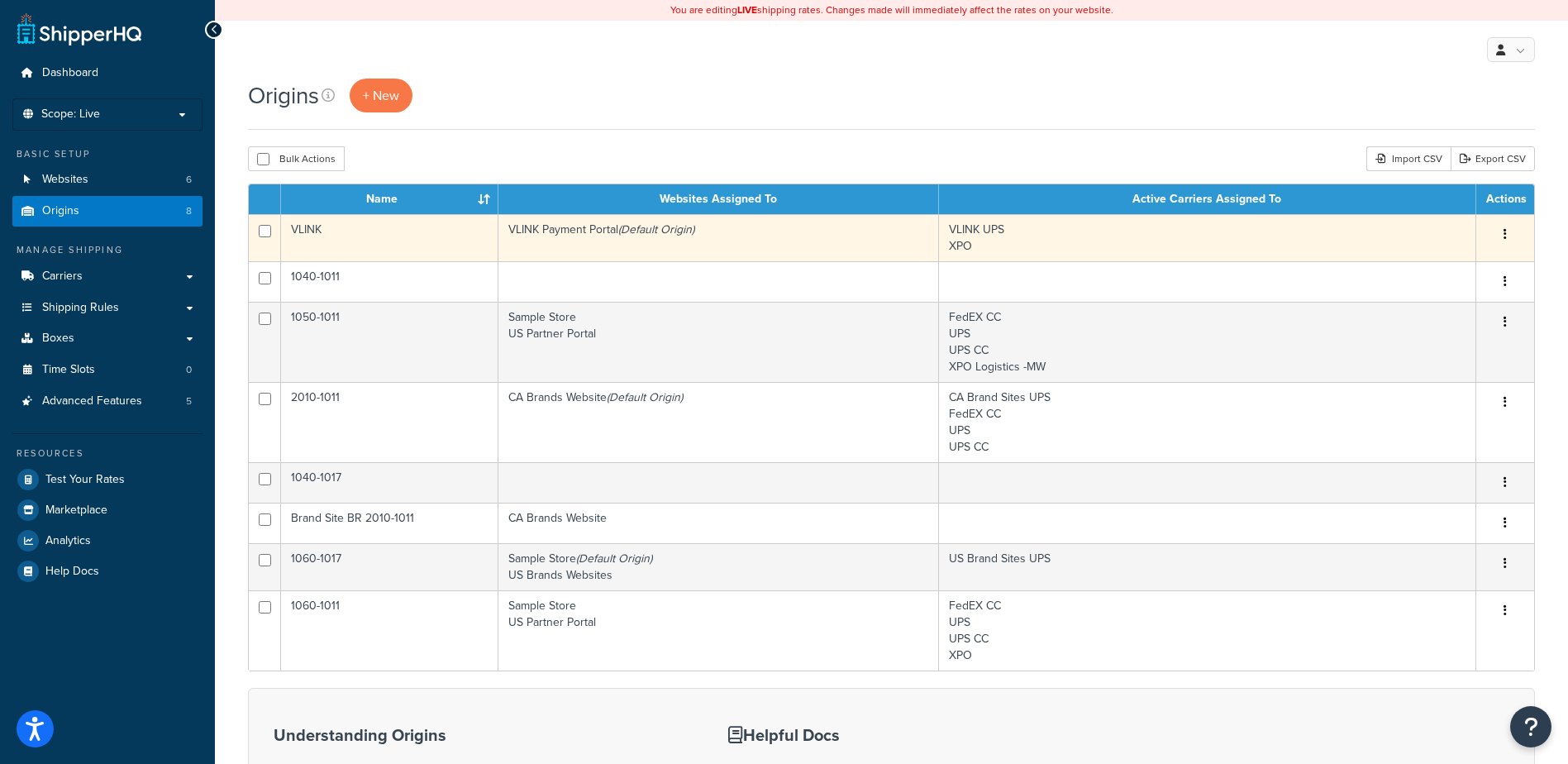
click at [1502, 230] on button "button" at bounding box center [1505, 234] width 23 height 26
click at [1425, 264] on link "Edit" at bounding box center [1450, 265] width 130 height 34
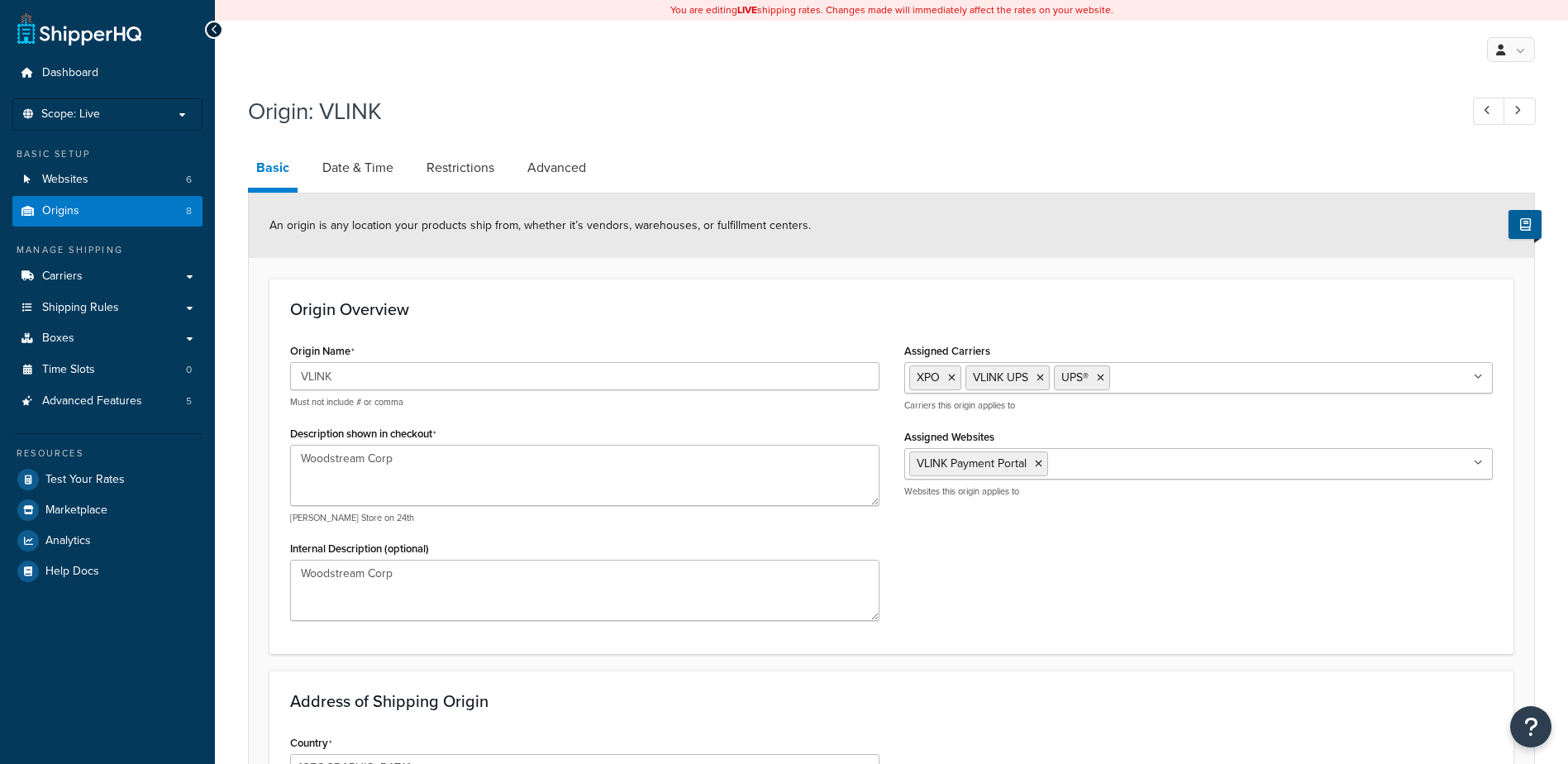
select select "38"
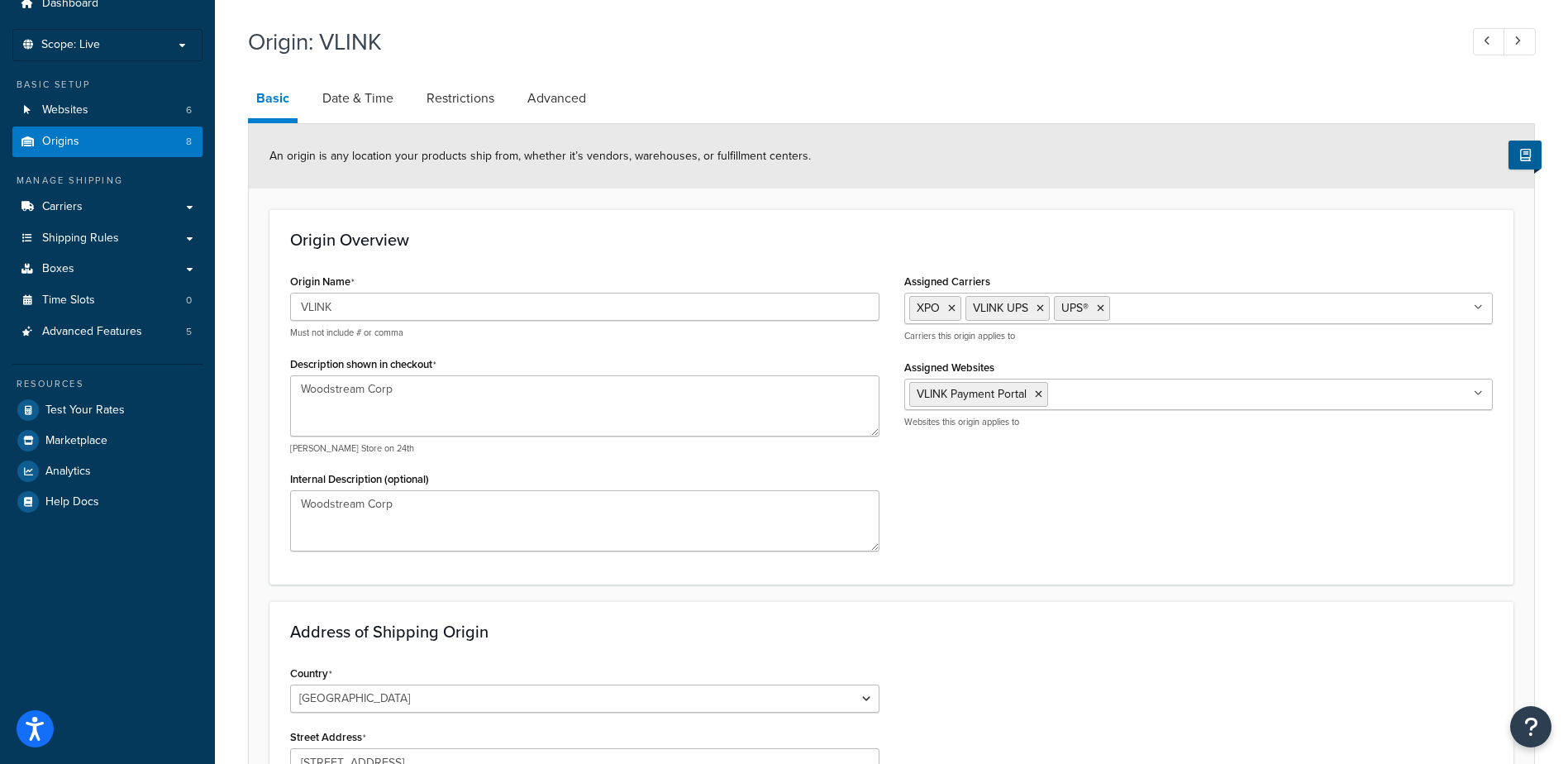
scroll to position [62, 0]
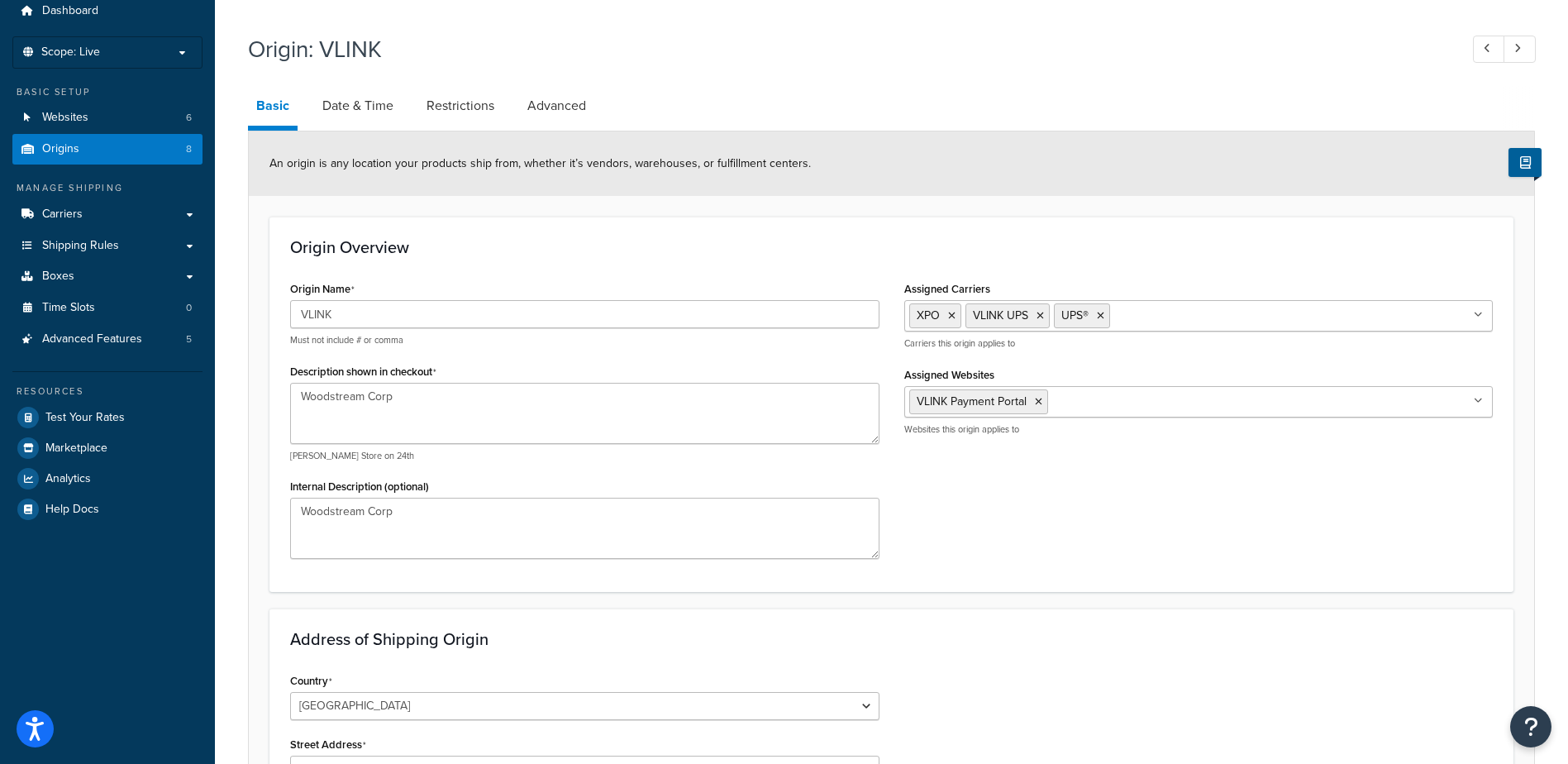
click at [1154, 316] on input "Assigned Carriers" at bounding box center [1187, 315] width 146 height 18
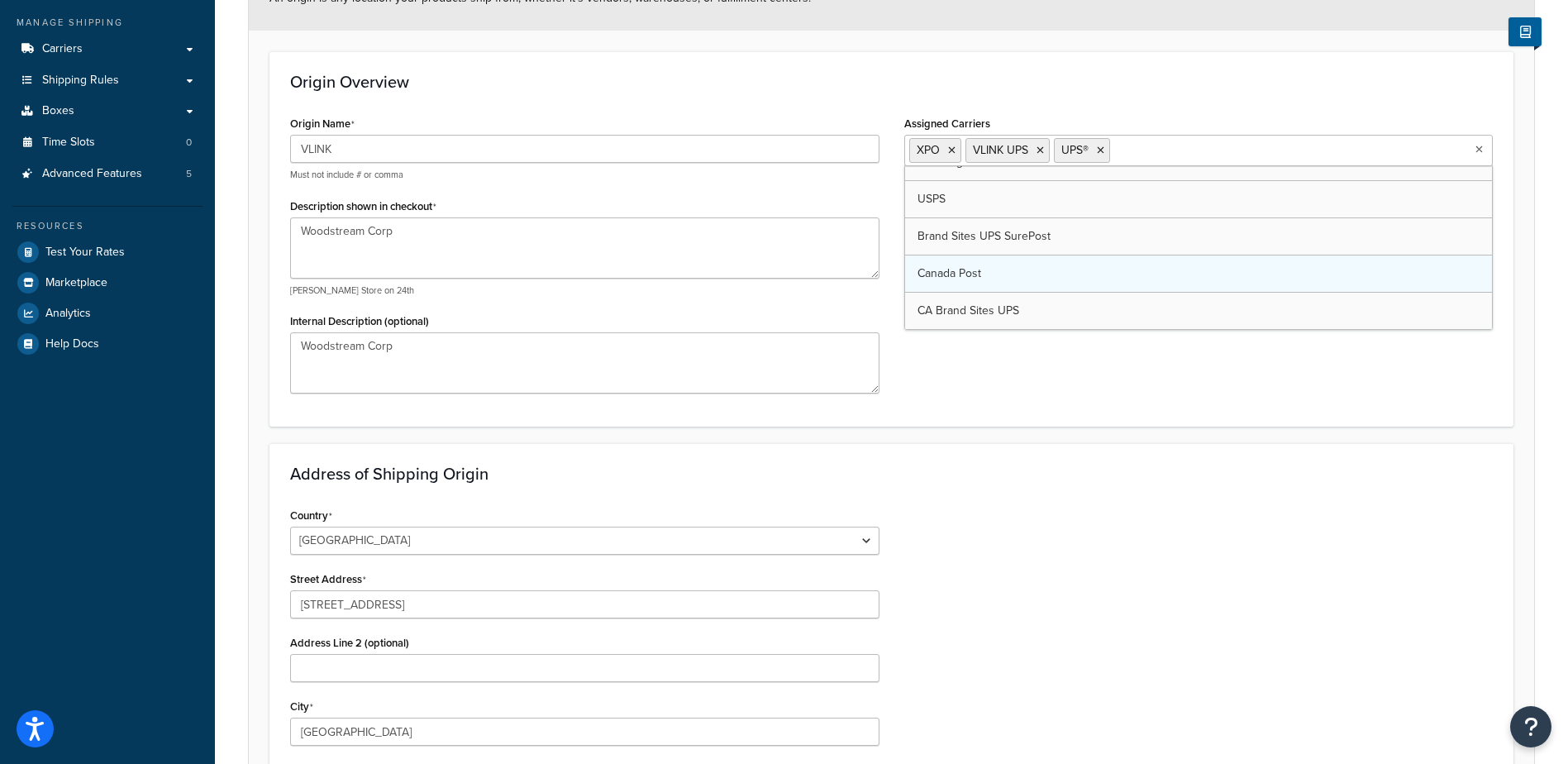
scroll to position [207, 0]
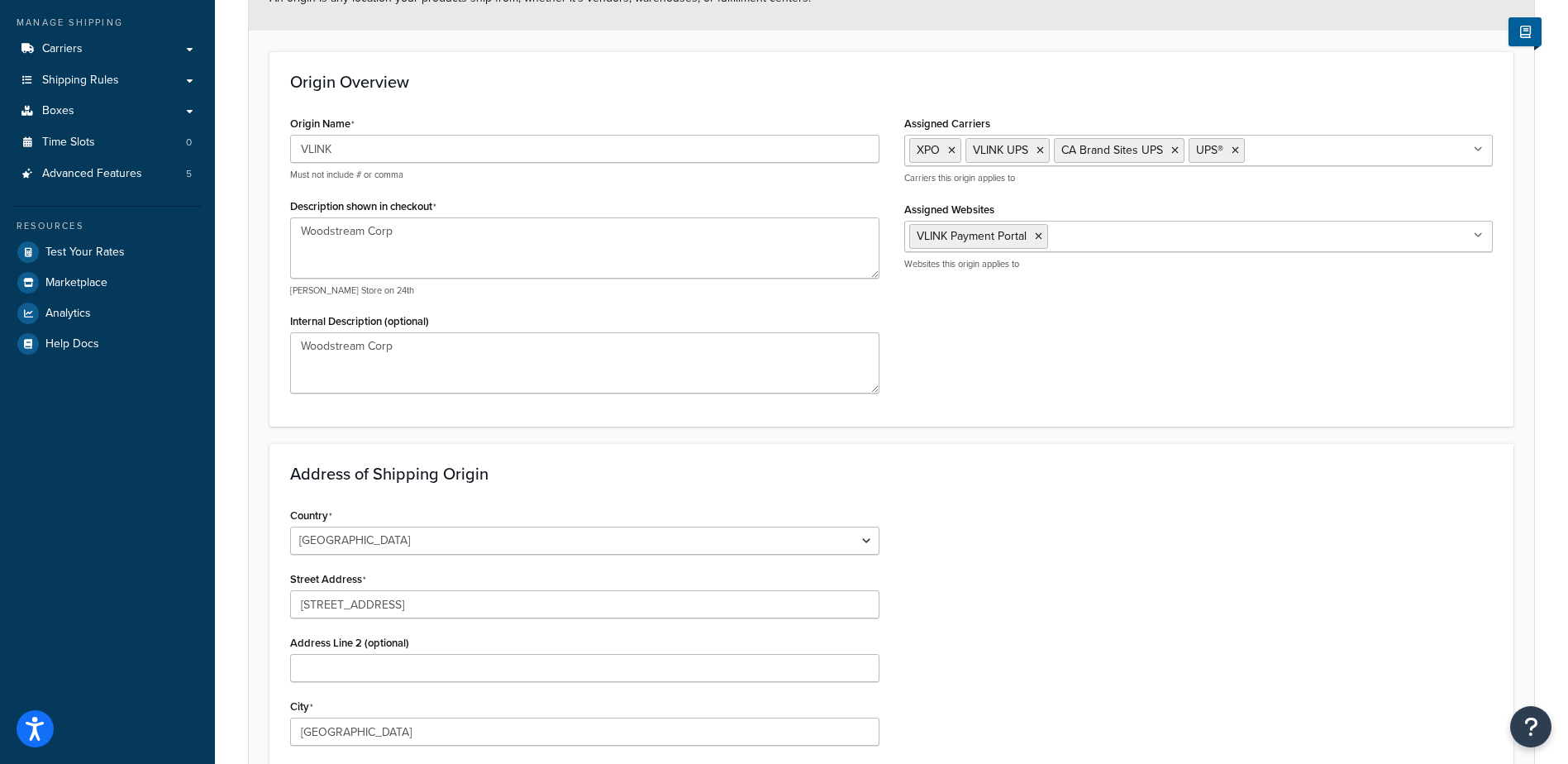
click at [1004, 355] on div "Origin Name VLINK Must not include # or comma Description shown in checkout Woo…" at bounding box center [891, 259] width 1227 height 295
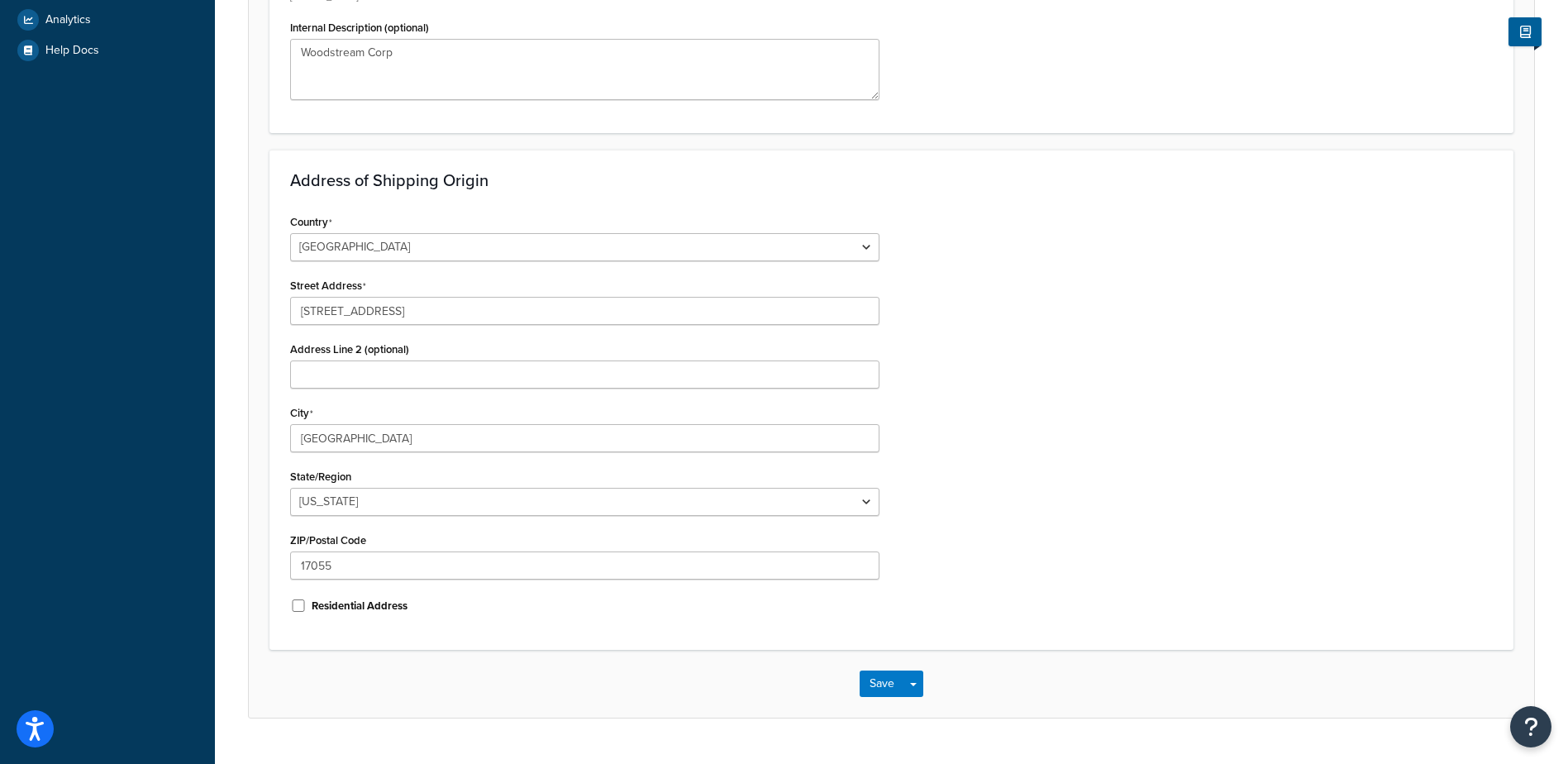
scroll to position [558, 0]
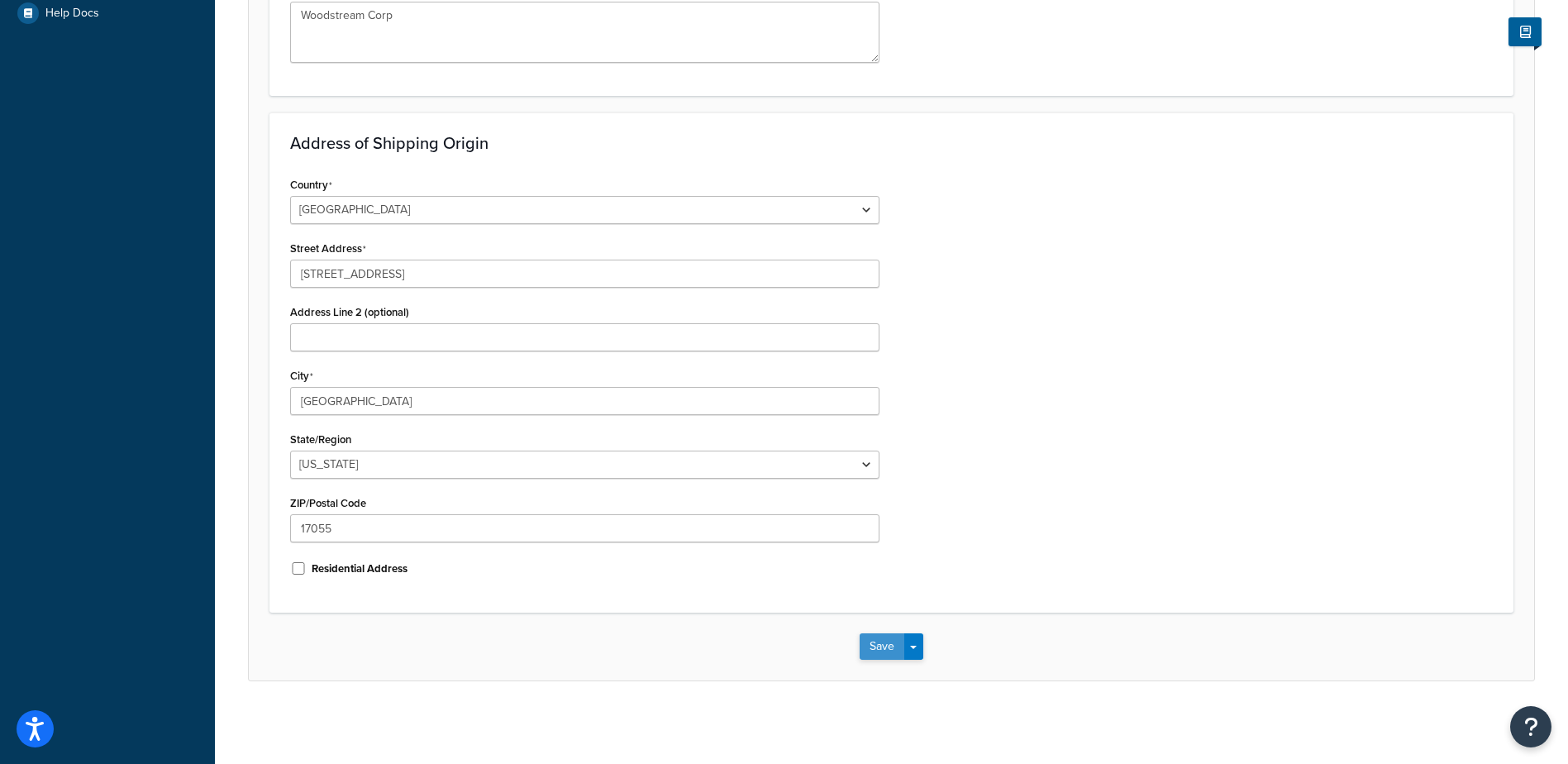
click at [885, 653] on button "Save" at bounding box center [882, 645] width 45 height 26
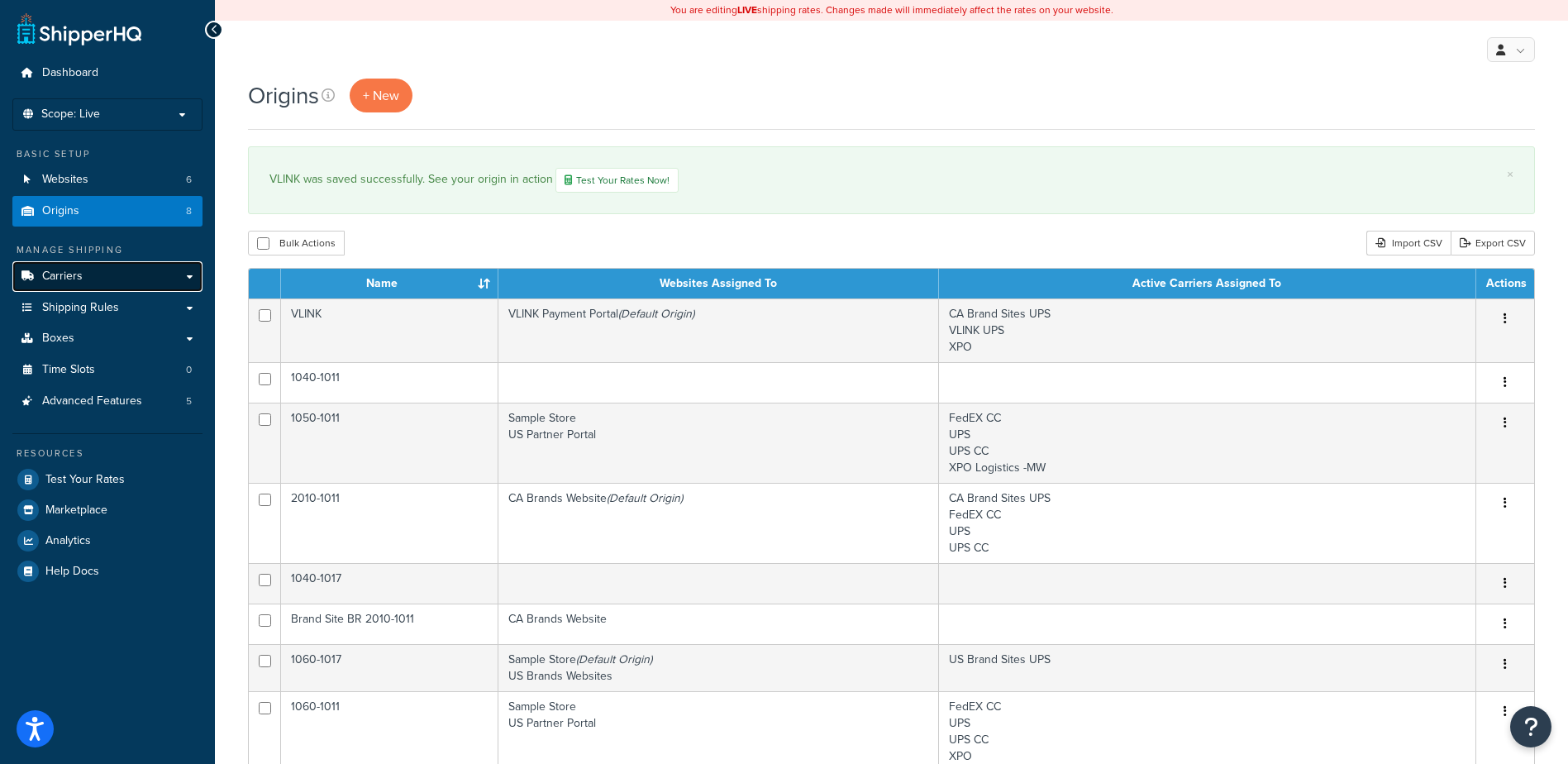
click at [85, 278] on link "Carriers" at bounding box center [108, 276] width 191 height 30
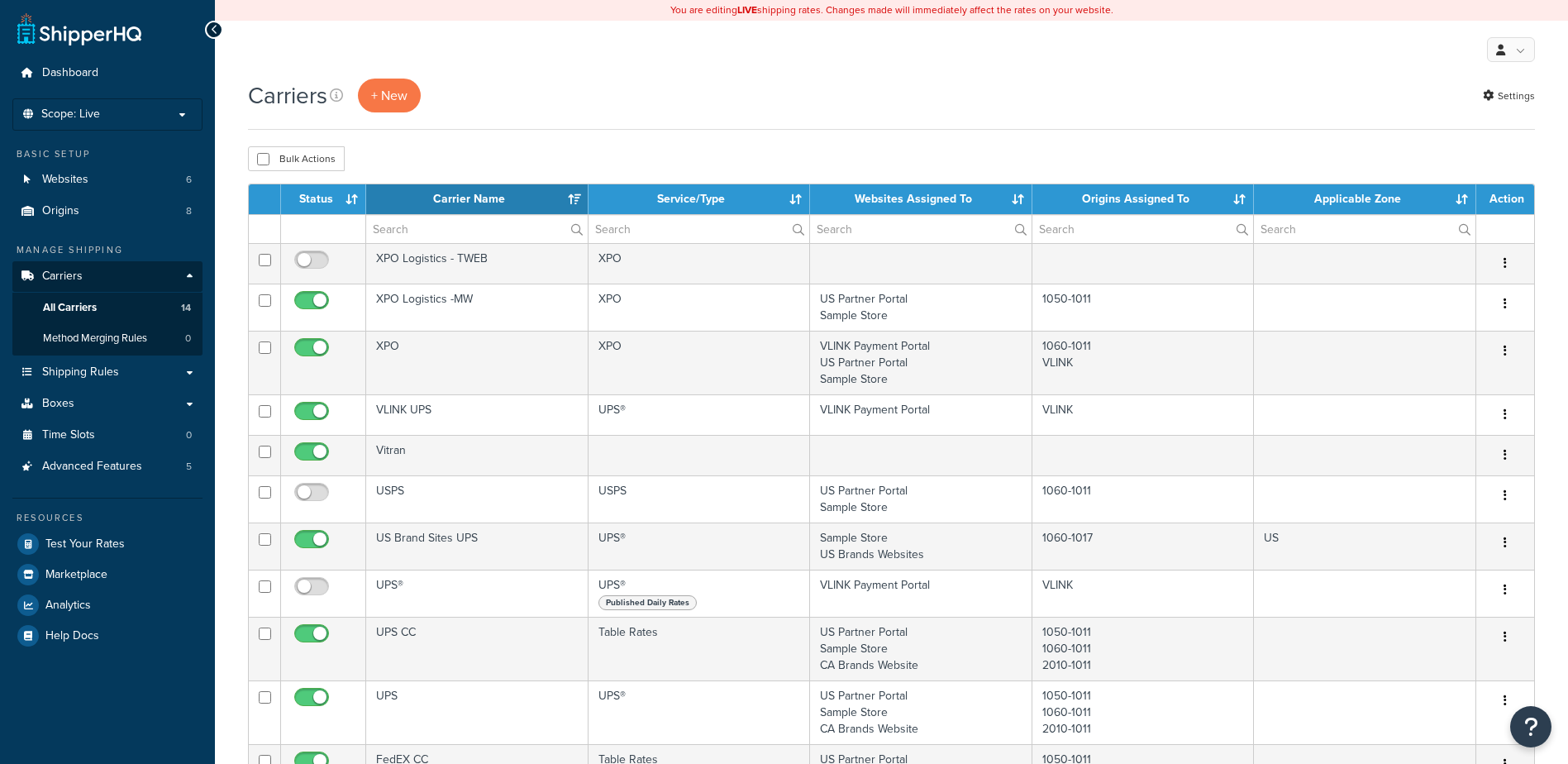
select select "15"
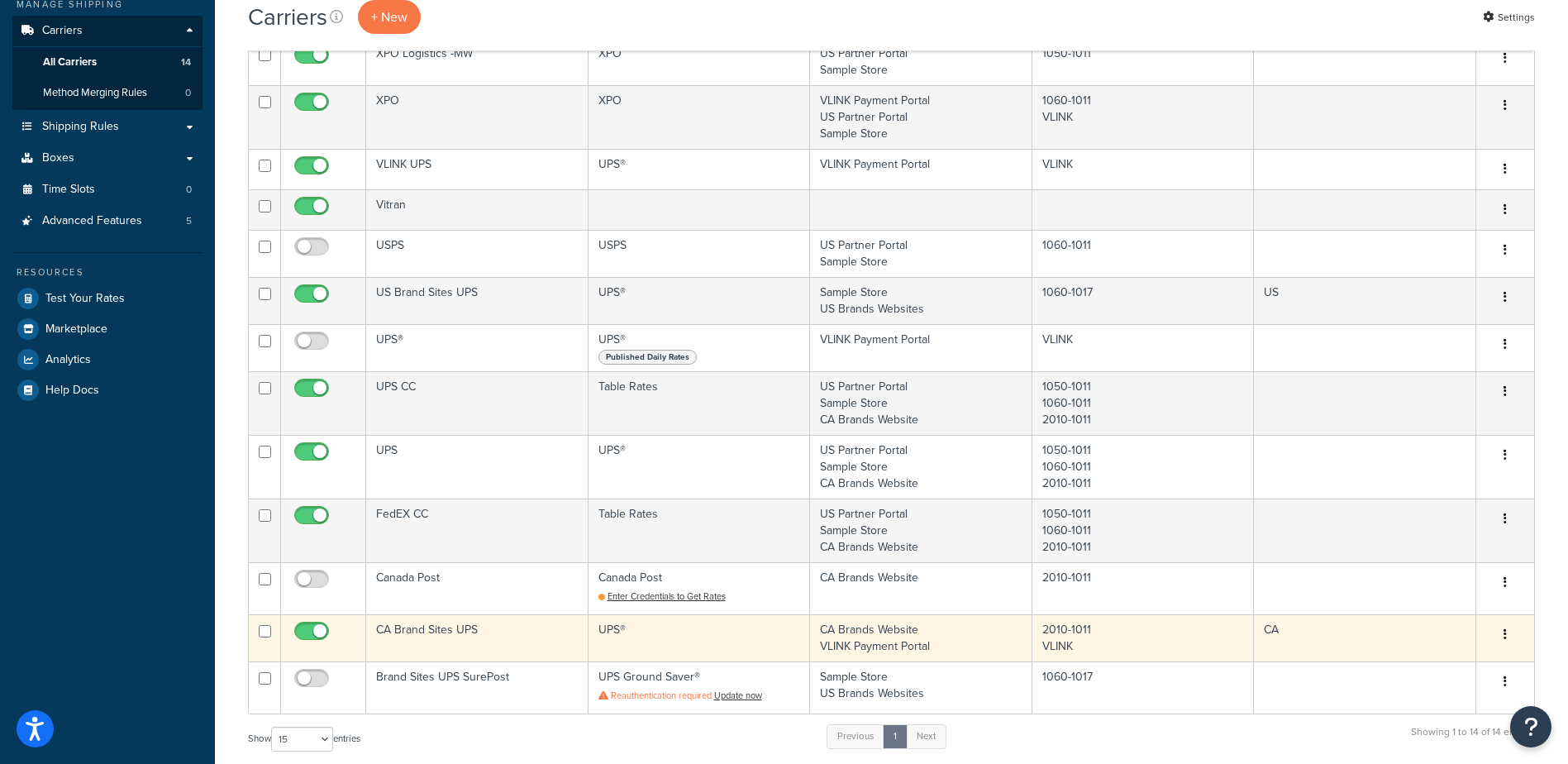
scroll to position [248, 0]
click at [1501, 629] on button "button" at bounding box center [1505, 632] width 23 height 26
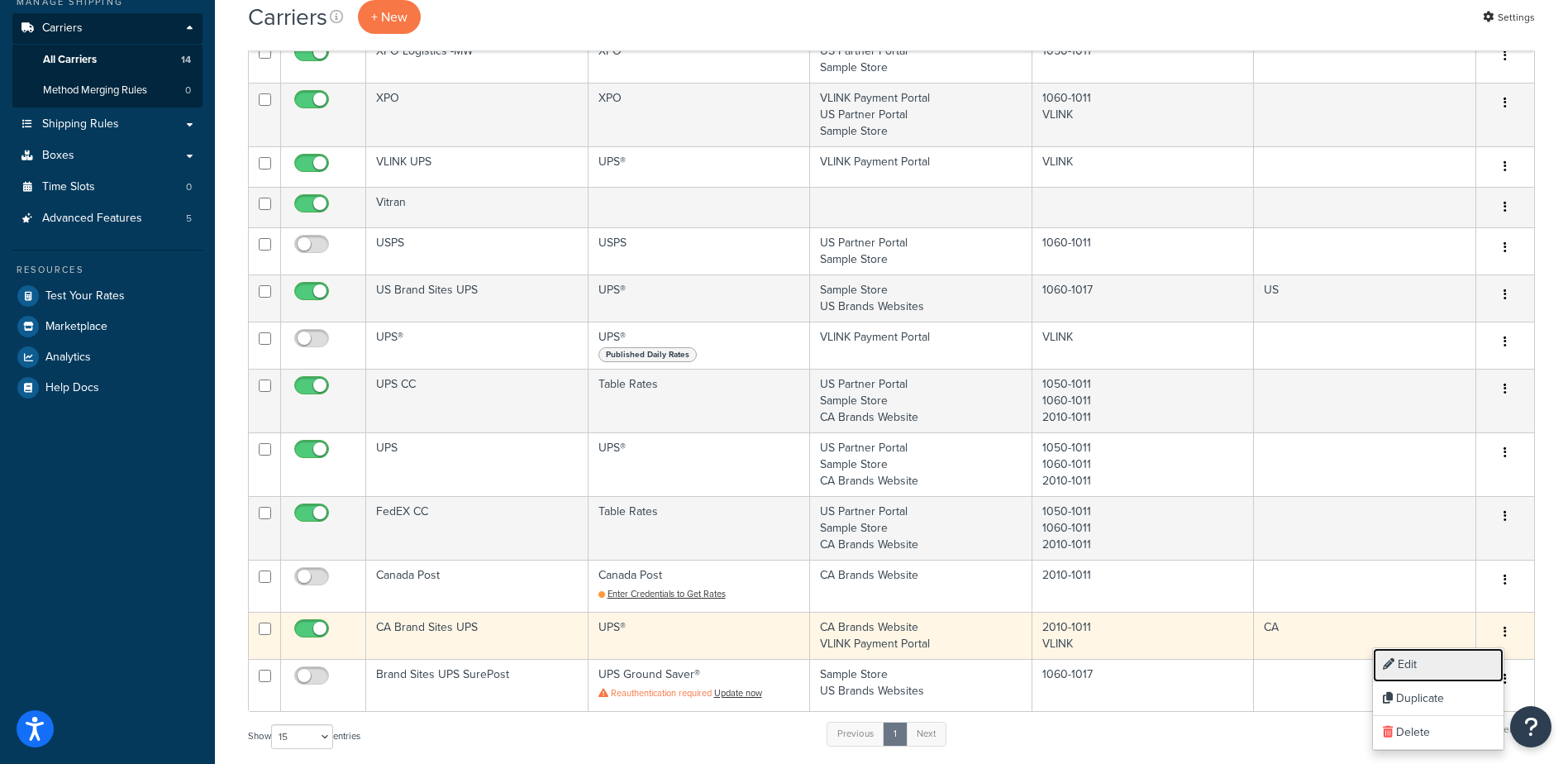
click at [1425, 664] on link "Edit" at bounding box center [1438, 664] width 130 height 34
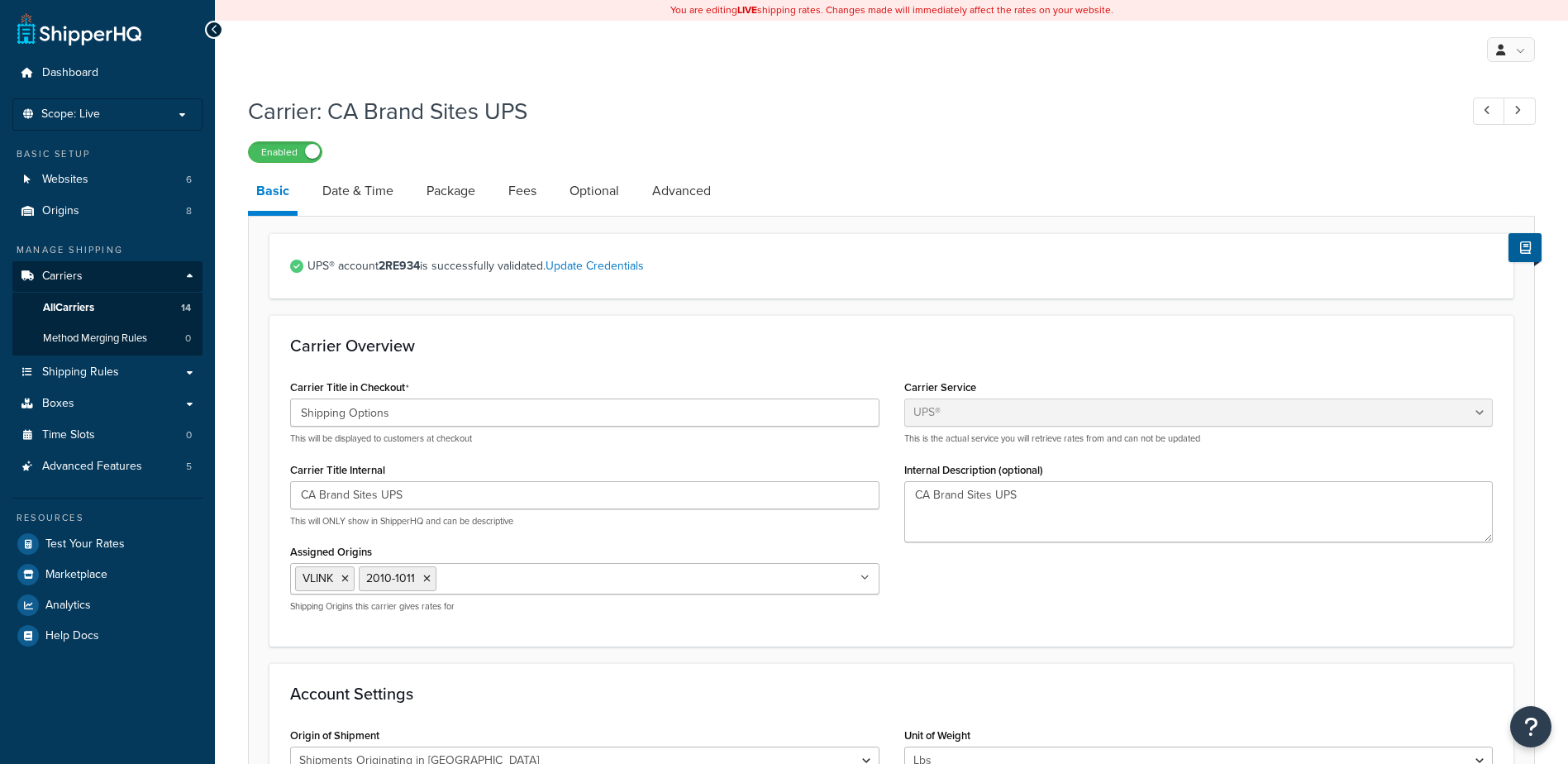
select select "ups"
select select "can"
select select "53"
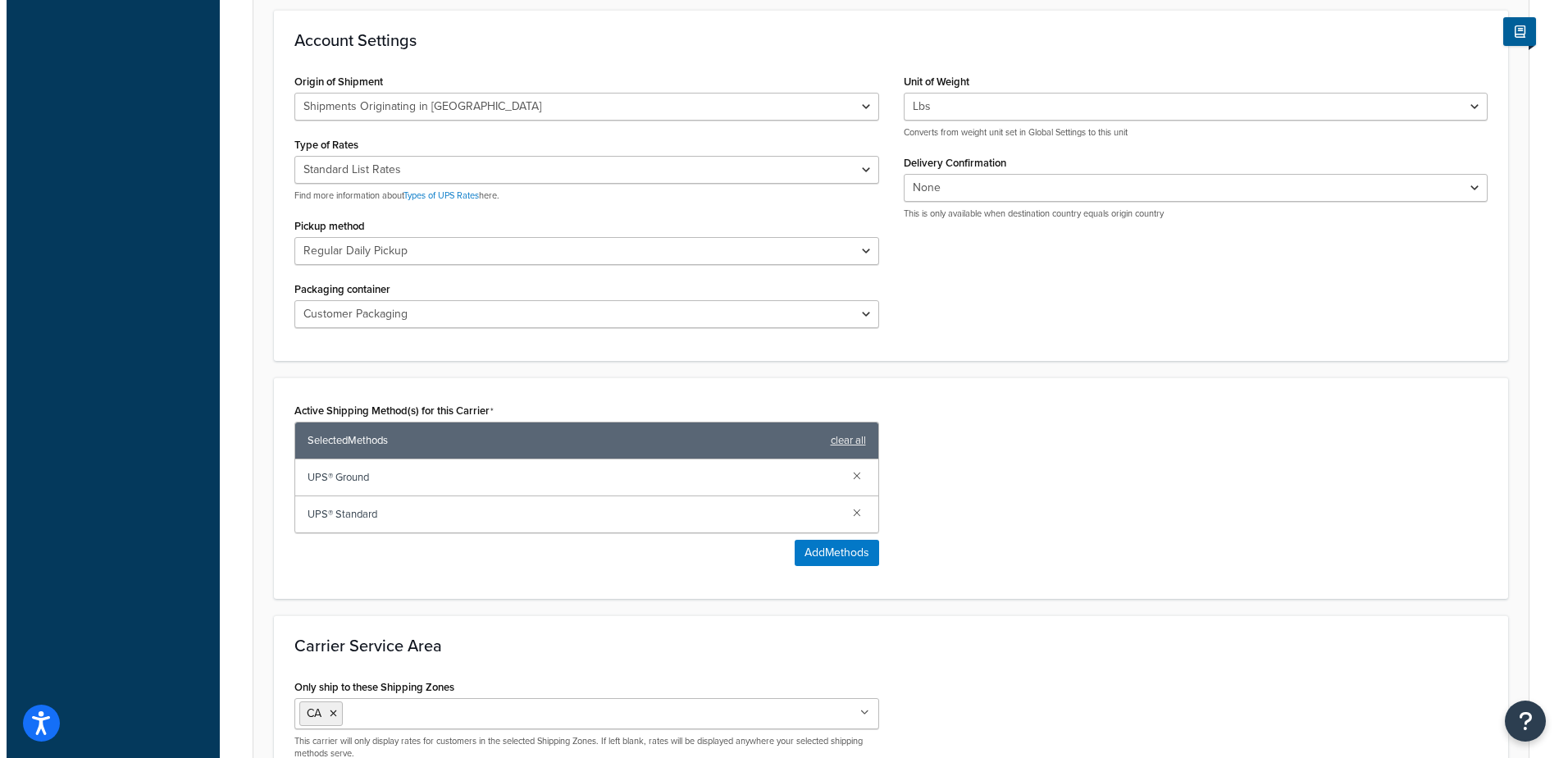
scroll to position [656, 0]
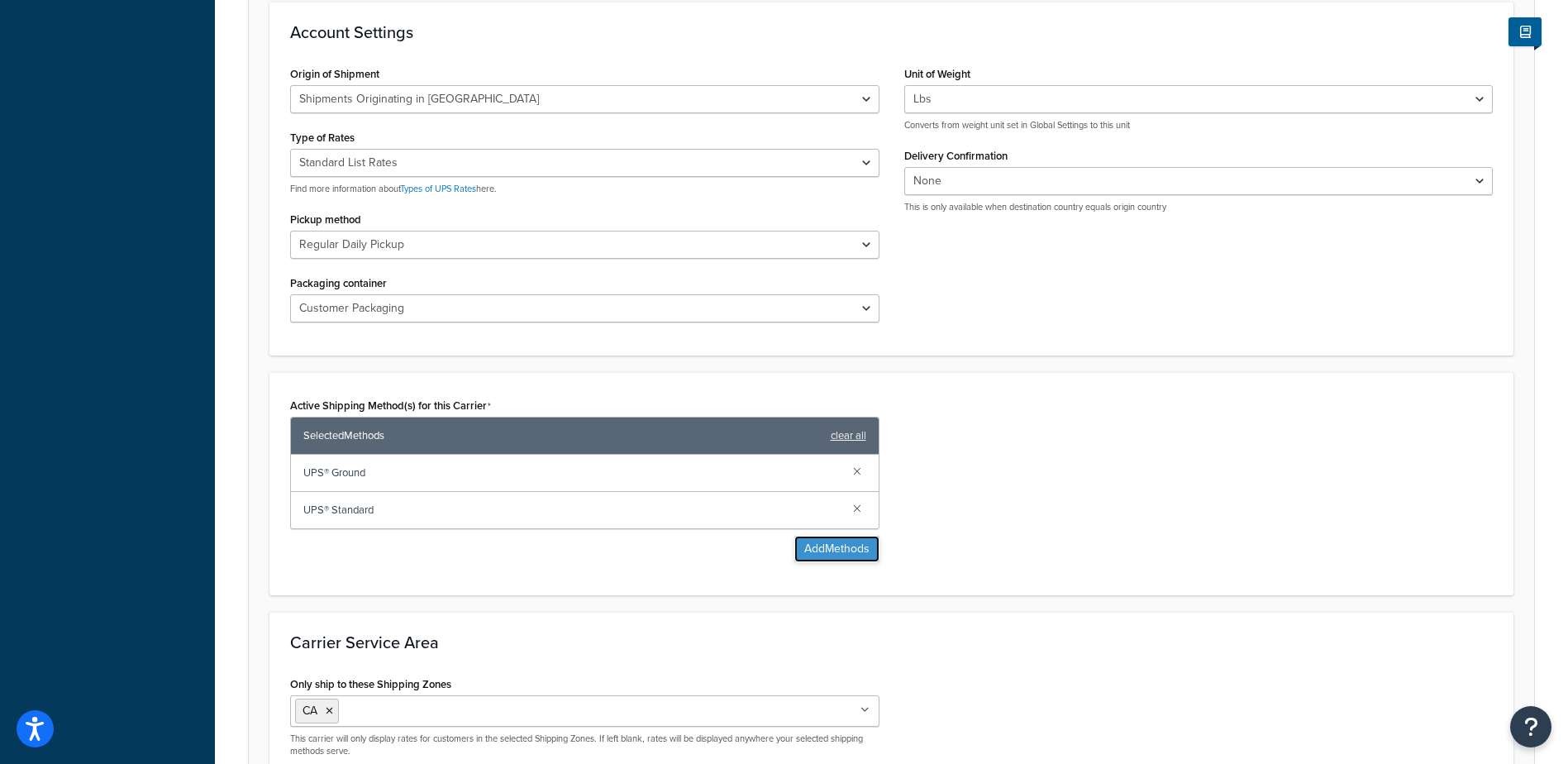
click at [851, 549] on button "Add Methods" at bounding box center [837, 548] width 86 height 26
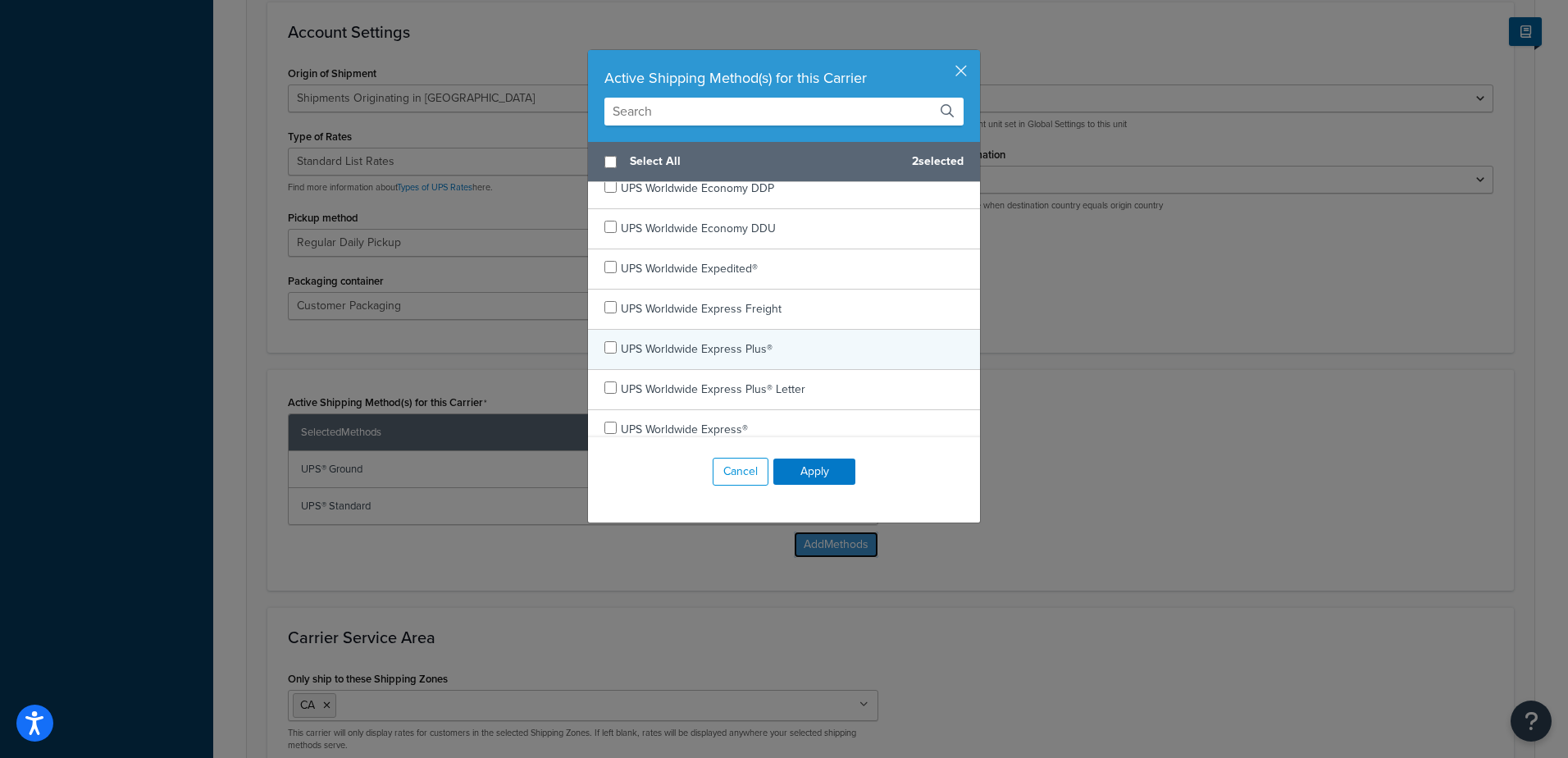
scroll to position [738, 0]
click at [605, 346] on input "checkbox" at bounding box center [611, 345] width 13 height 13
checkbox input "true"
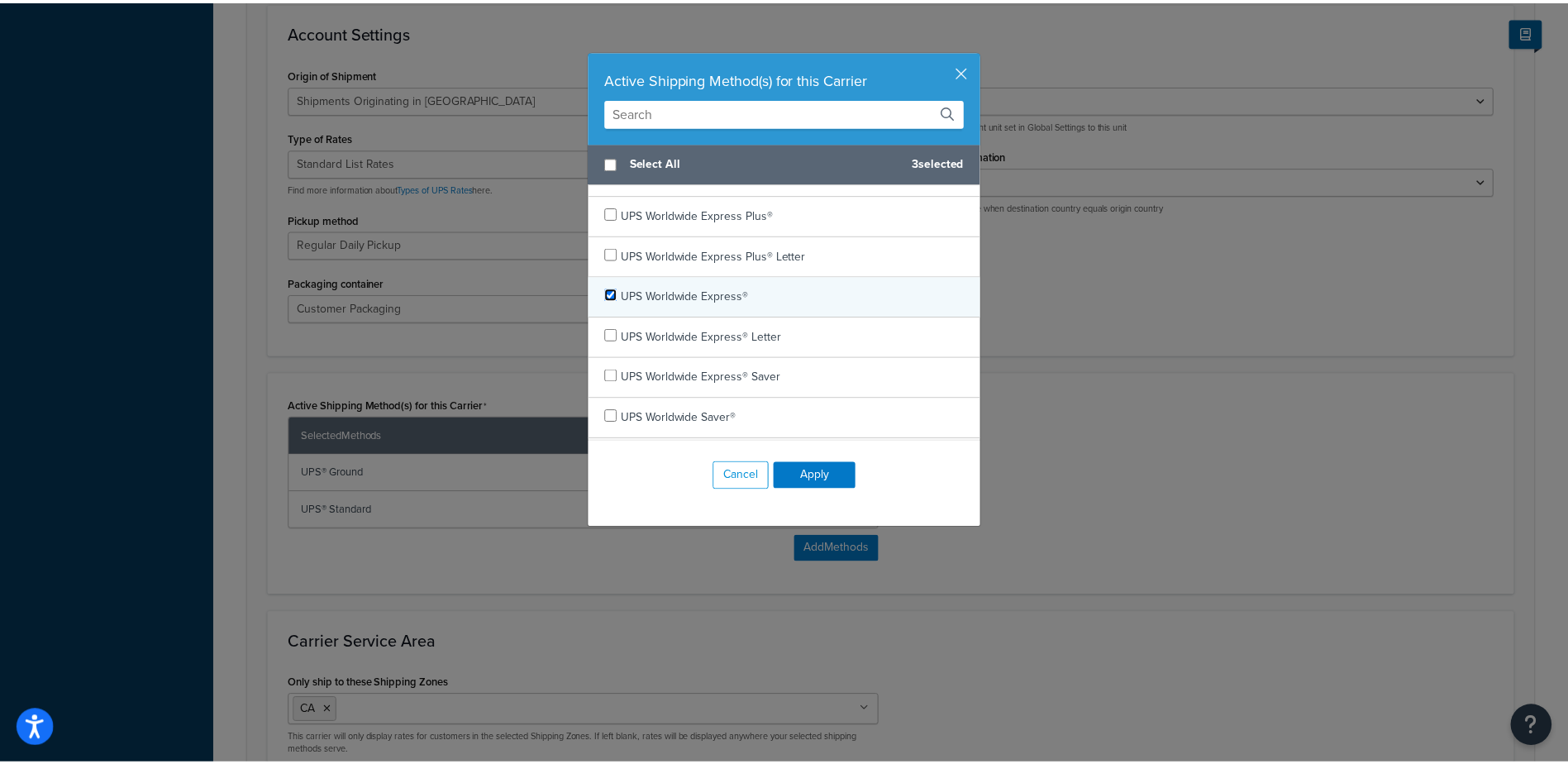
scroll to position [826, 0]
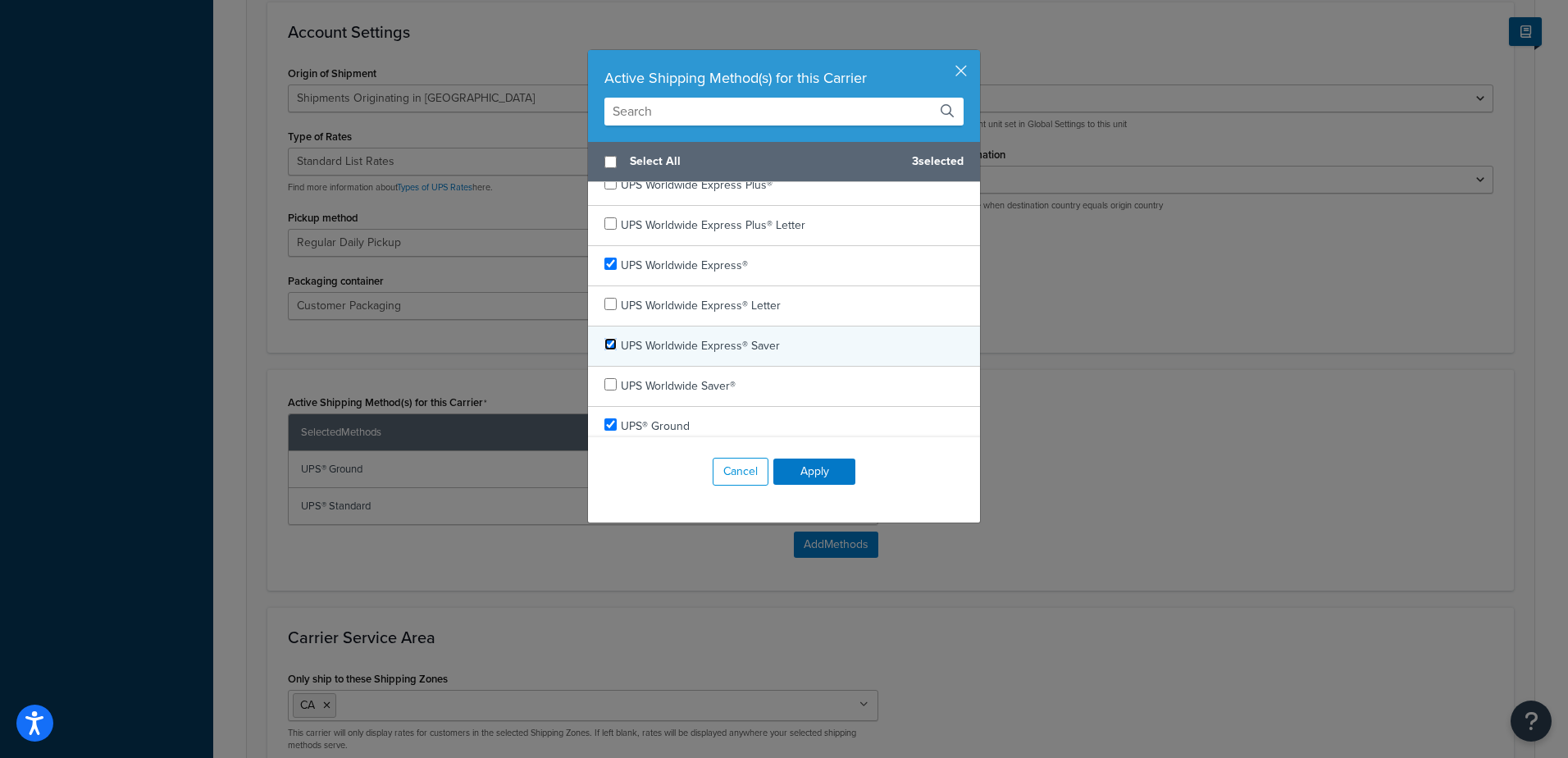
click at [605, 347] on input "checkbox" at bounding box center [611, 343] width 13 height 13
checkbox input "true"
click at [811, 473] on button "Apply" at bounding box center [814, 471] width 82 height 26
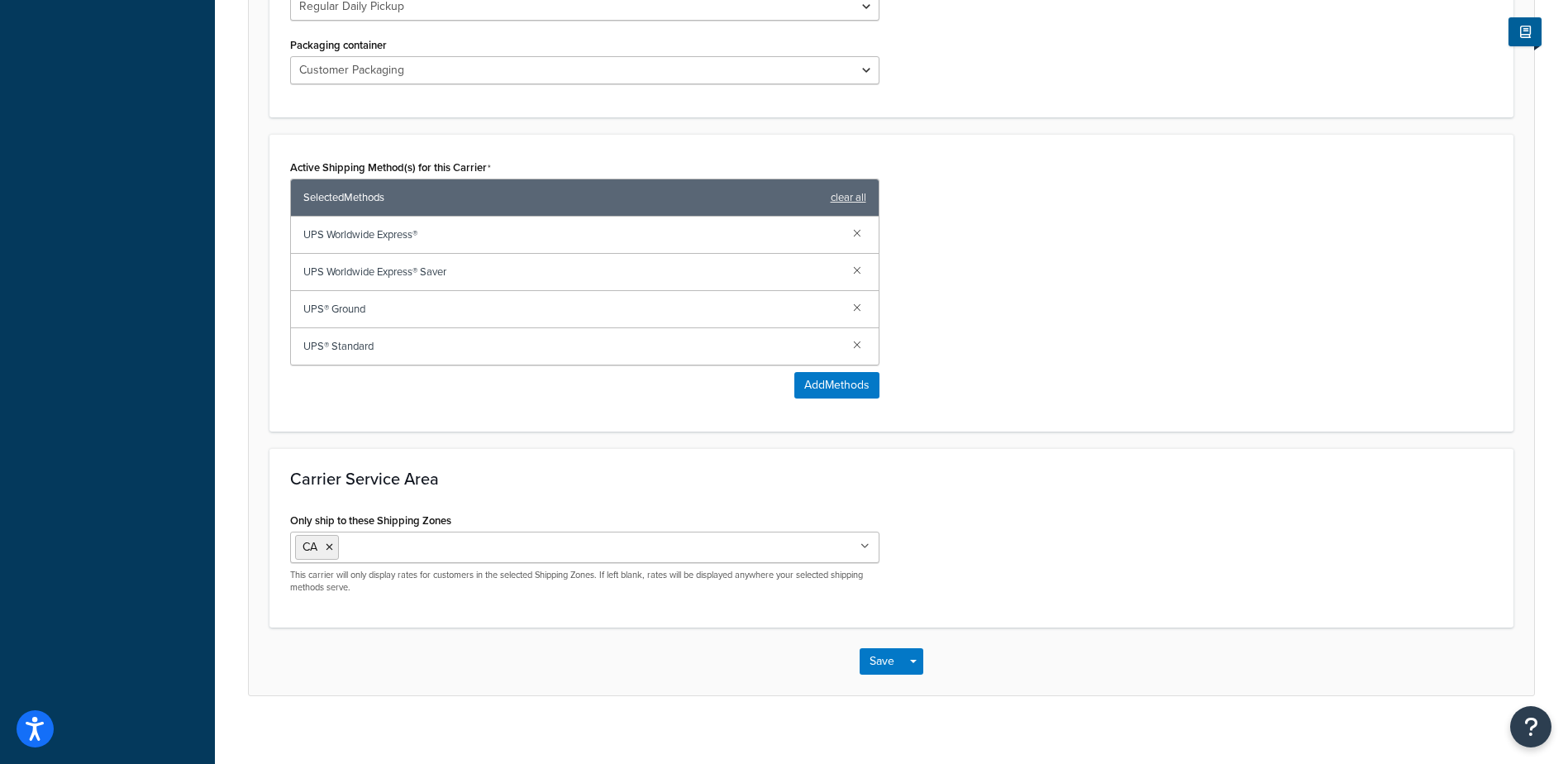
scroll to position [914, 0]
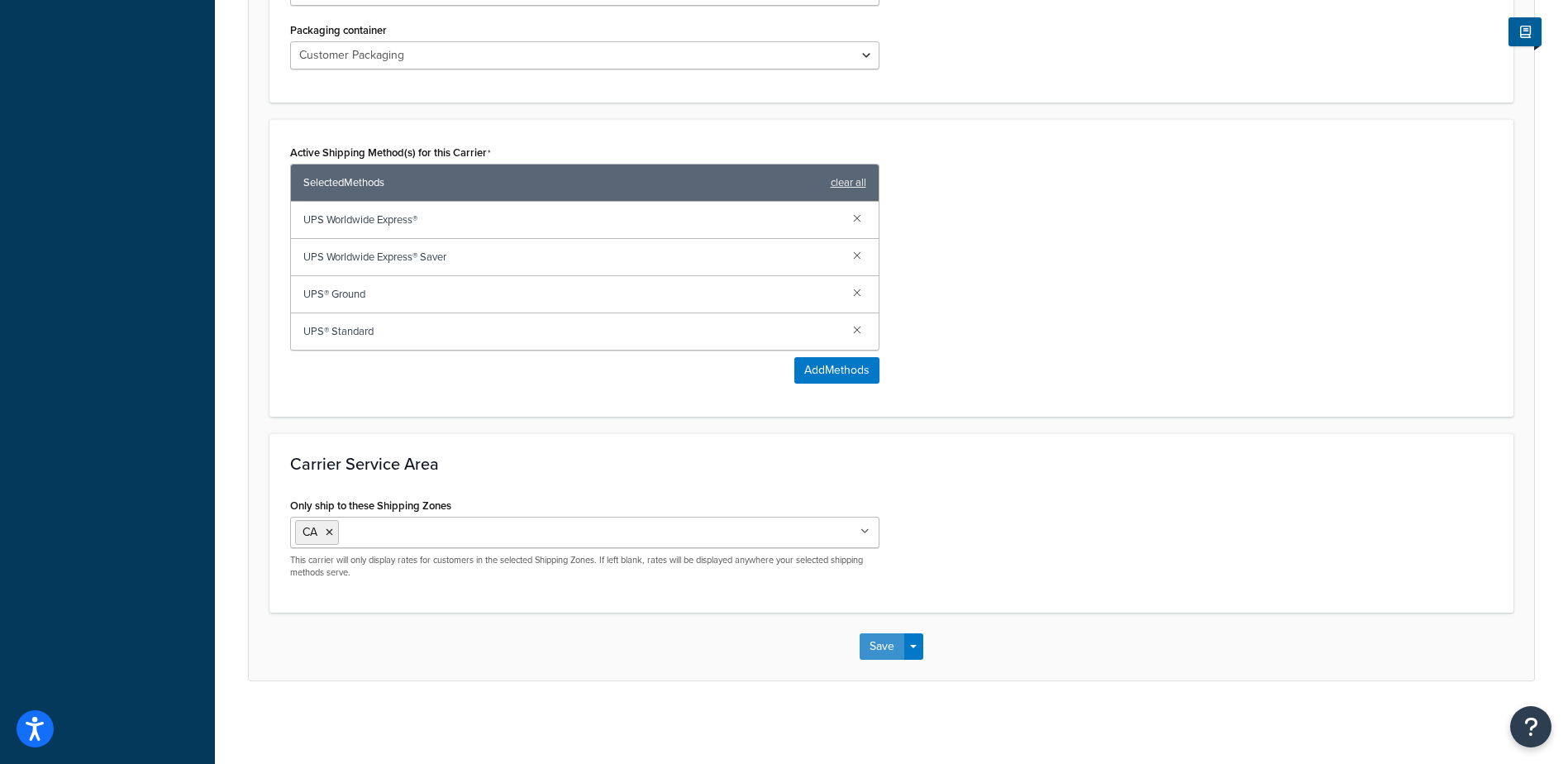
click at [889, 642] on button "Save" at bounding box center [882, 645] width 45 height 26
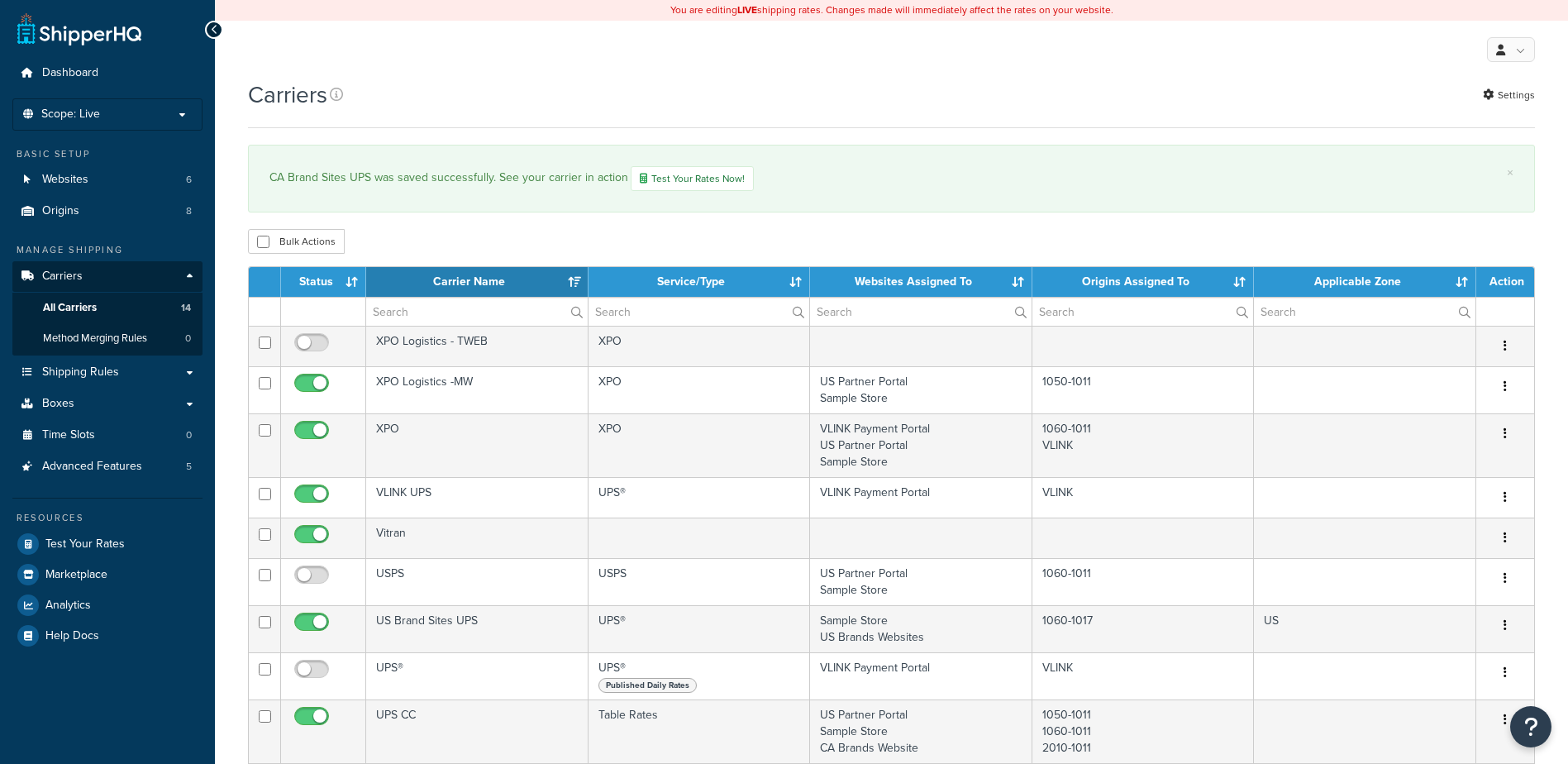
select select "15"
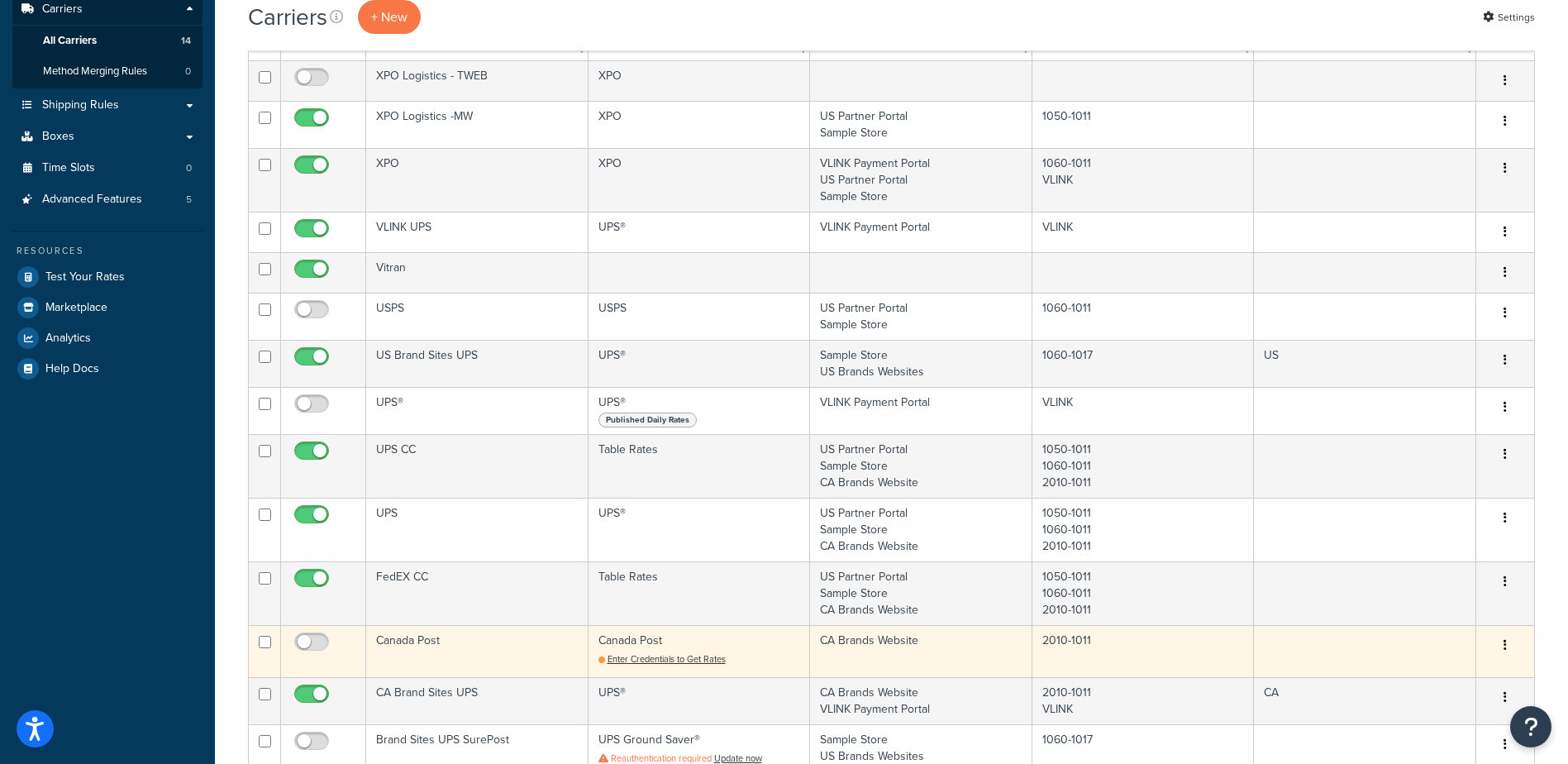
scroll to position [330, 0]
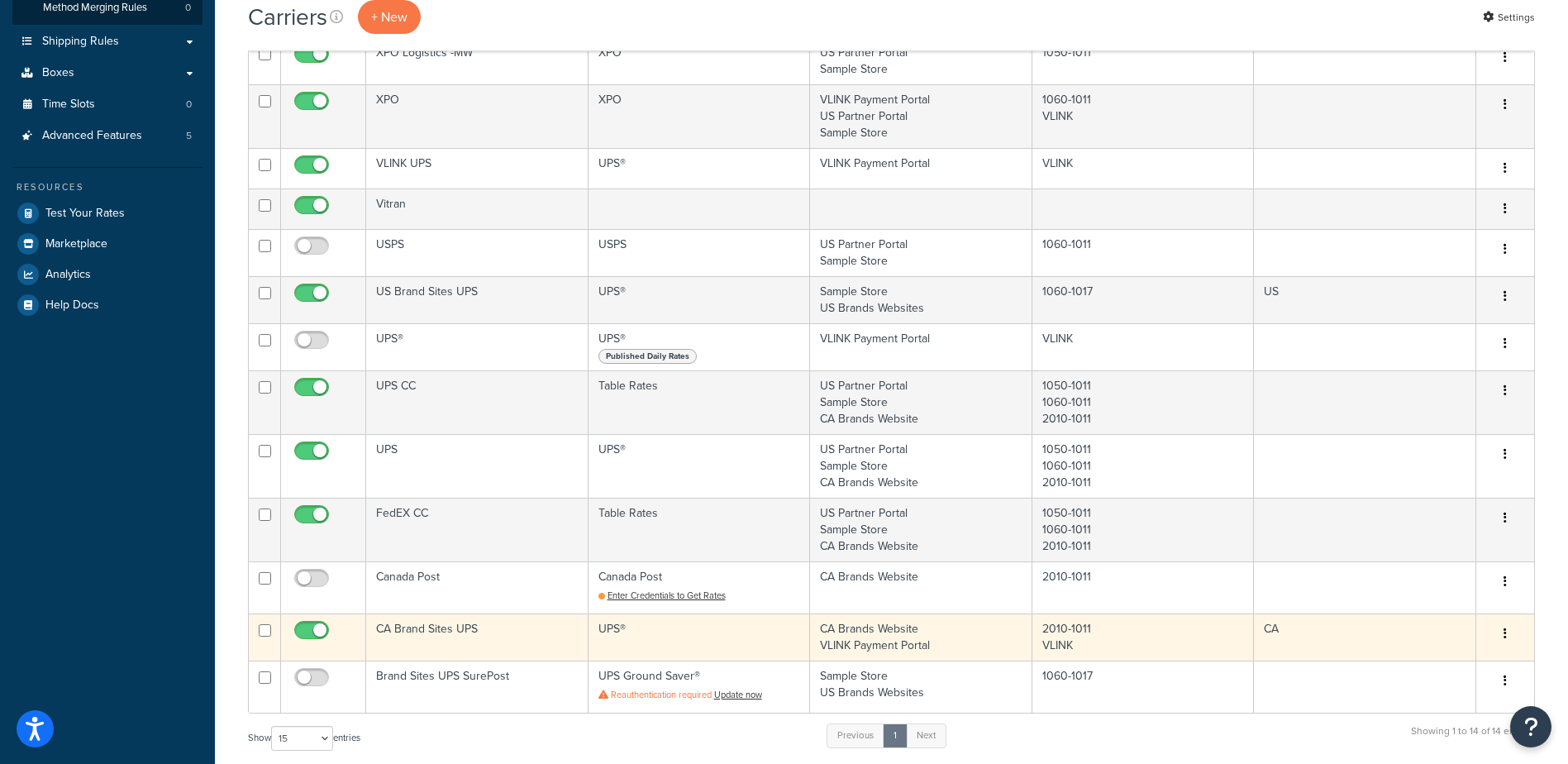
click at [1516, 624] on button "button" at bounding box center [1505, 633] width 23 height 26
click at [1446, 663] on link "Edit" at bounding box center [1438, 666] width 130 height 34
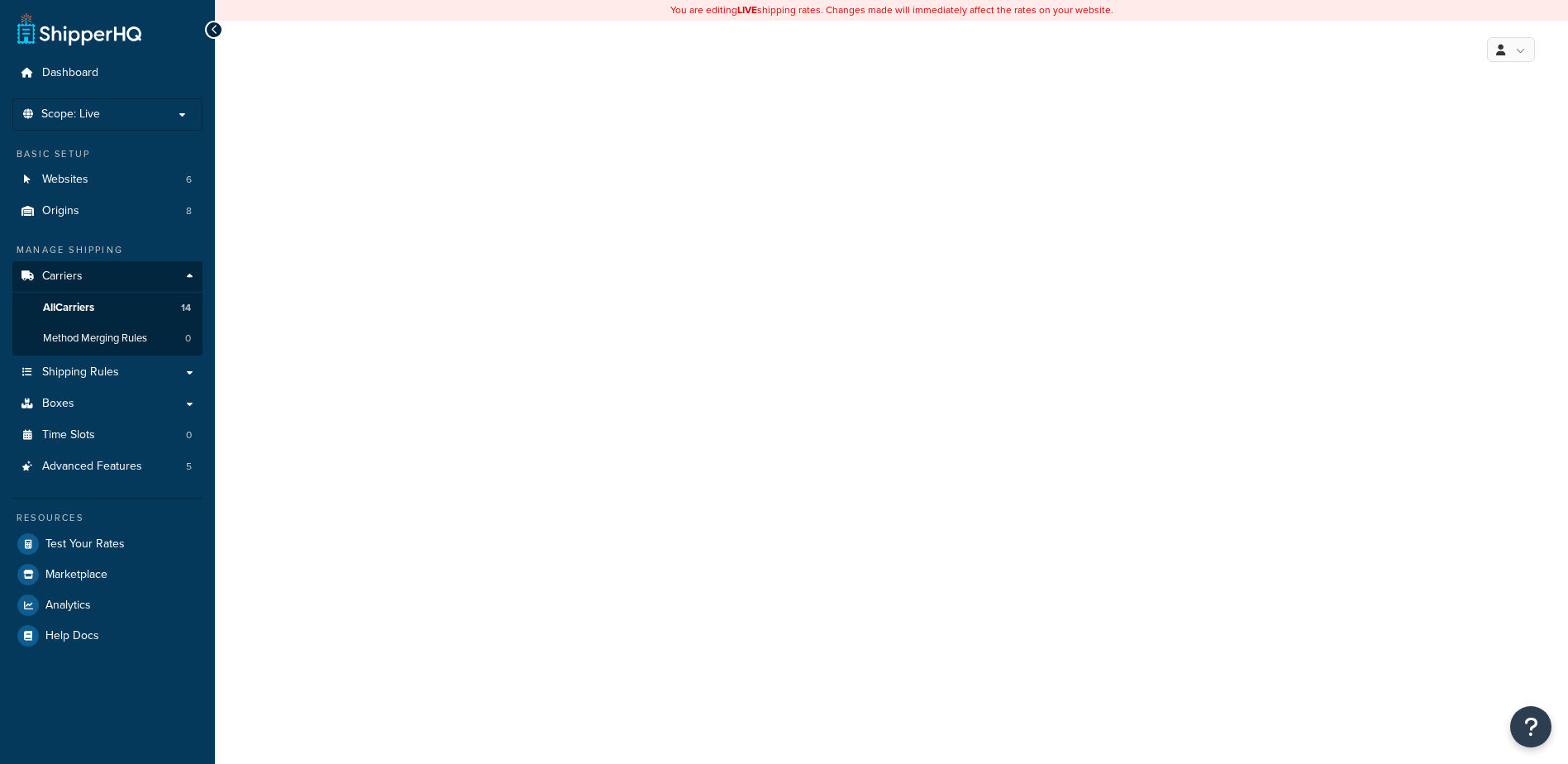
select select "ups"
select select "can"
select select "53"
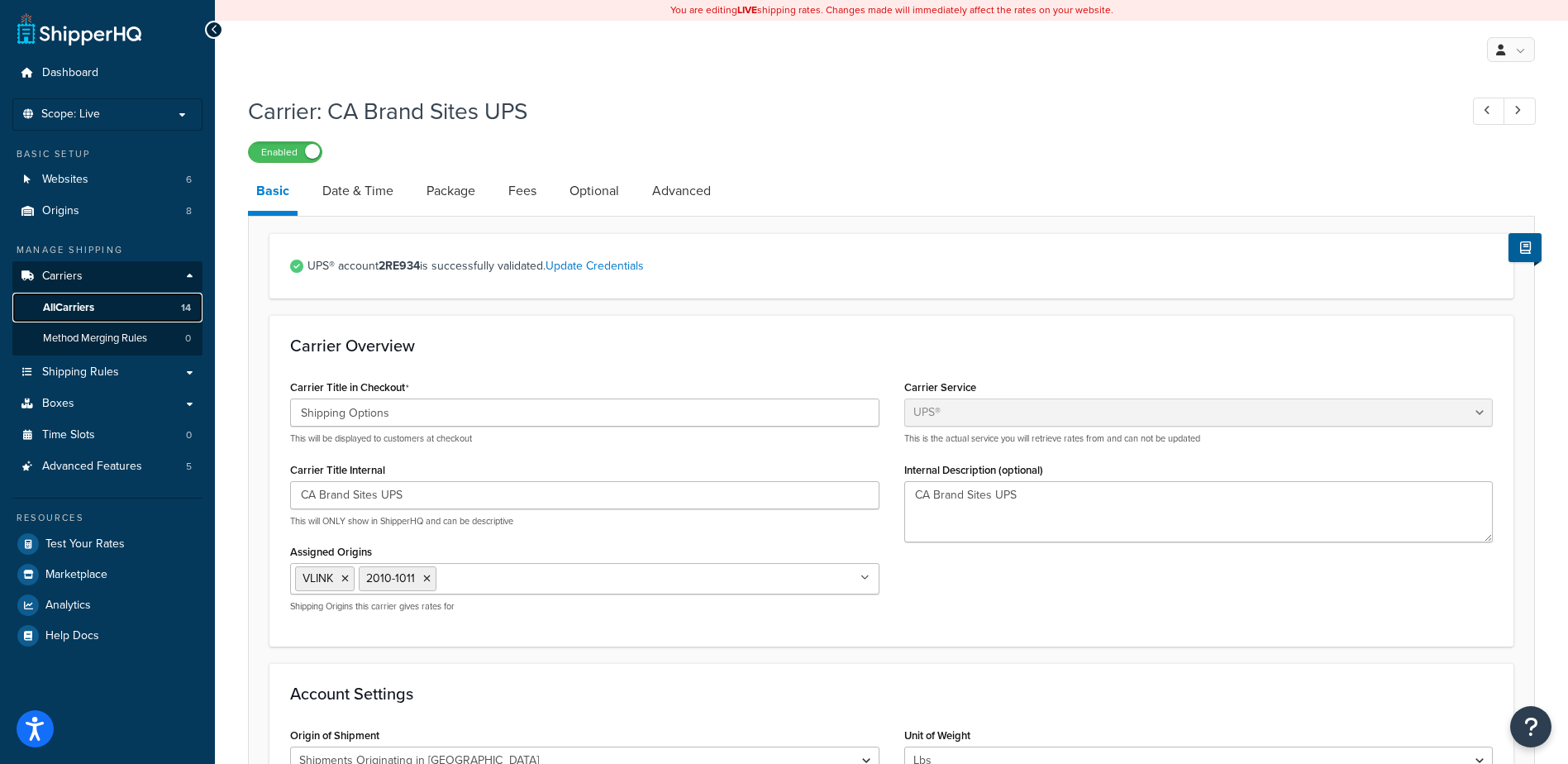
click at [86, 306] on span "All Carriers" at bounding box center [68, 307] width 52 height 14
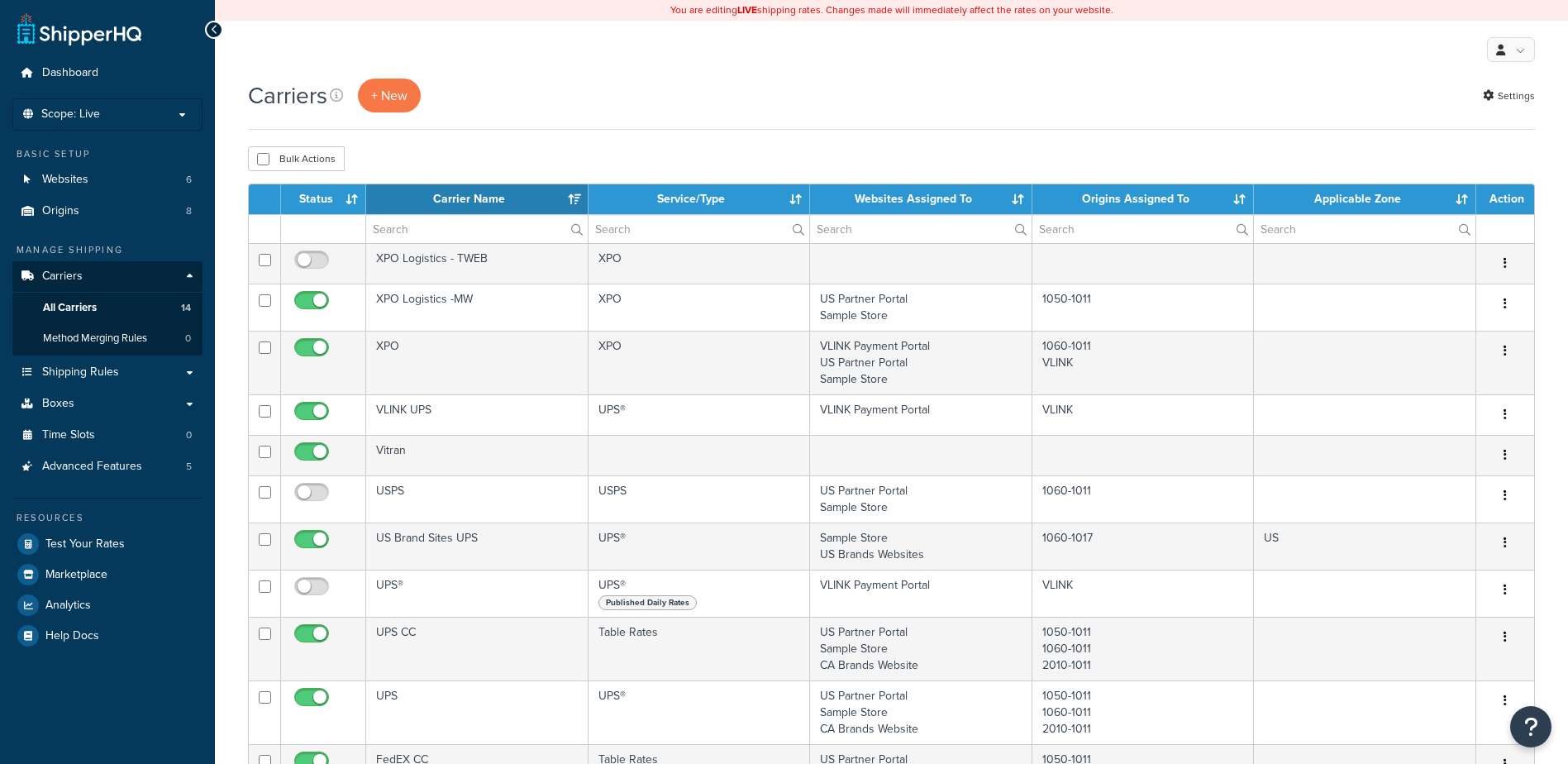
select select "15"
click at [61, 211] on span "Origins" at bounding box center [60, 211] width 37 height 14
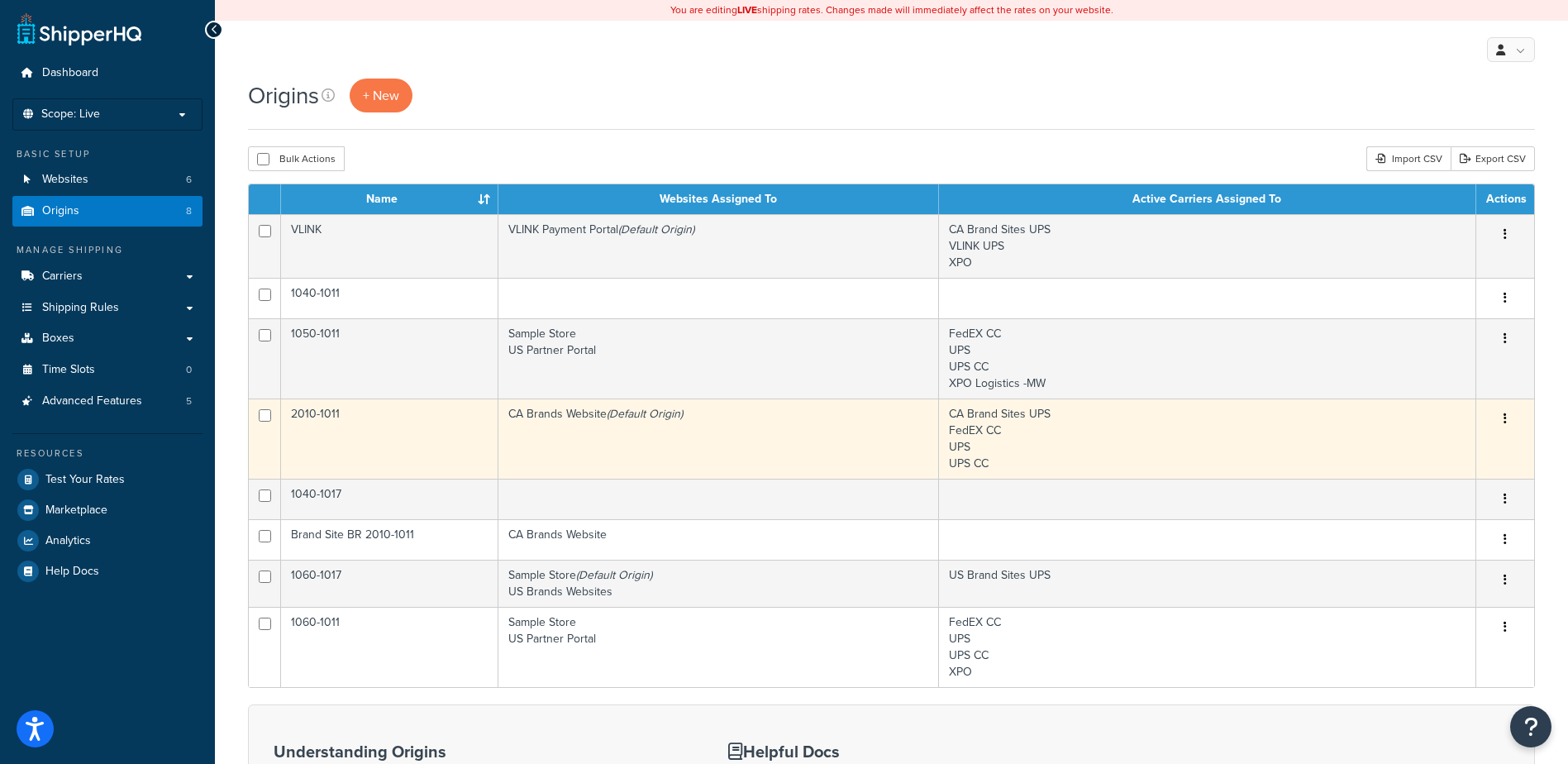
click at [1510, 412] on button "button" at bounding box center [1505, 418] width 23 height 26
click at [1433, 446] on link "Edit" at bounding box center [1450, 449] width 130 height 34
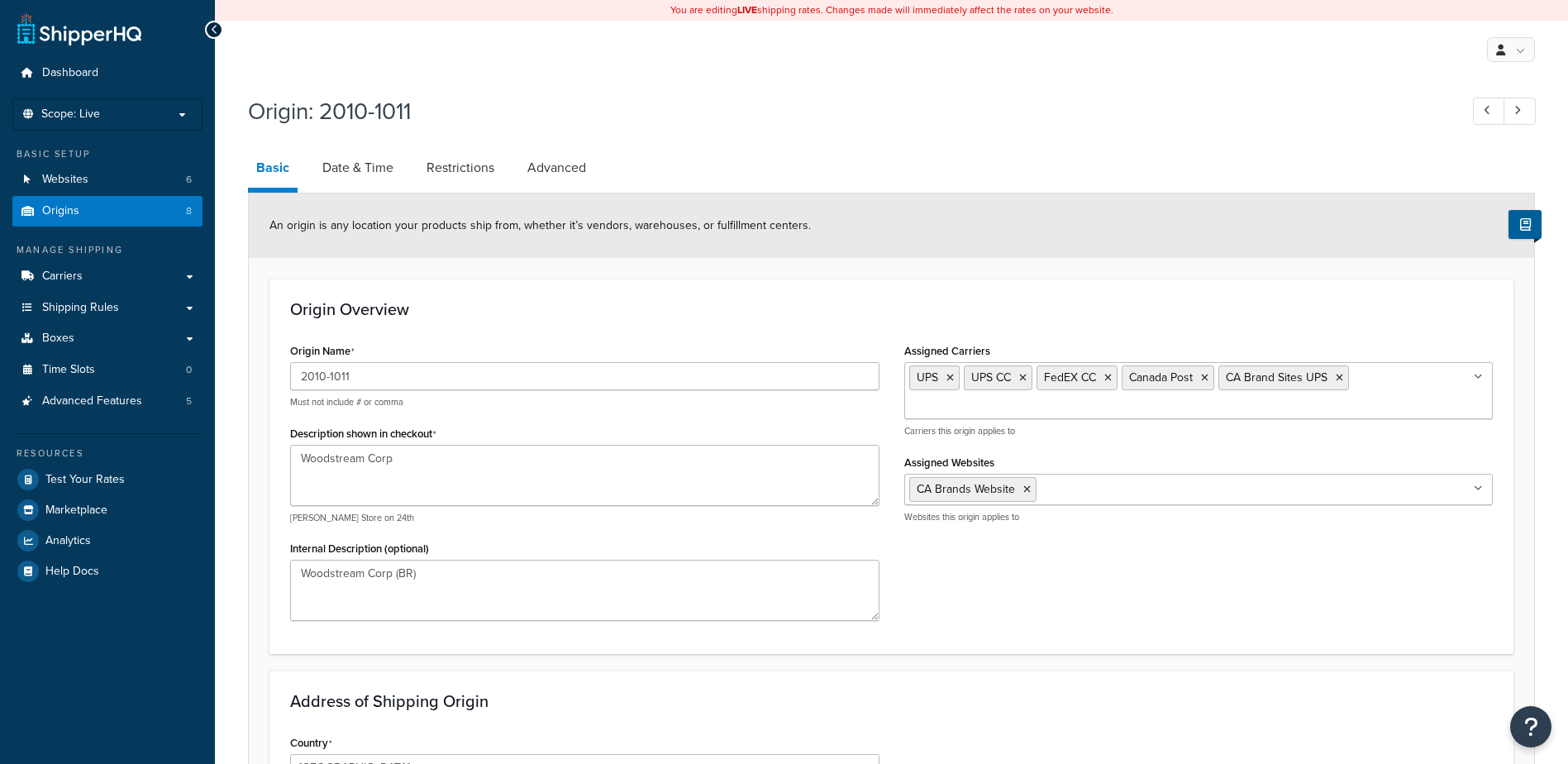
select select "1039"
select select "69"
click at [79, 278] on span "Carriers" at bounding box center [62, 276] width 41 height 14
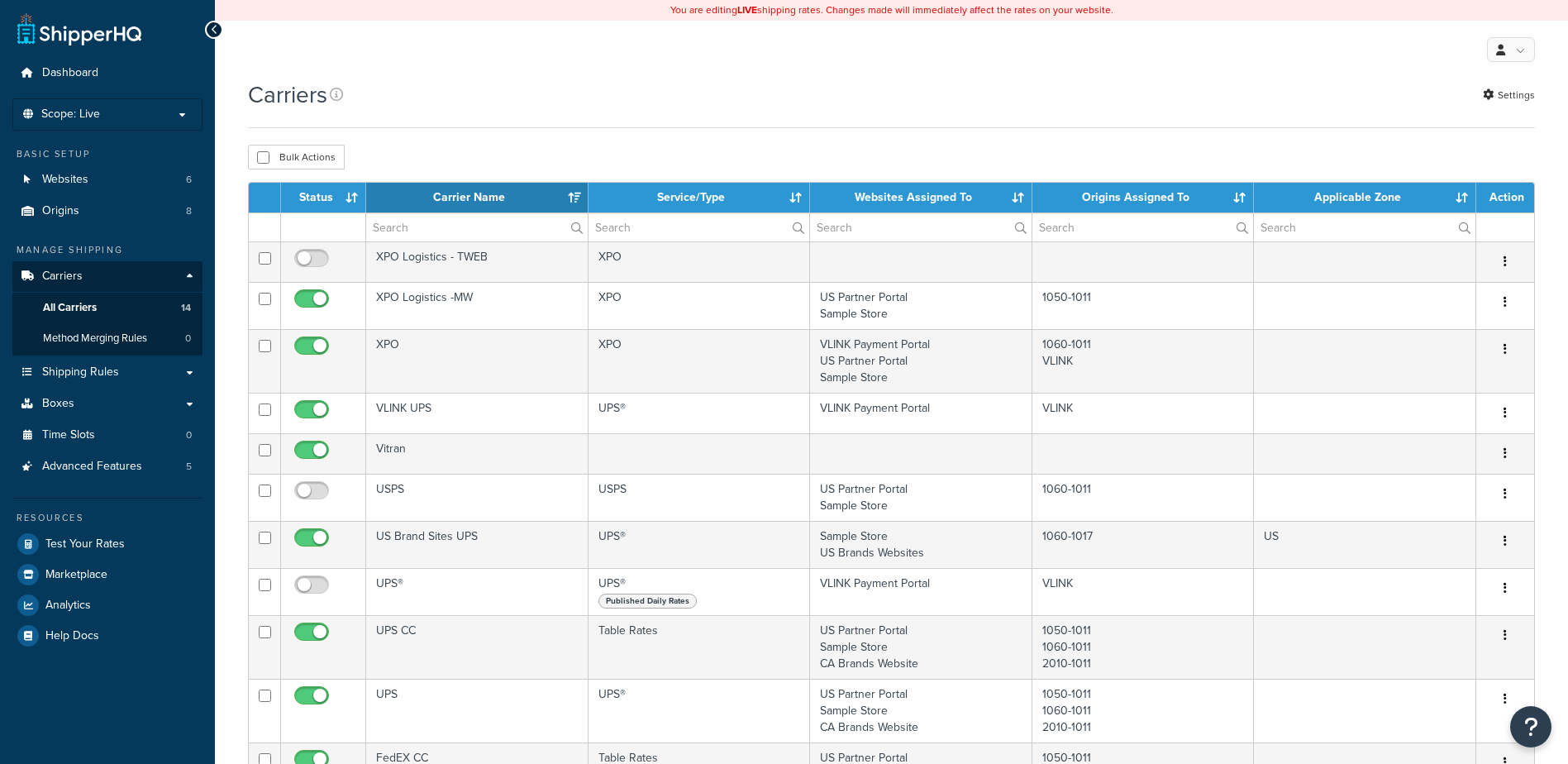
select select "15"
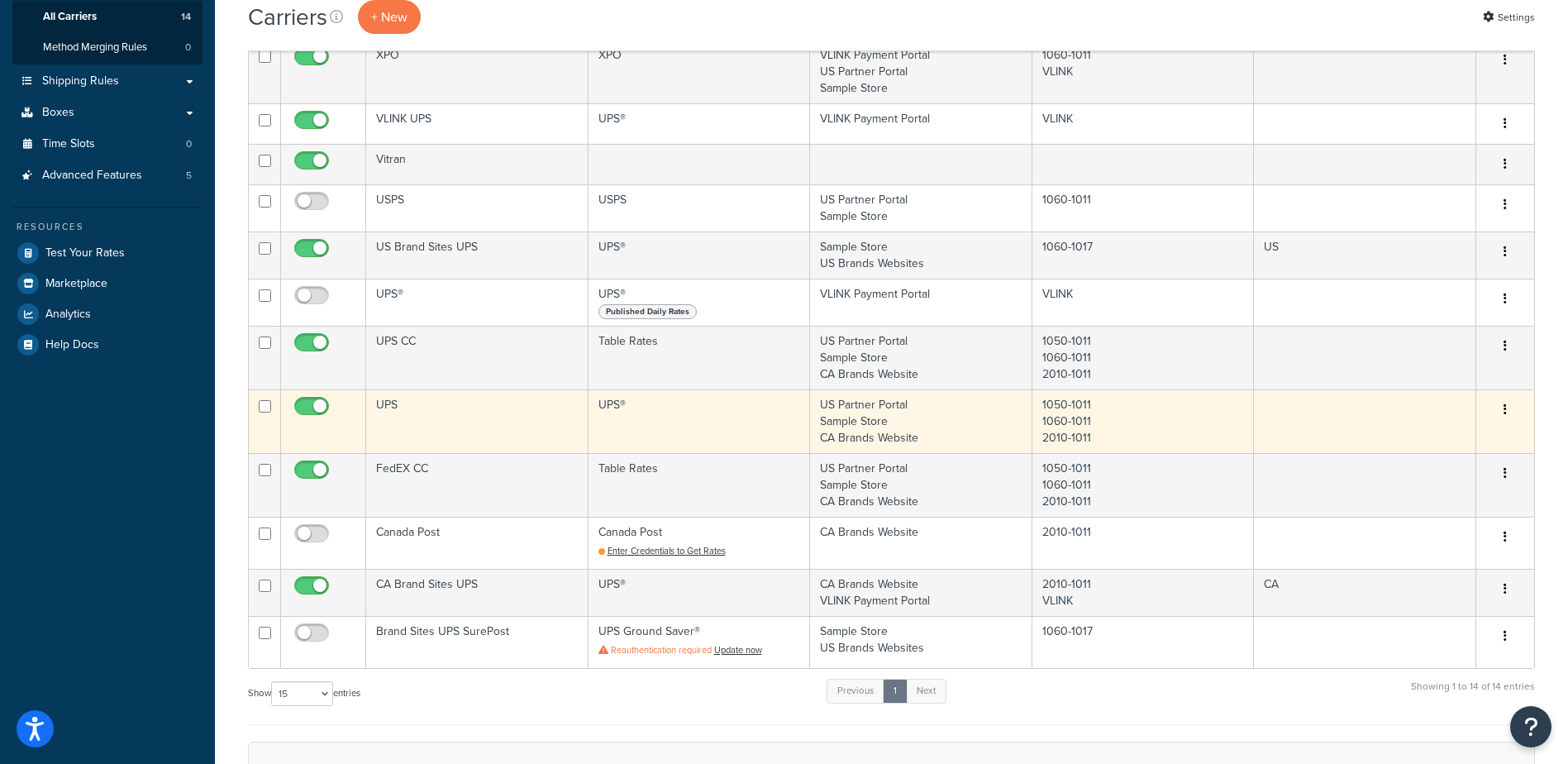
scroll to position [330, 0]
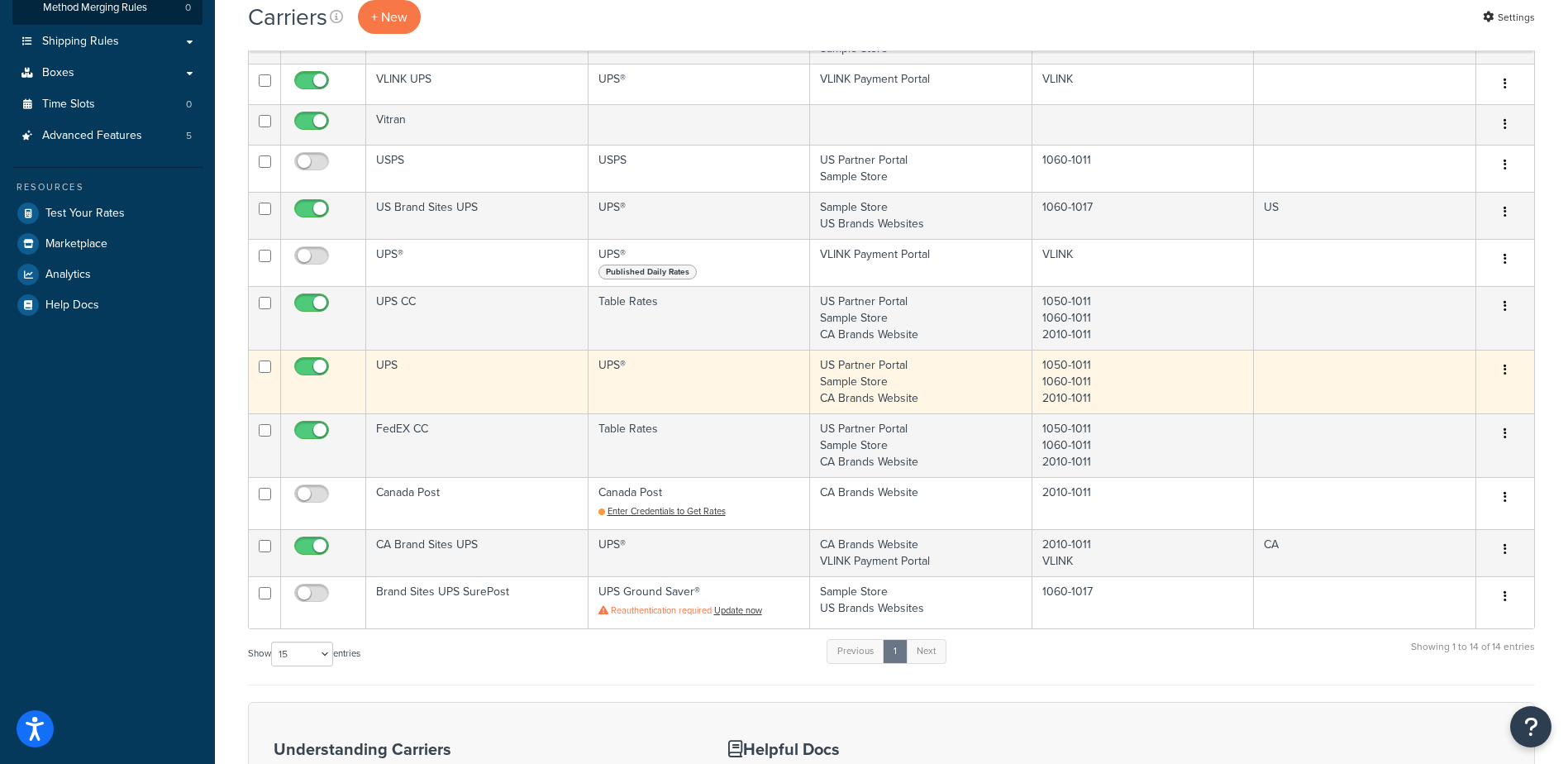
click at [1510, 365] on button "button" at bounding box center [1505, 369] width 23 height 26
click at [1438, 402] on link "Edit" at bounding box center [1438, 402] width 130 height 34
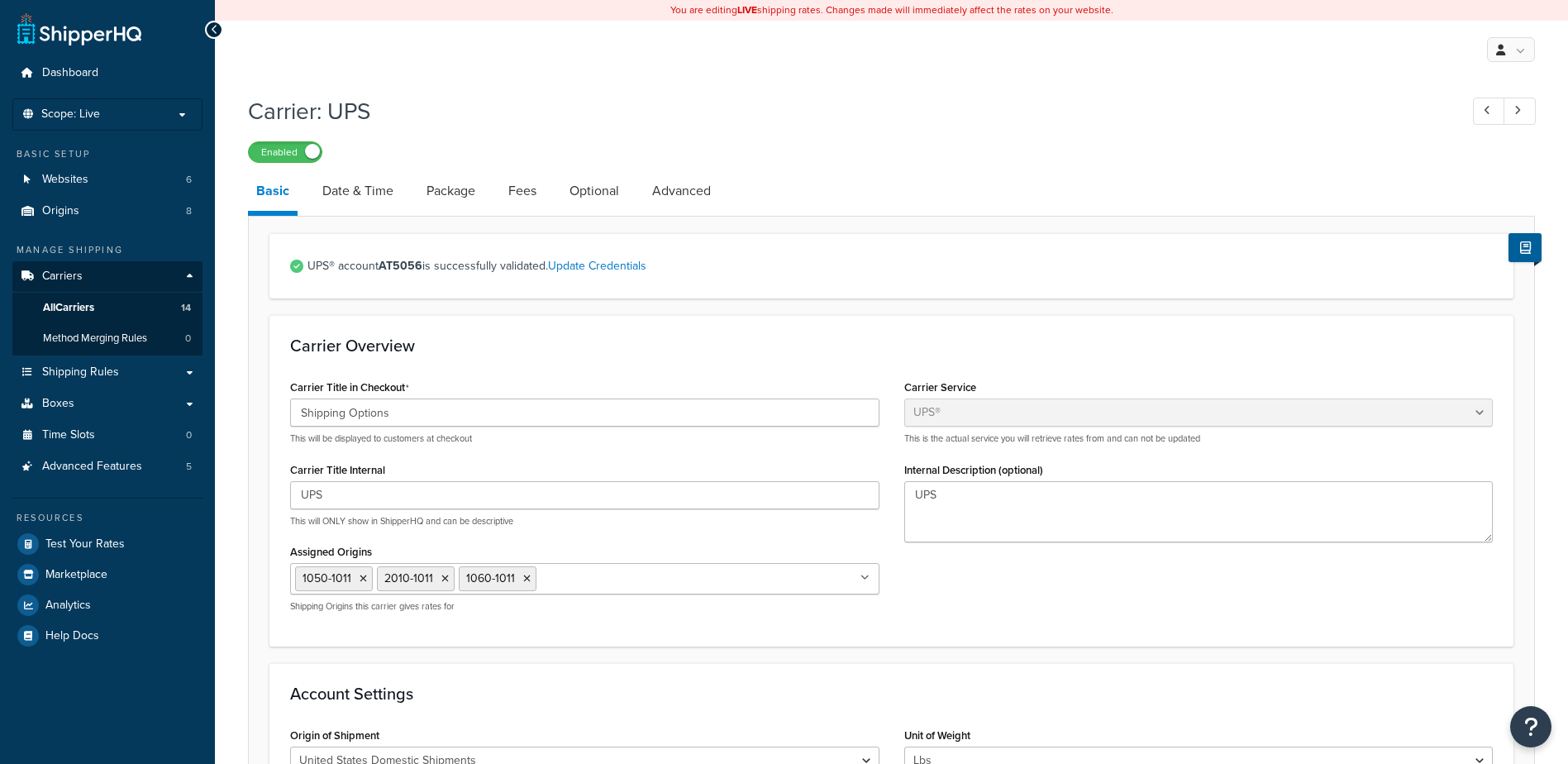
select select "ups"
select select "53"
click at [58, 310] on span "All Carriers" at bounding box center [68, 307] width 52 height 14
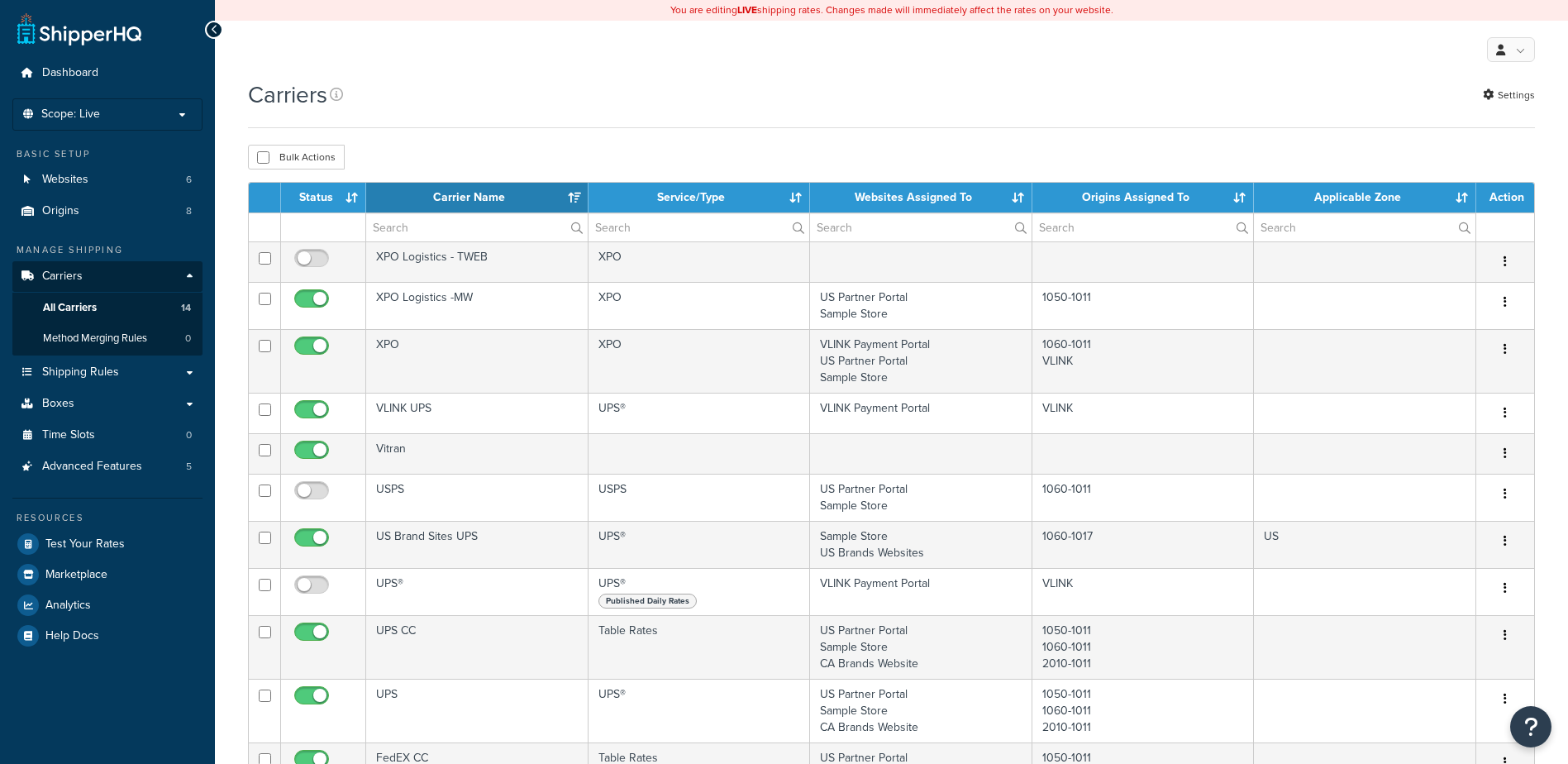
select select "15"
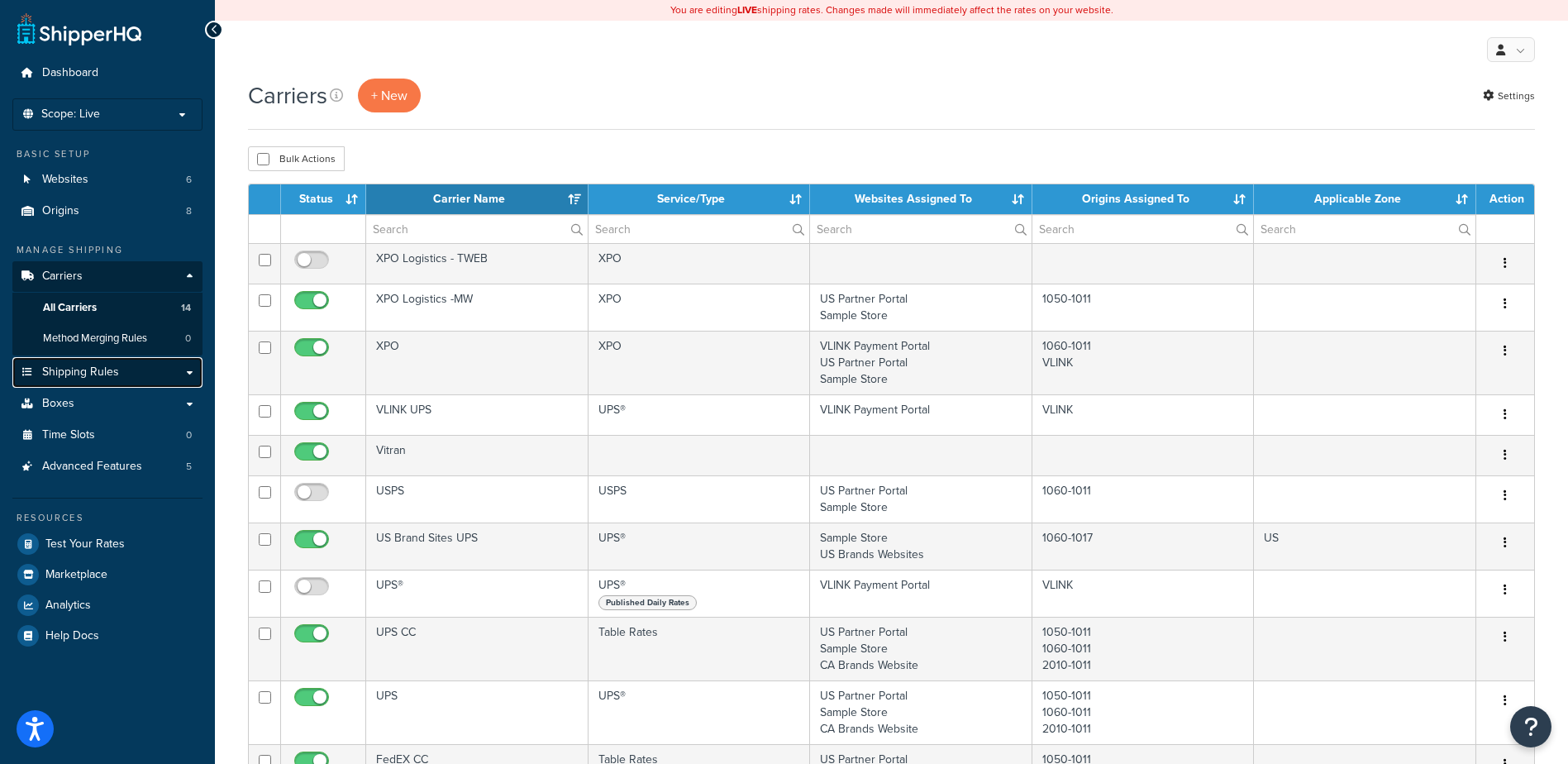
click at [94, 374] on span "Shipping Rules" at bounding box center [80, 372] width 77 height 14
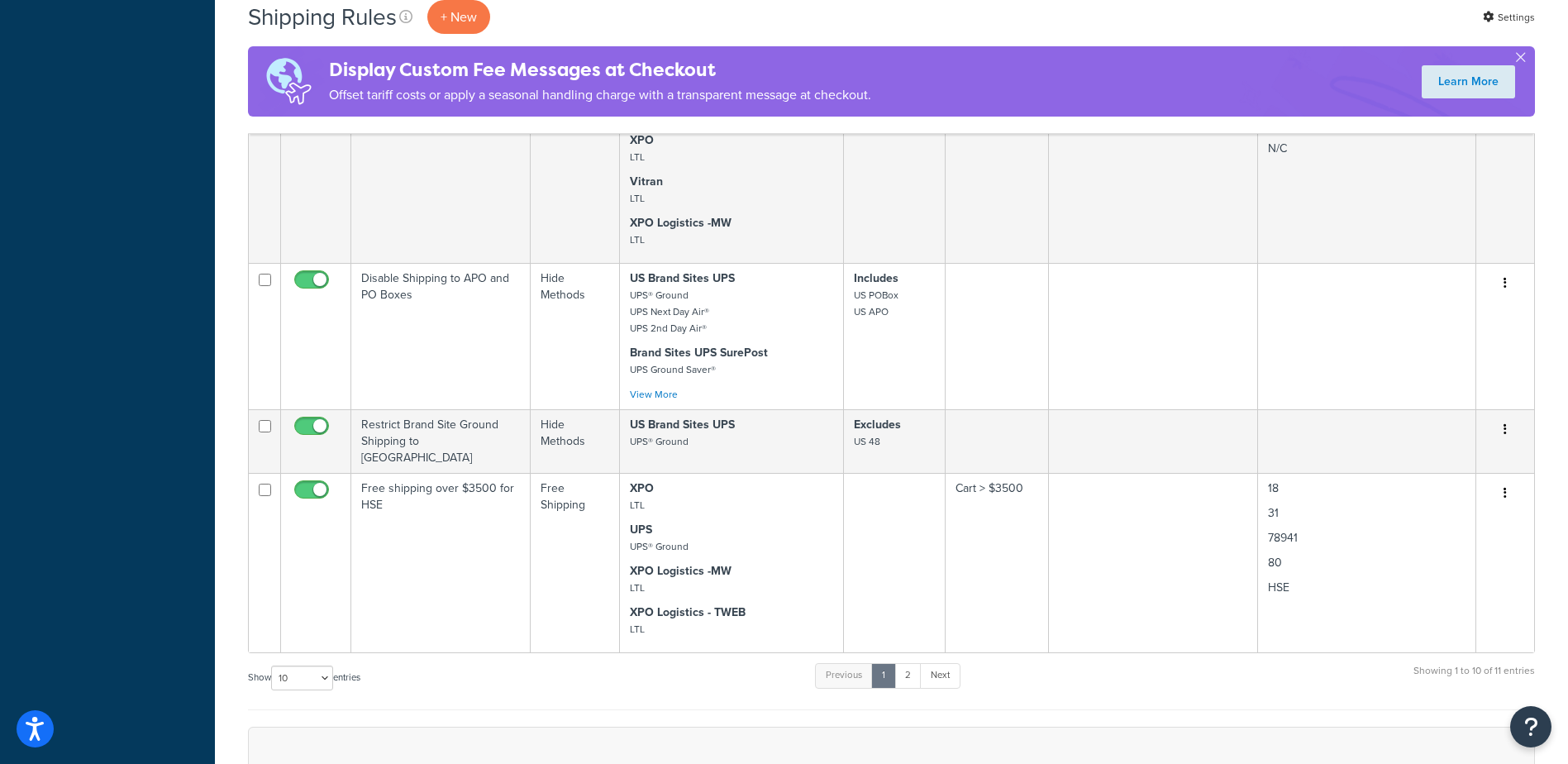
scroll to position [1405, 0]
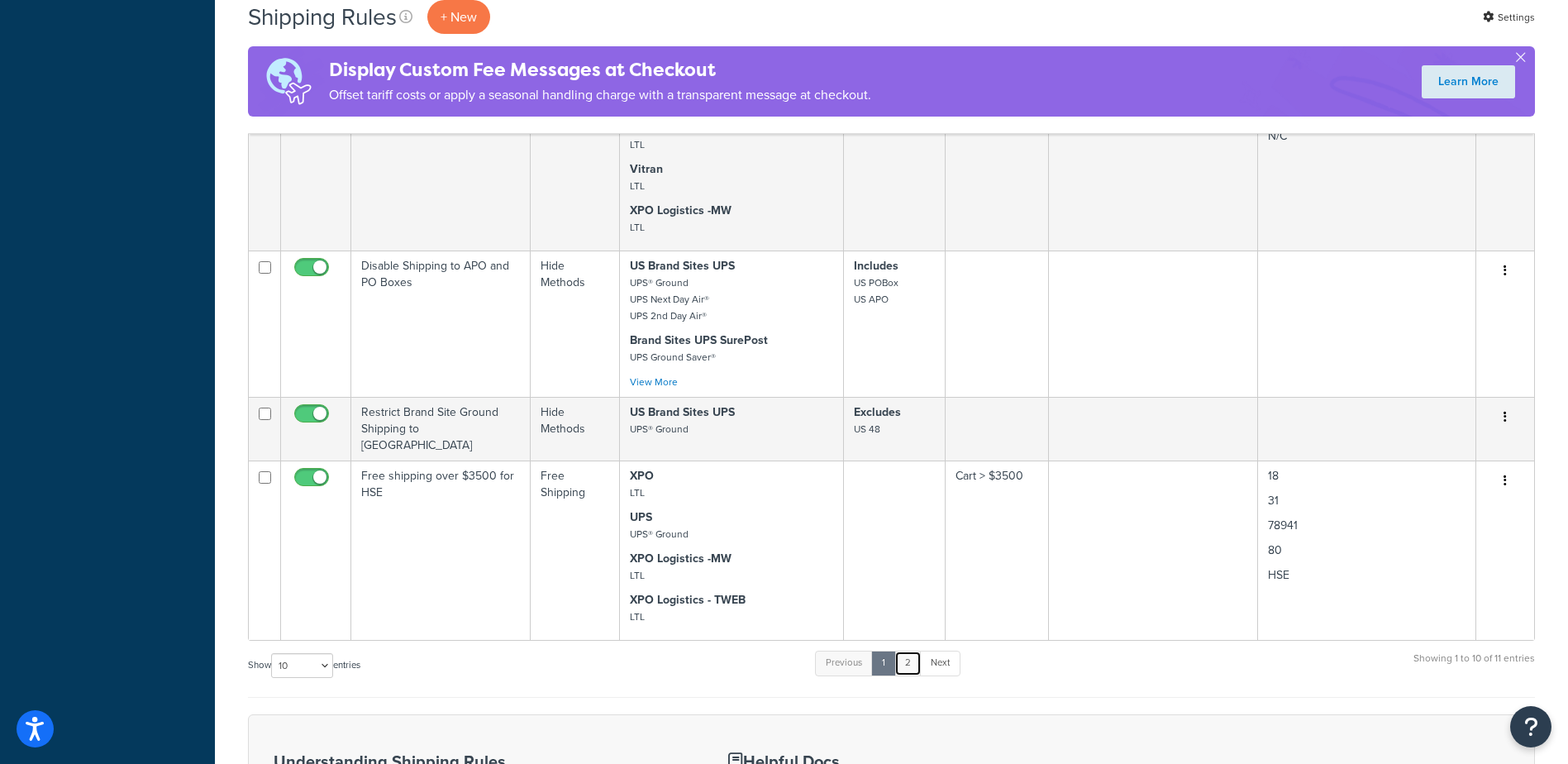
click at [912, 652] on link "2" at bounding box center [908, 663] width 27 height 25
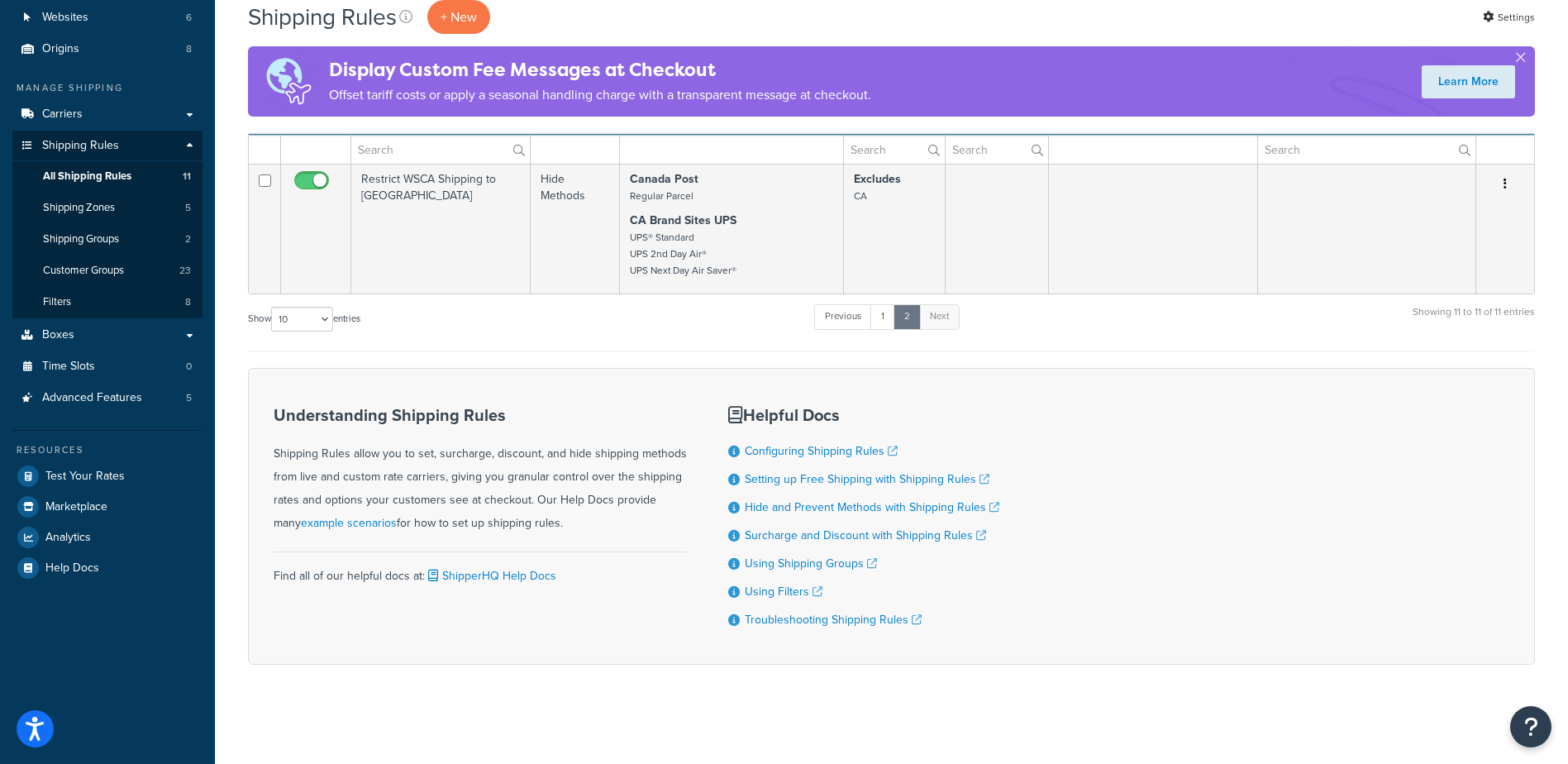
scroll to position [80, 0]
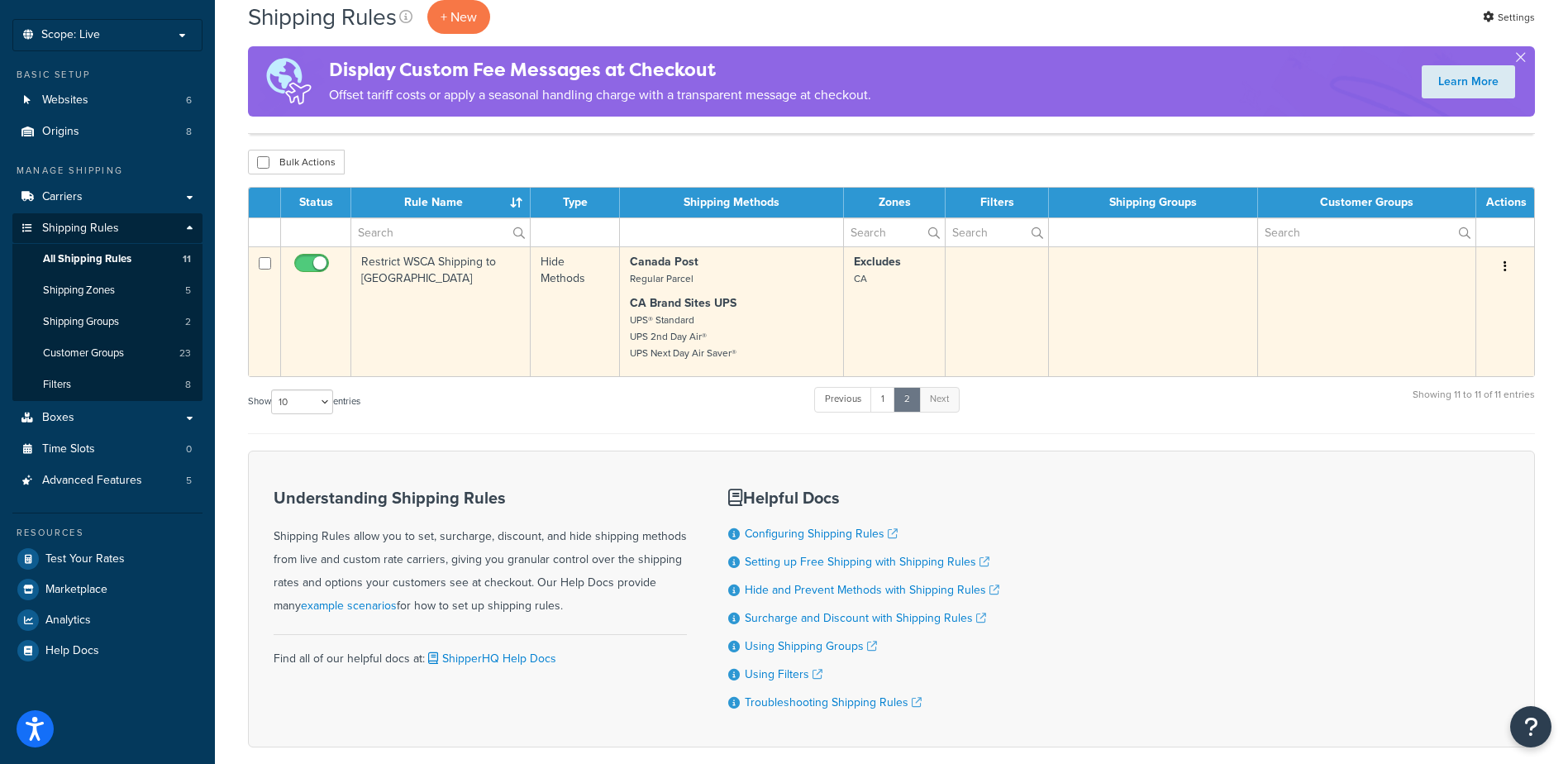
click at [1505, 260] on icon "button" at bounding box center [1504, 266] width 3 height 12
click at [1437, 295] on link "Edit" at bounding box center [1450, 297] width 130 height 34
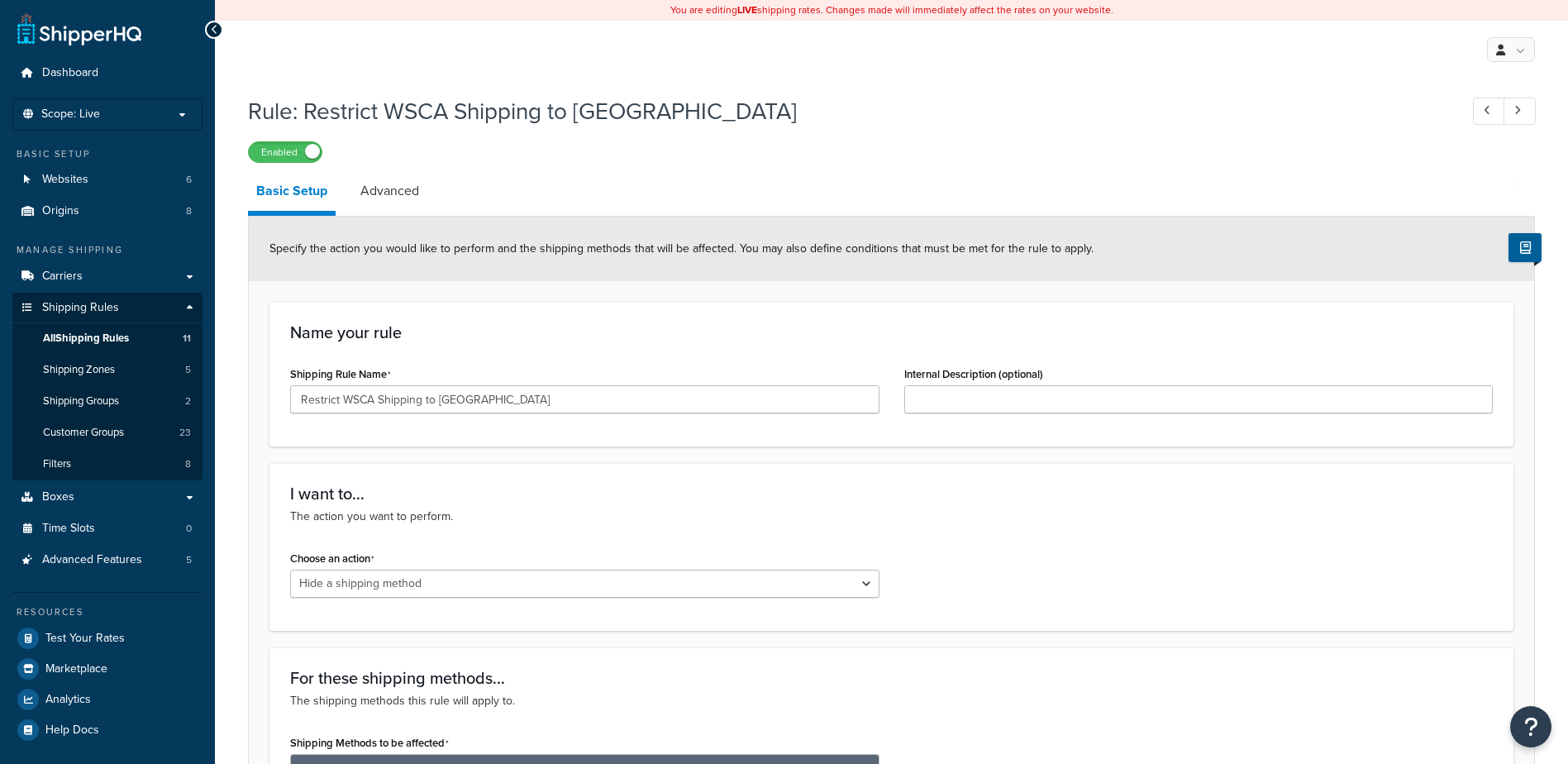
select select "HIDE"
click at [375, 191] on link "Advanced" at bounding box center [389, 191] width 75 height 40
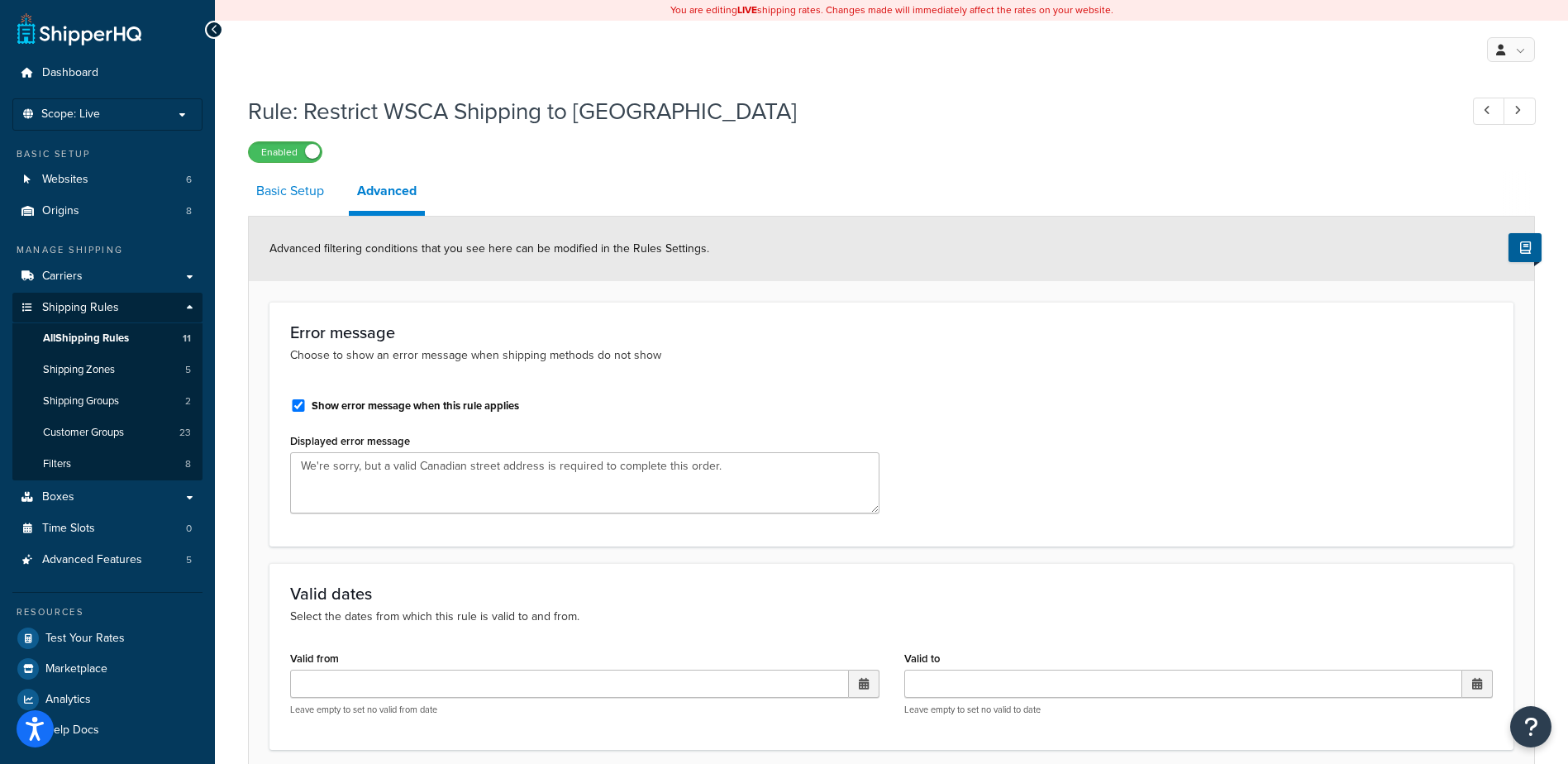
click at [278, 189] on link "Basic Setup" at bounding box center [290, 191] width 85 height 40
select select "HIDE"
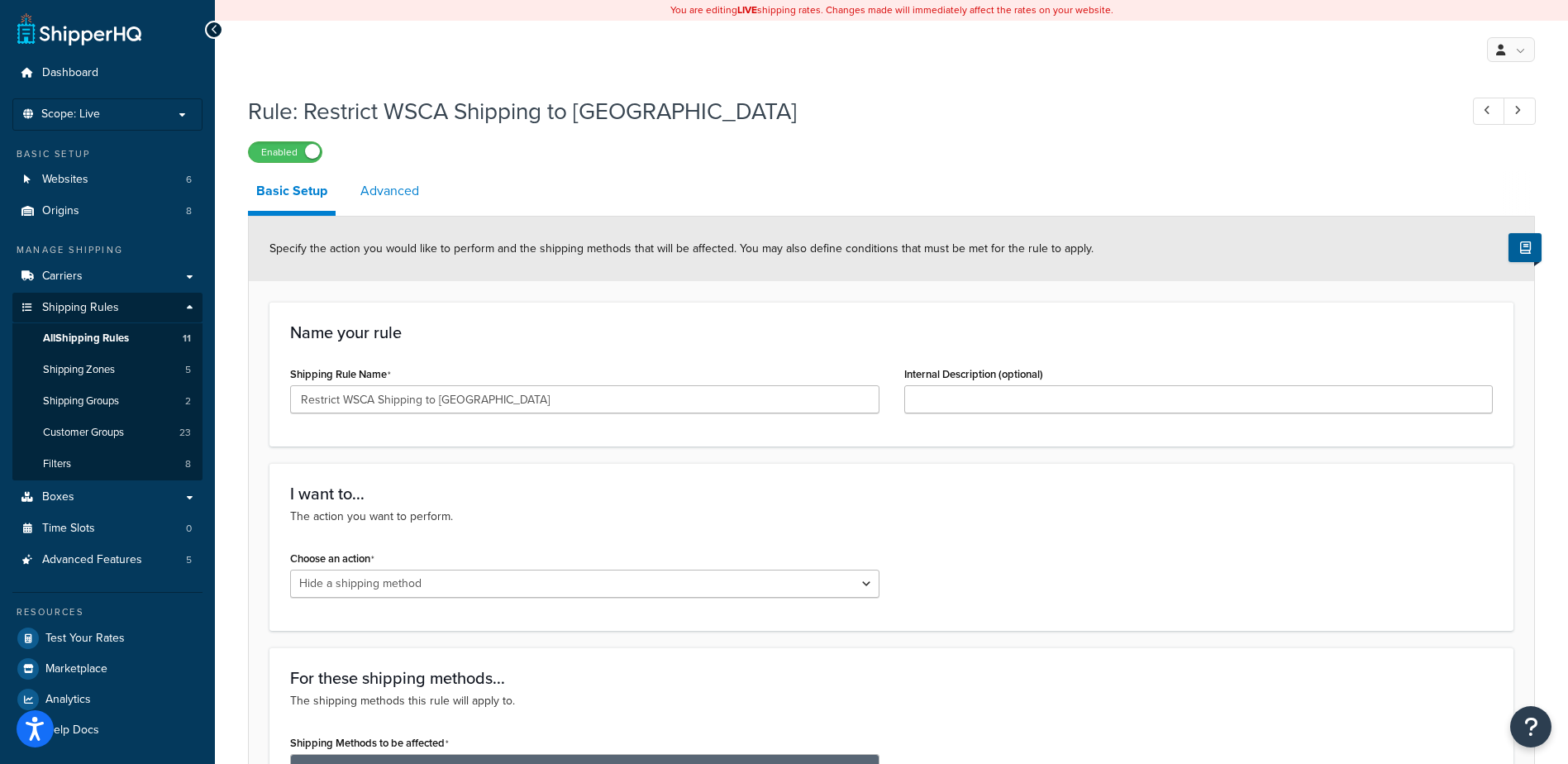
click at [396, 190] on link "Advanced" at bounding box center [389, 191] width 75 height 40
